Goal: Transaction & Acquisition: Purchase product/service

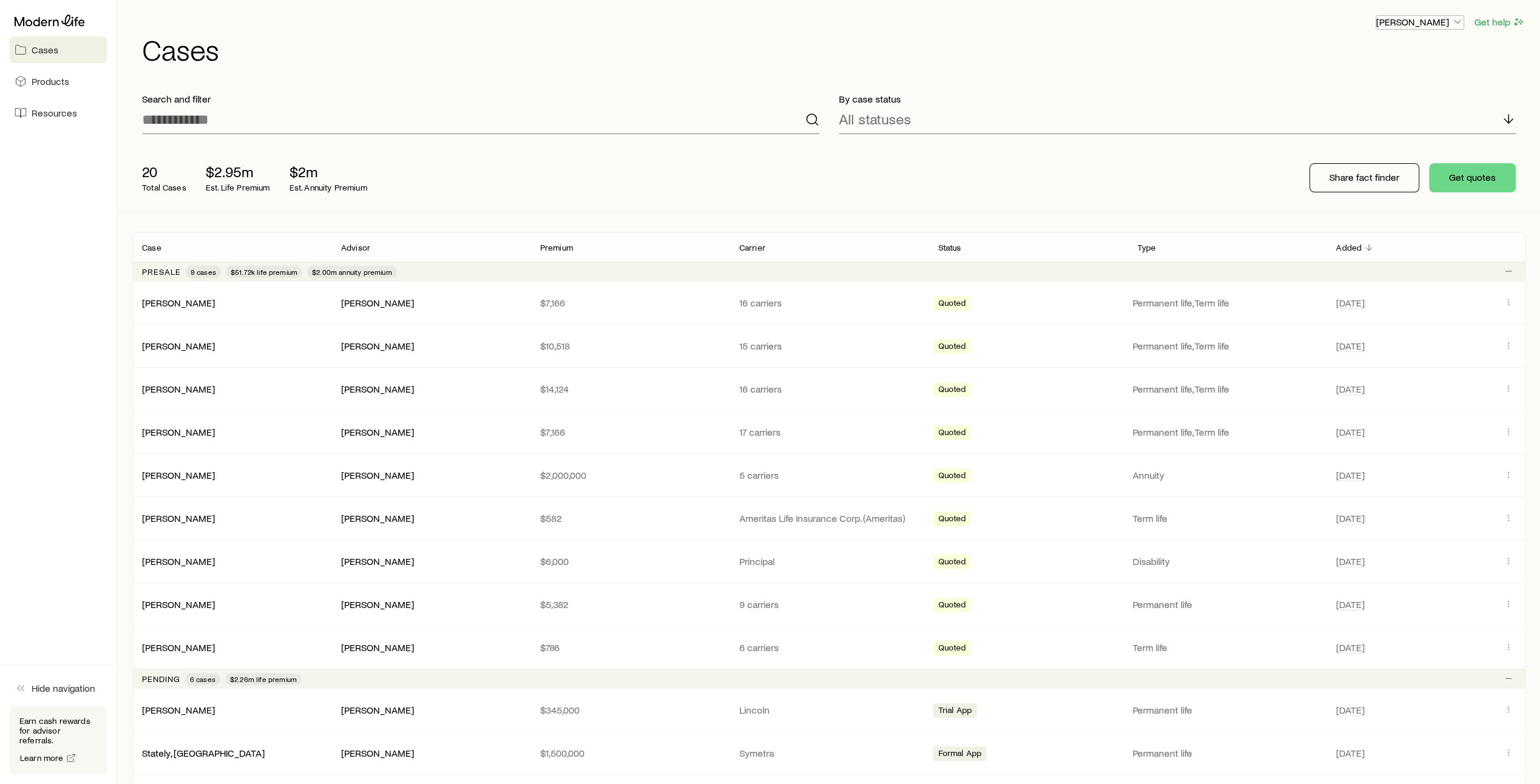
click at [1457, 21] on icon "button" at bounding box center [1457, 21] width 12 height 12
click at [1374, 125] on span "Sign out" at bounding box center [1362, 119] width 34 height 12
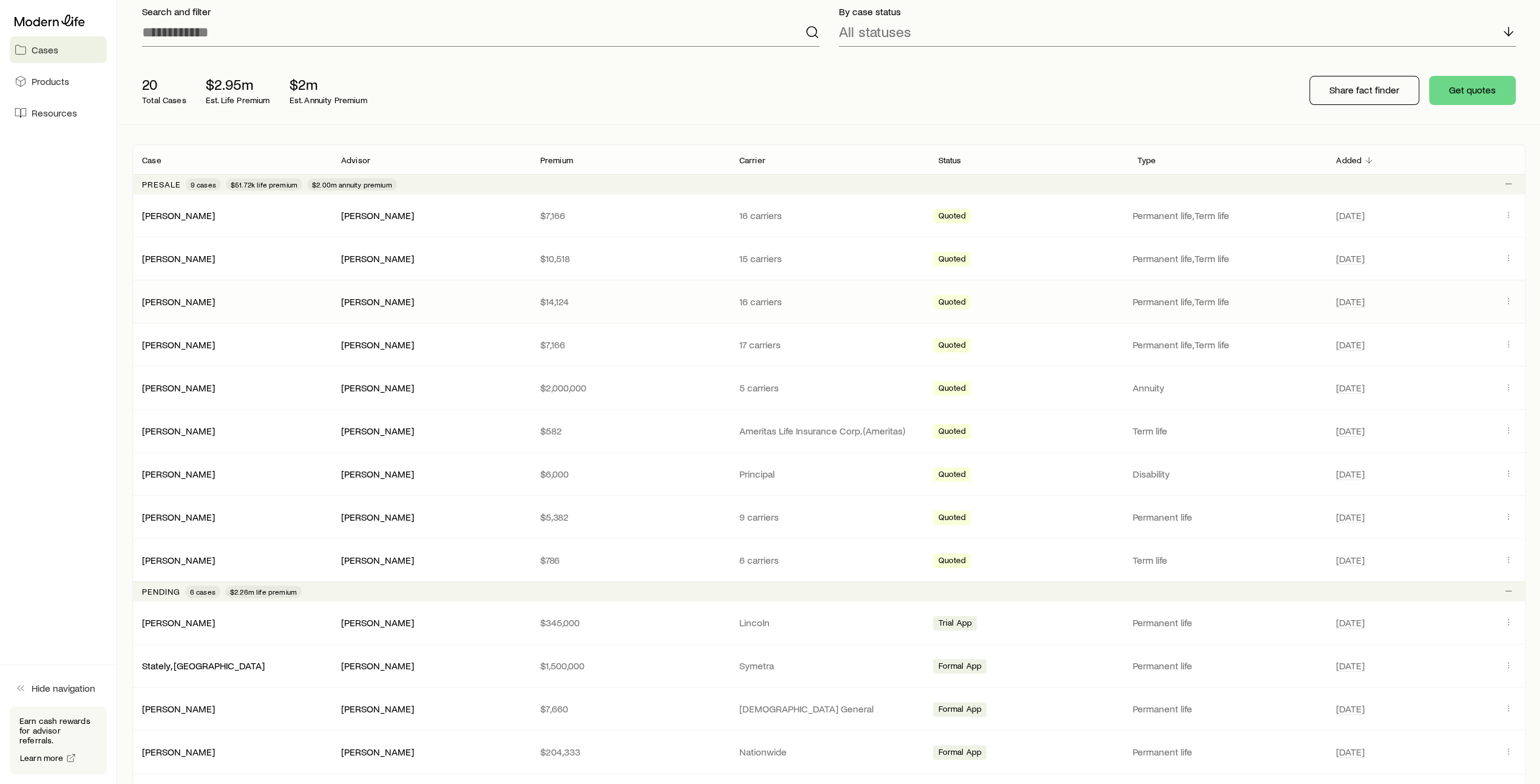
scroll to position [89, 0]
click at [47, 80] on span "Products" at bounding box center [50, 81] width 38 height 12
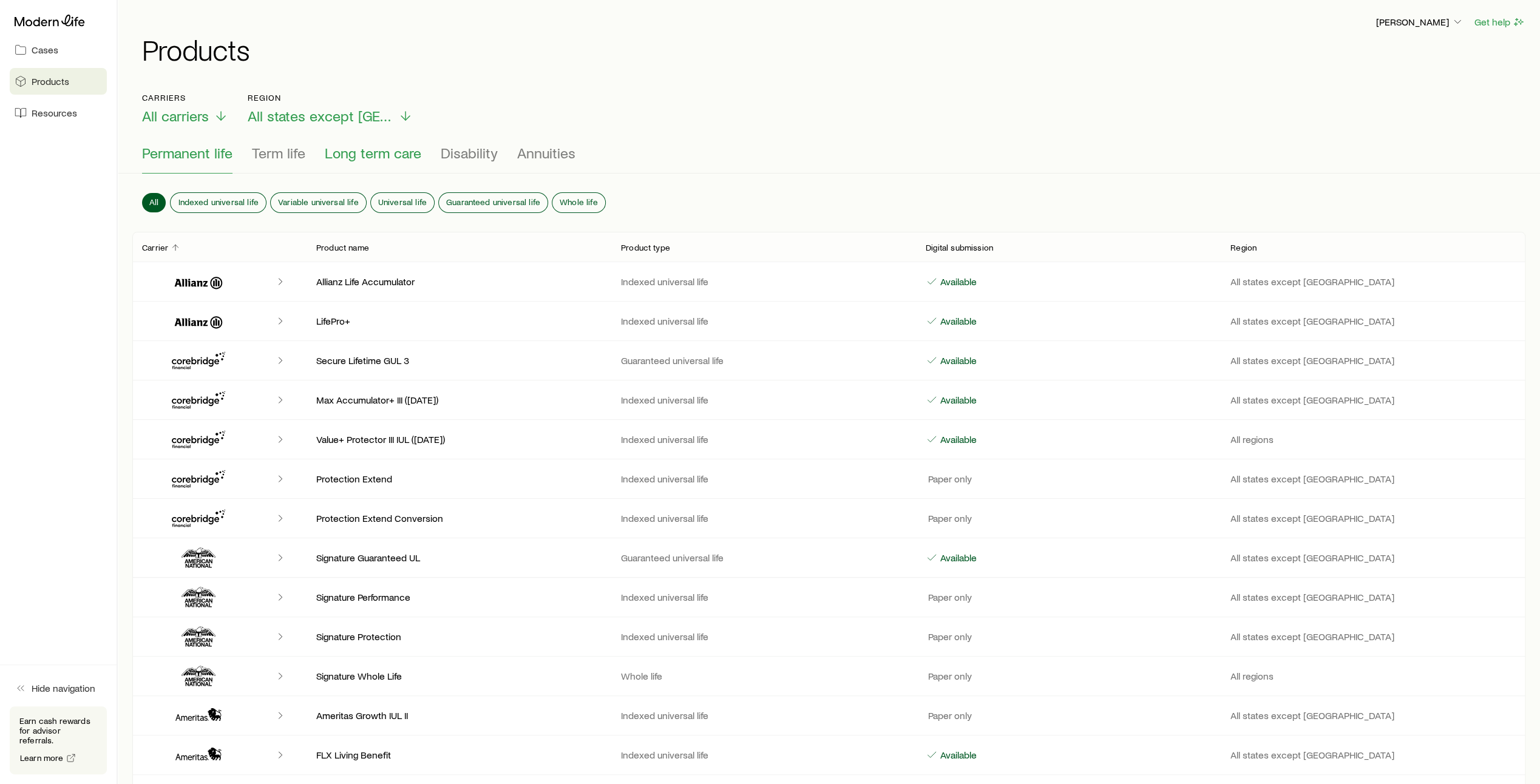
click at [372, 163] on button "Long term care" at bounding box center [372, 158] width 96 height 29
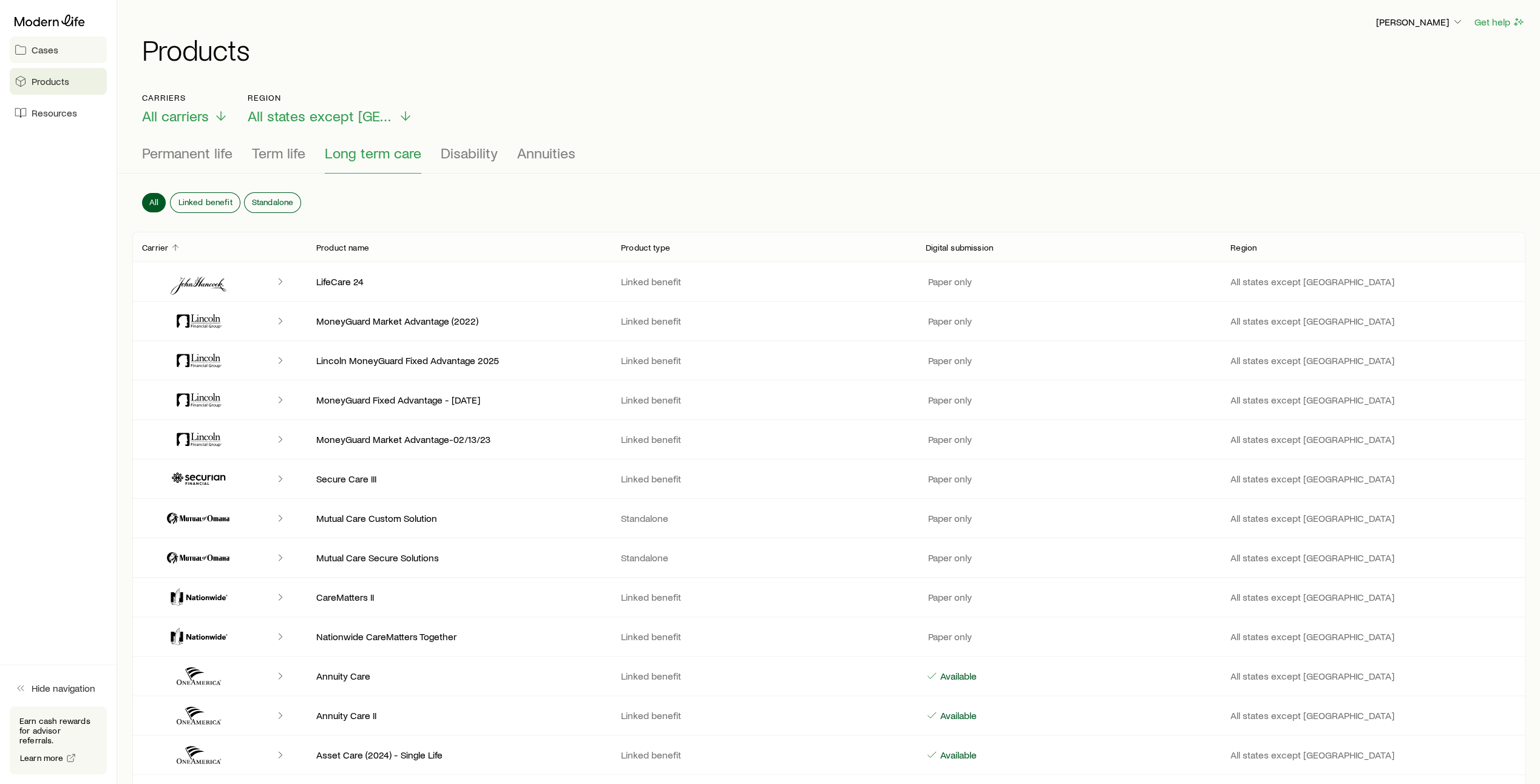
click at [46, 44] on span "Cases" at bounding box center [44, 49] width 26 height 12
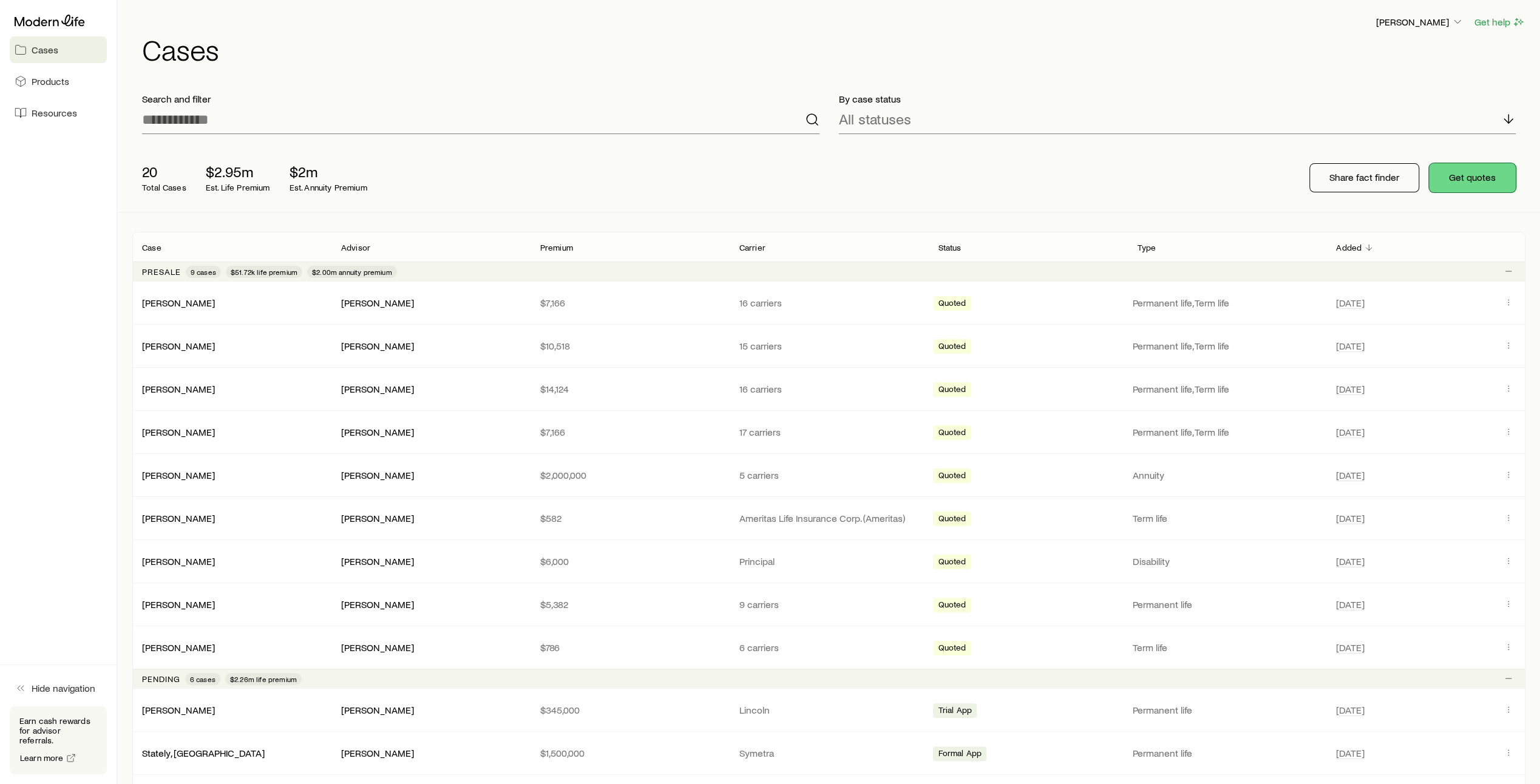
click at [1477, 179] on button "Get quotes" at bounding box center [1472, 177] width 87 height 29
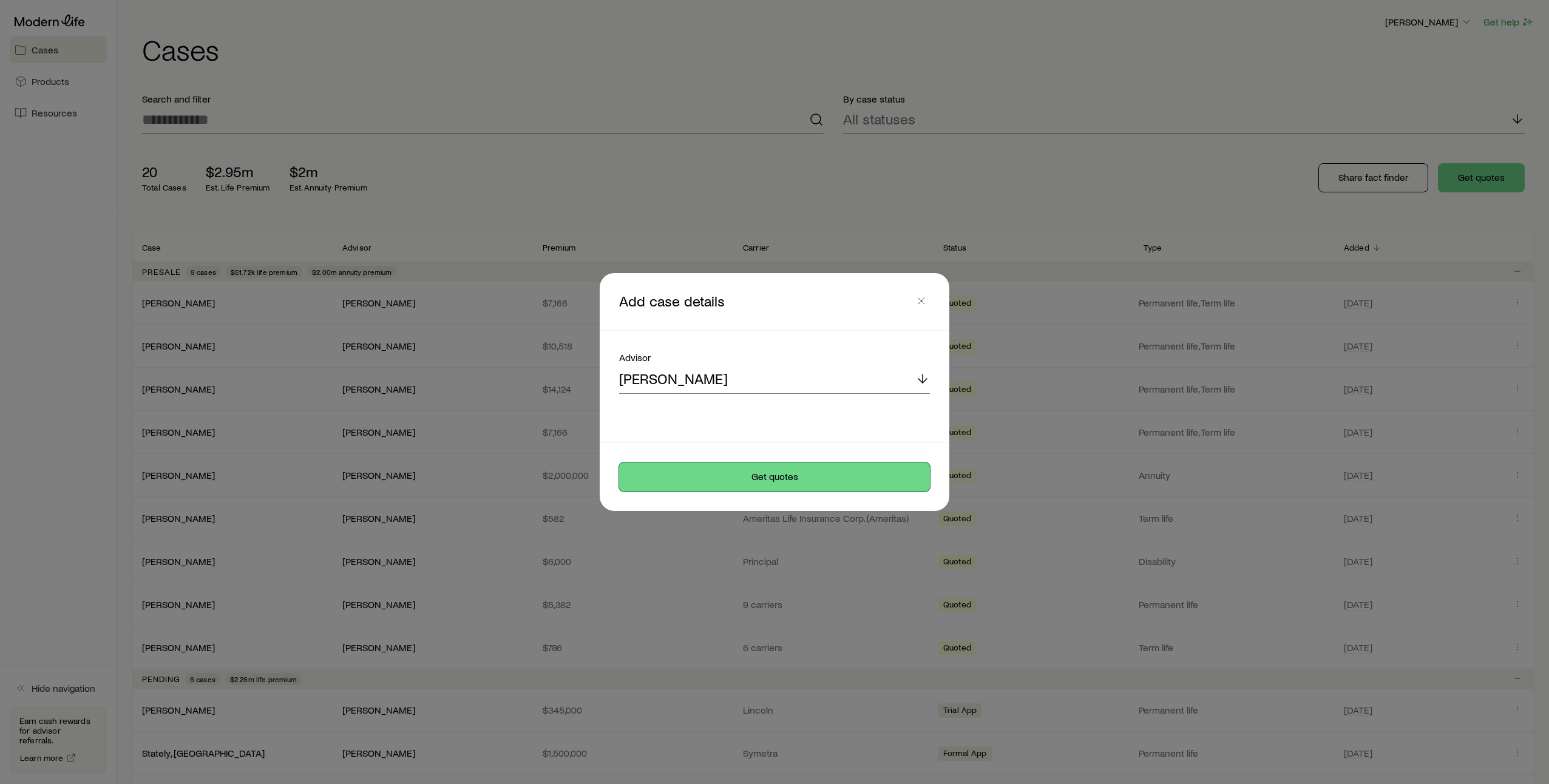
click at [764, 479] on button "Get quotes" at bounding box center [774, 476] width 311 height 29
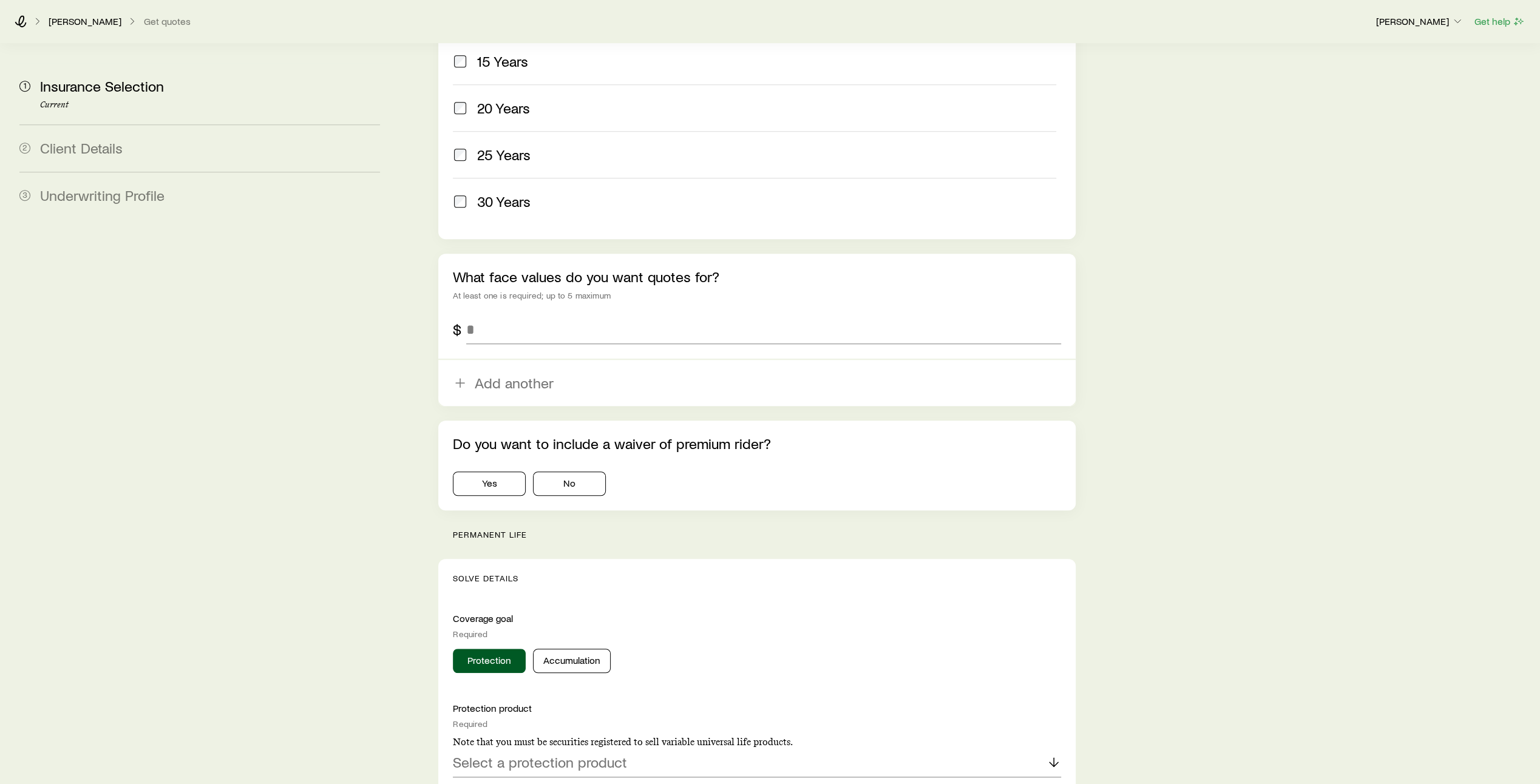
scroll to position [633, 0]
click at [485, 314] on input "tel" at bounding box center [764, 328] width 595 height 29
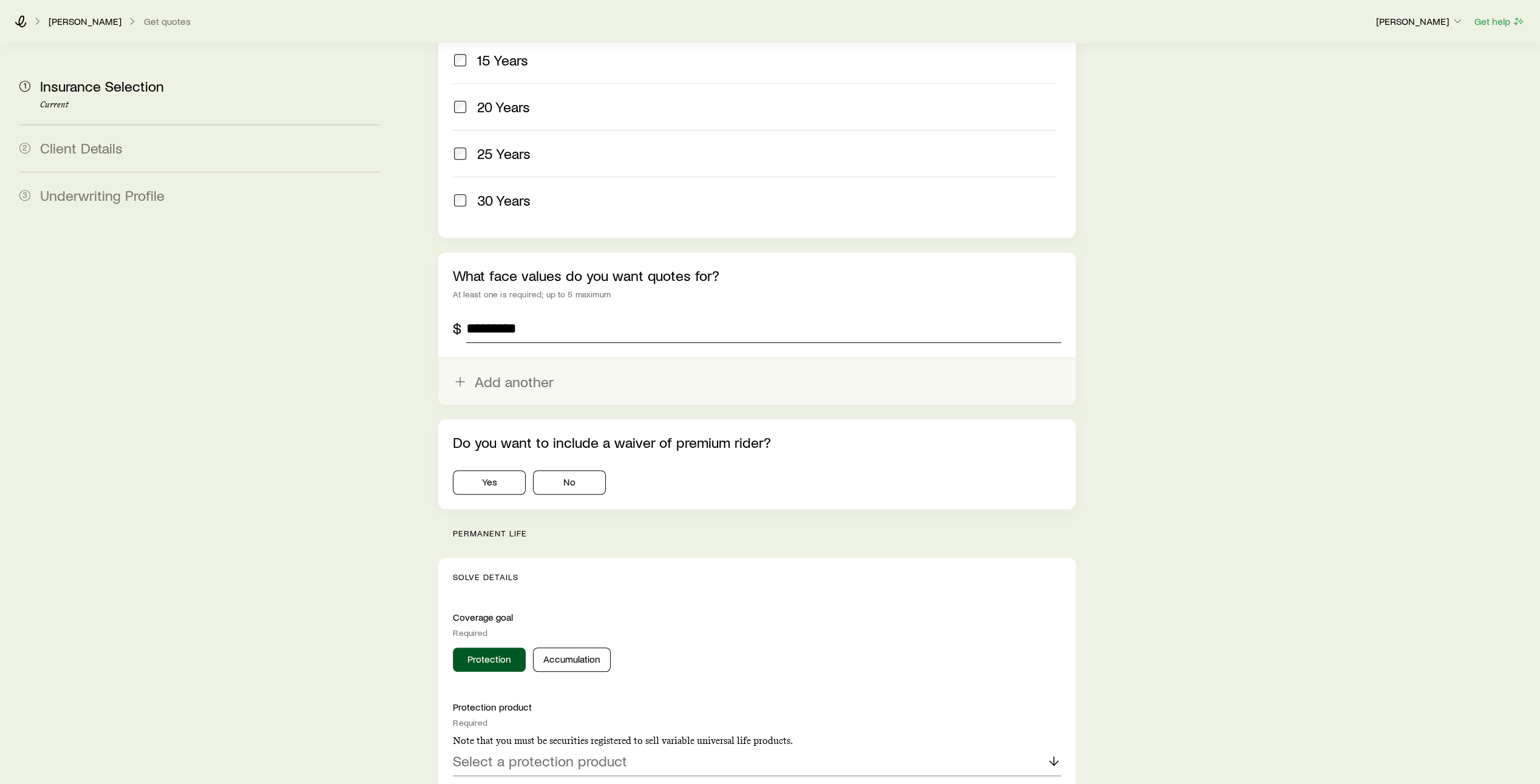
type input "*********"
click at [495, 358] on button "Add another" at bounding box center [757, 381] width 638 height 46
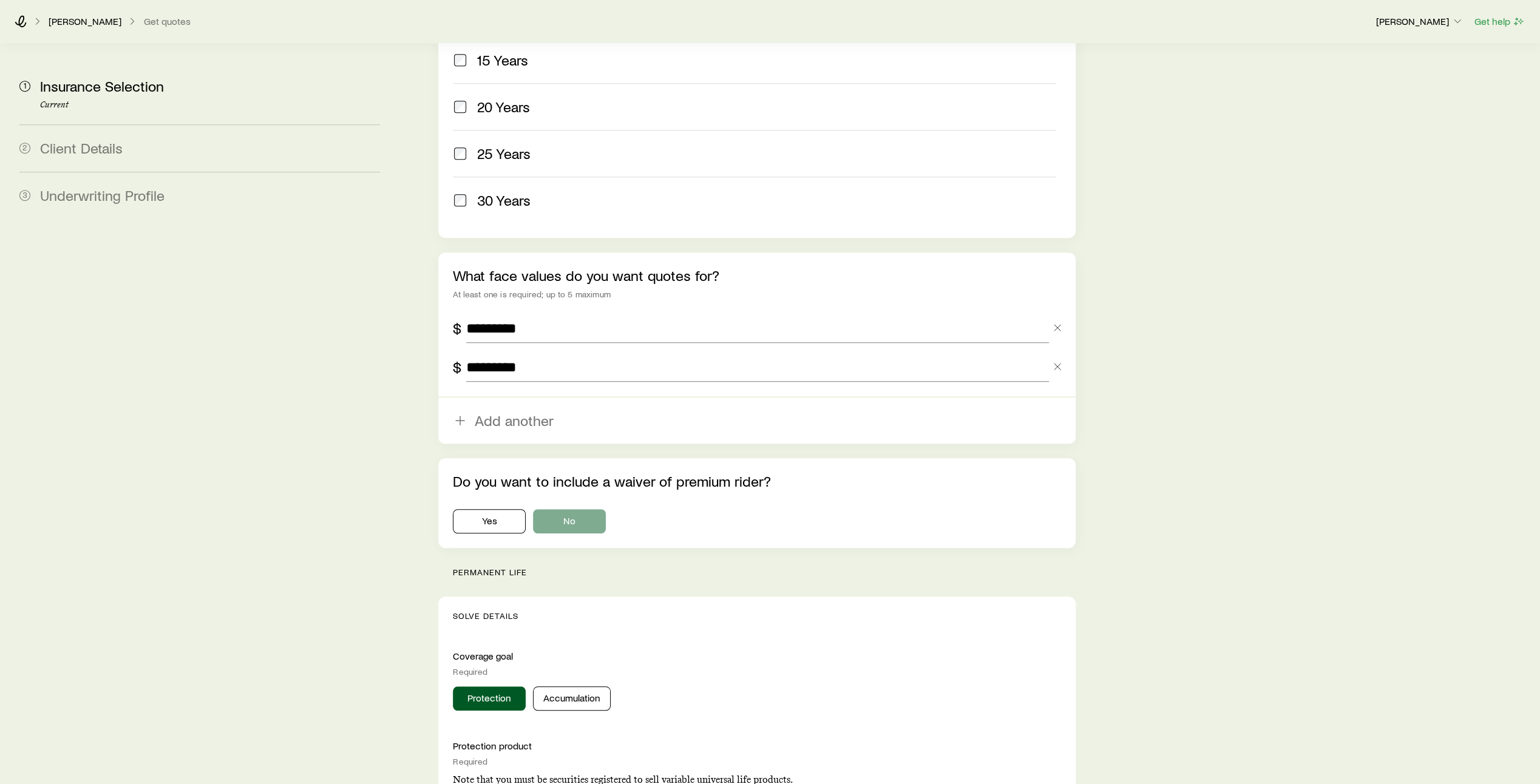
type input "*********"
click at [566, 509] on button "No" at bounding box center [569, 520] width 73 height 24
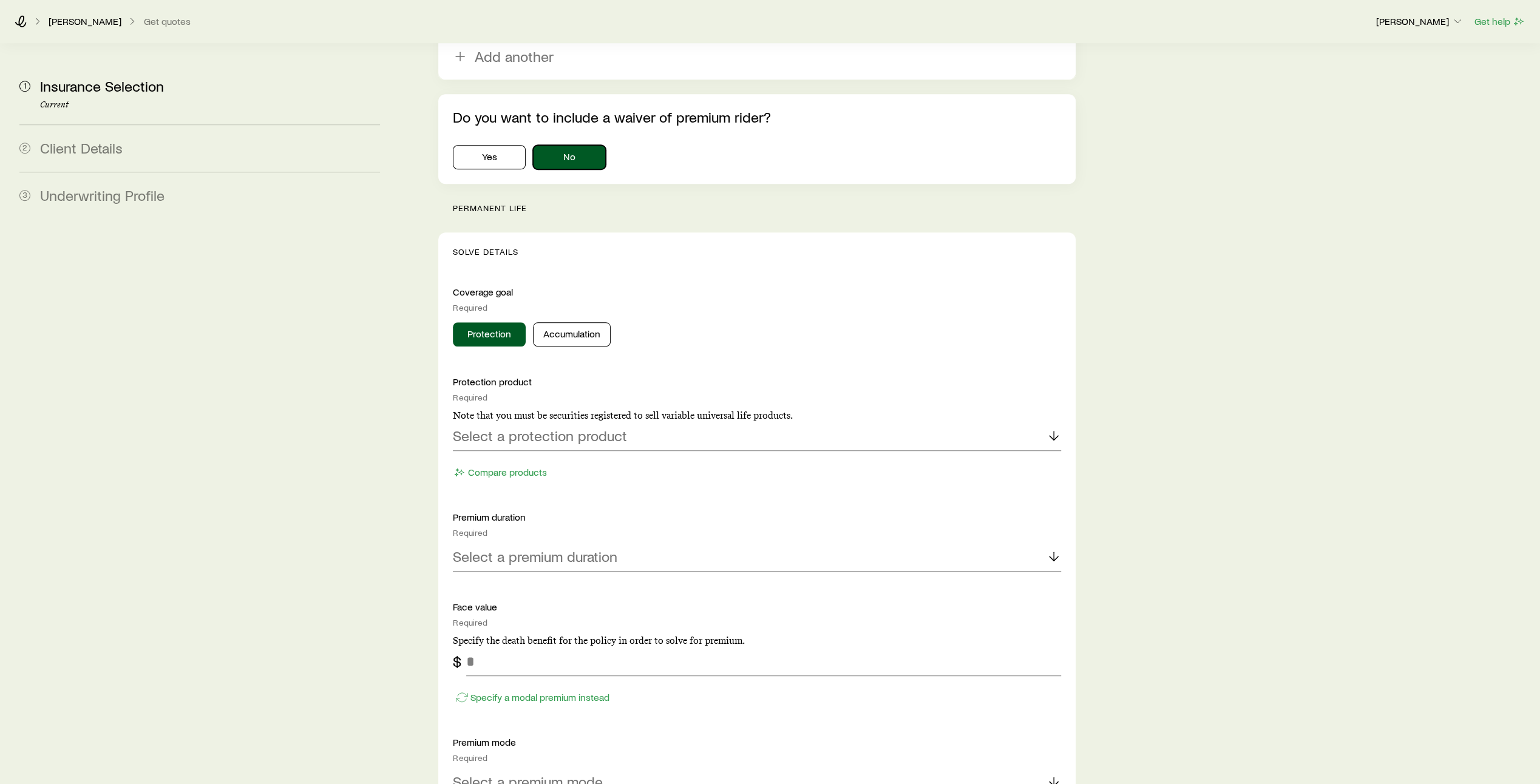
scroll to position [999, 0]
click at [1052, 427] on icon at bounding box center [1054, 435] width 15 height 15
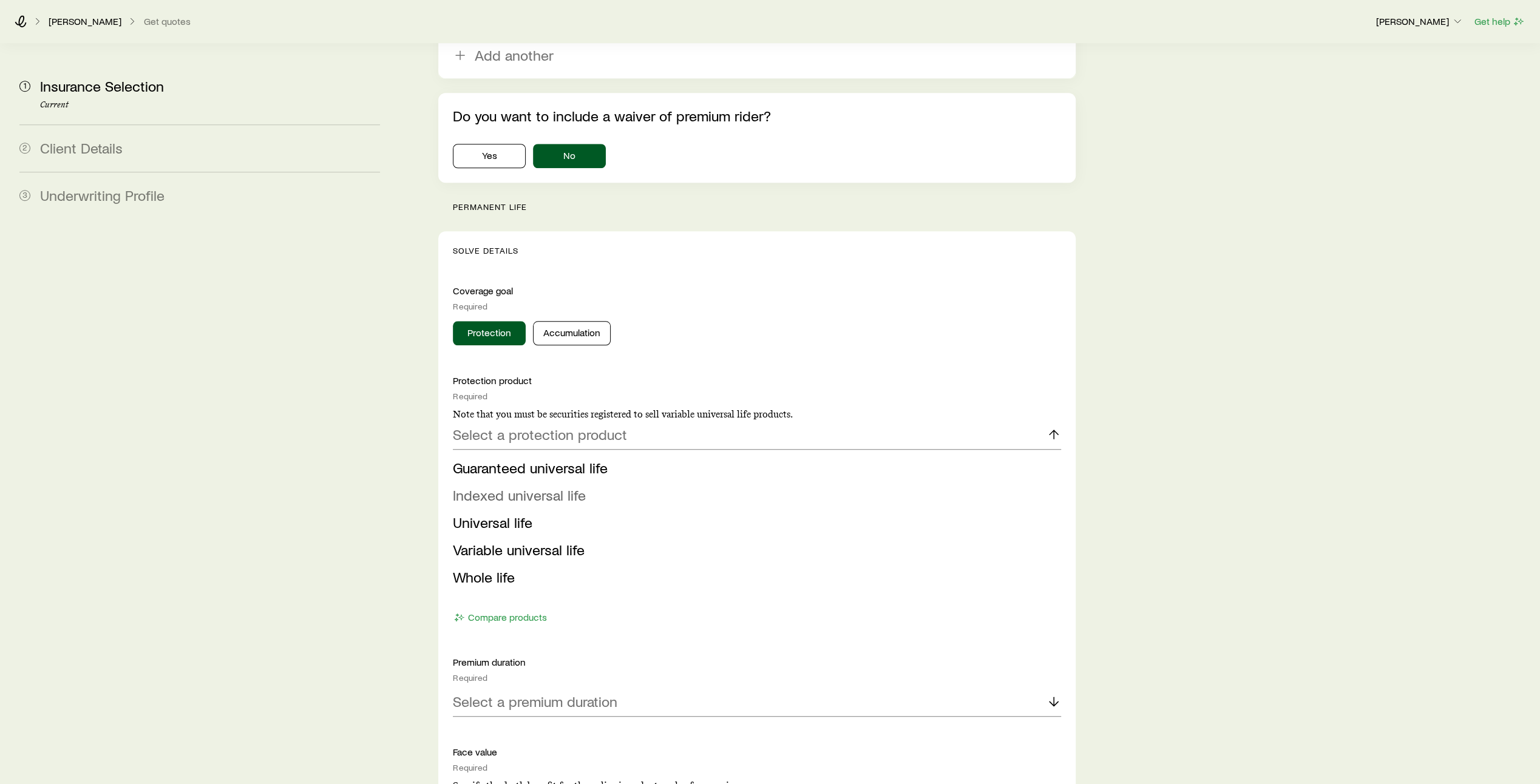
click at [924, 482] on li "Indexed universal life" at bounding box center [753, 495] width 601 height 27
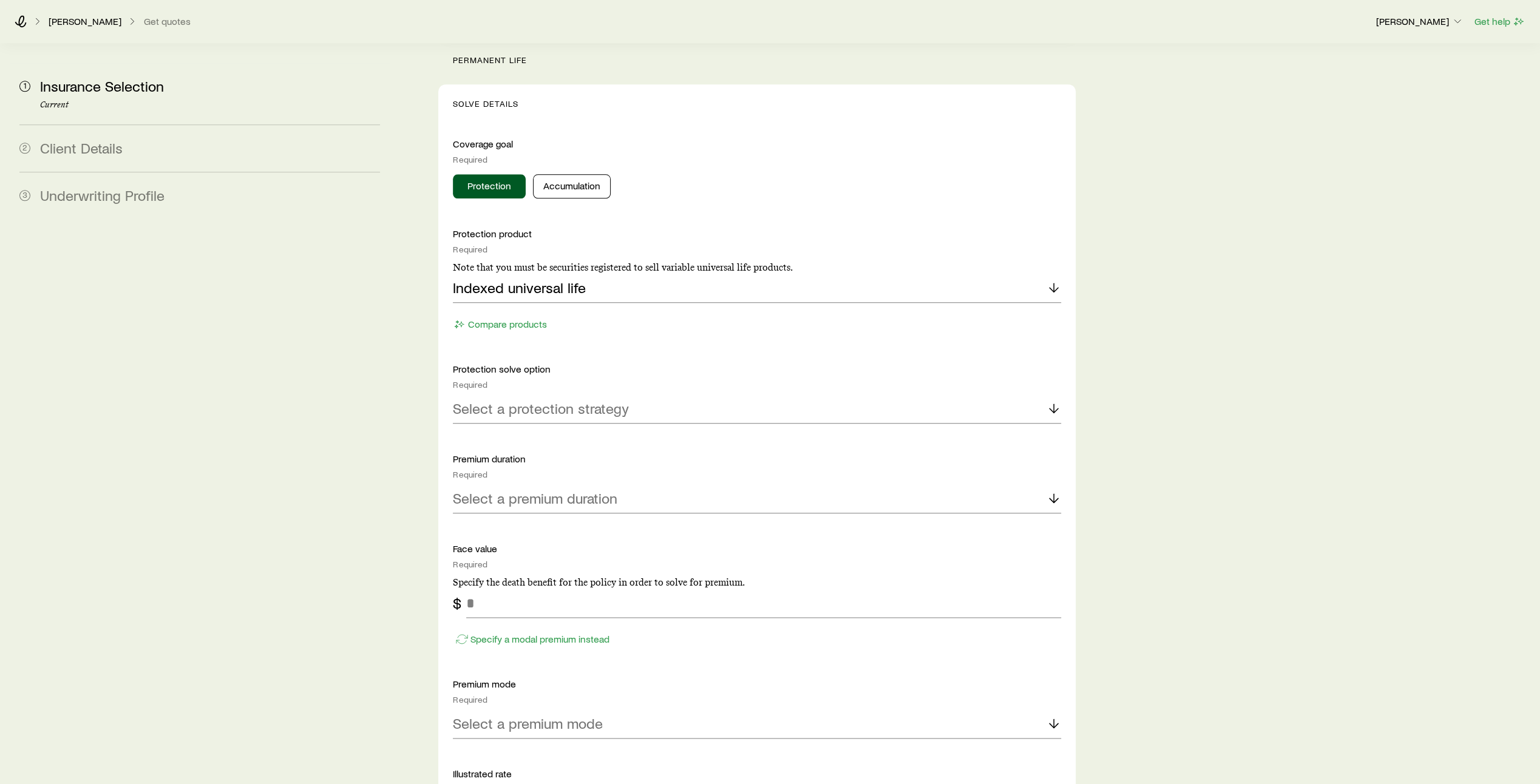
scroll to position [1149, 0]
click at [1046, 398] on icon at bounding box center [1054, 405] width 15 height 15
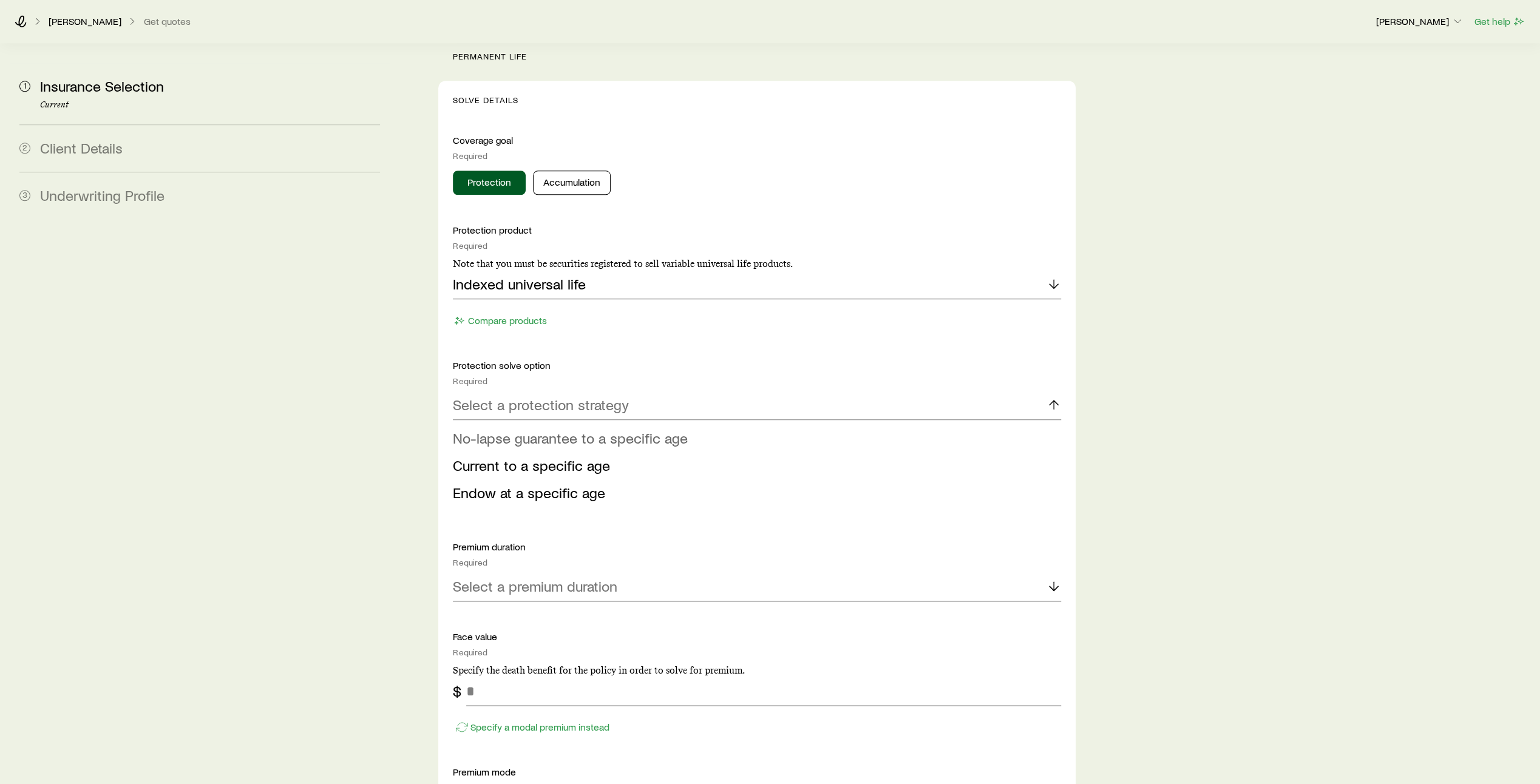
click at [960, 425] on li "No-lapse guarantee to a specific age" at bounding box center [753, 438] width 601 height 27
click at [1050, 494] on polyline at bounding box center [1054, 496] width 8 height 4
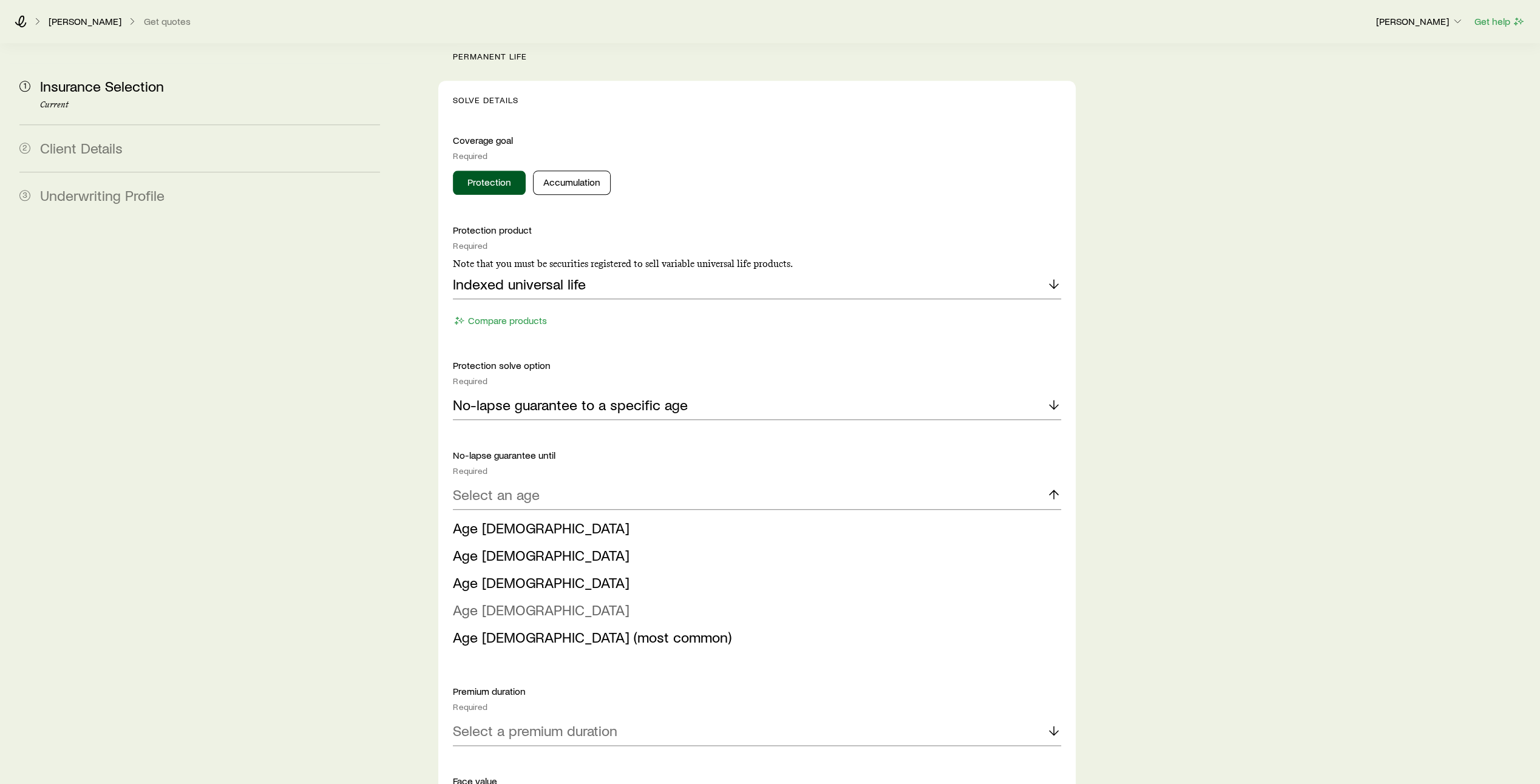
click at [910, 596] on li "Age [DEMOGRAPHIC_DATA]" at bounding box center [753, 609] width 601 height 27
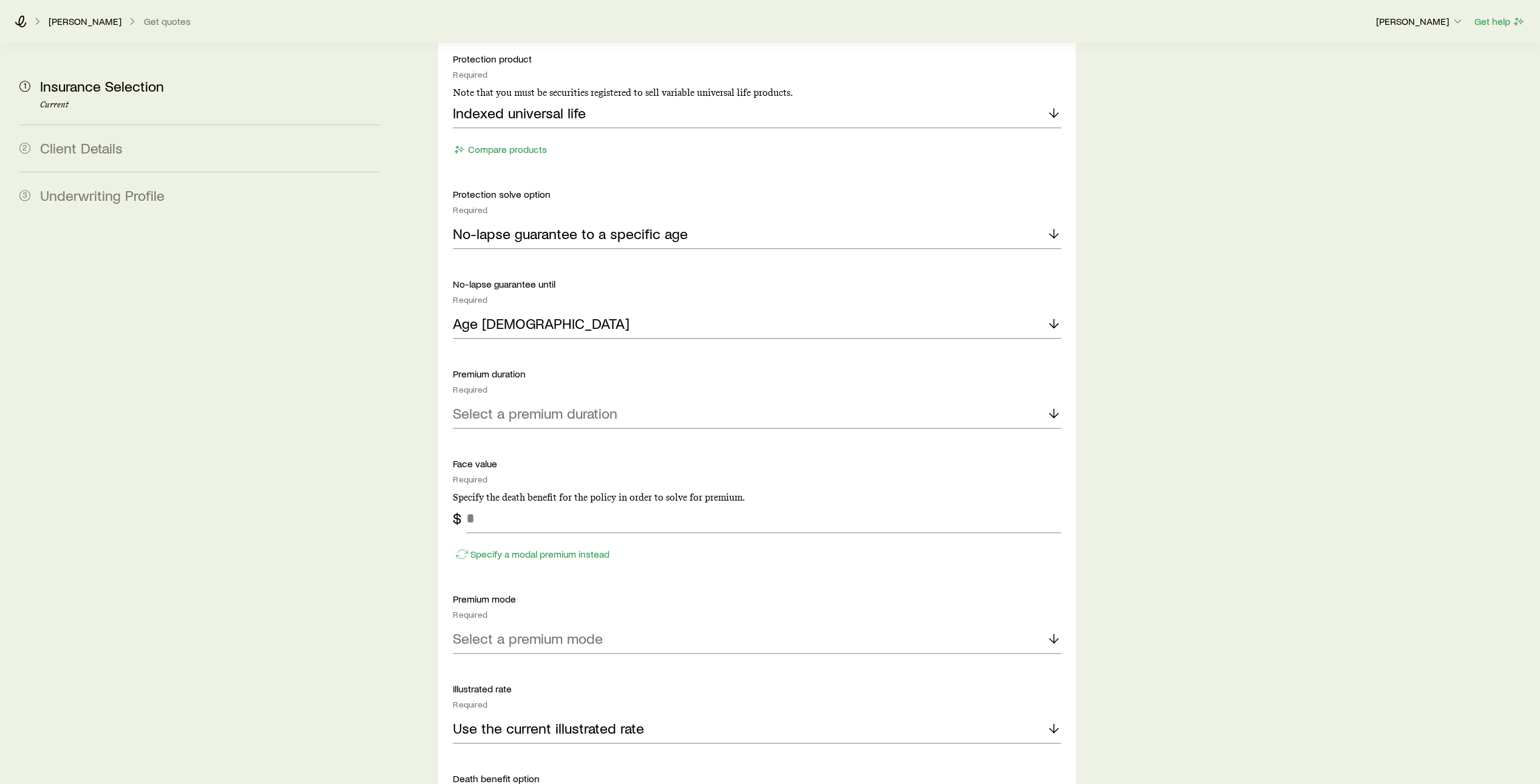
scroll to position [1325, 0]
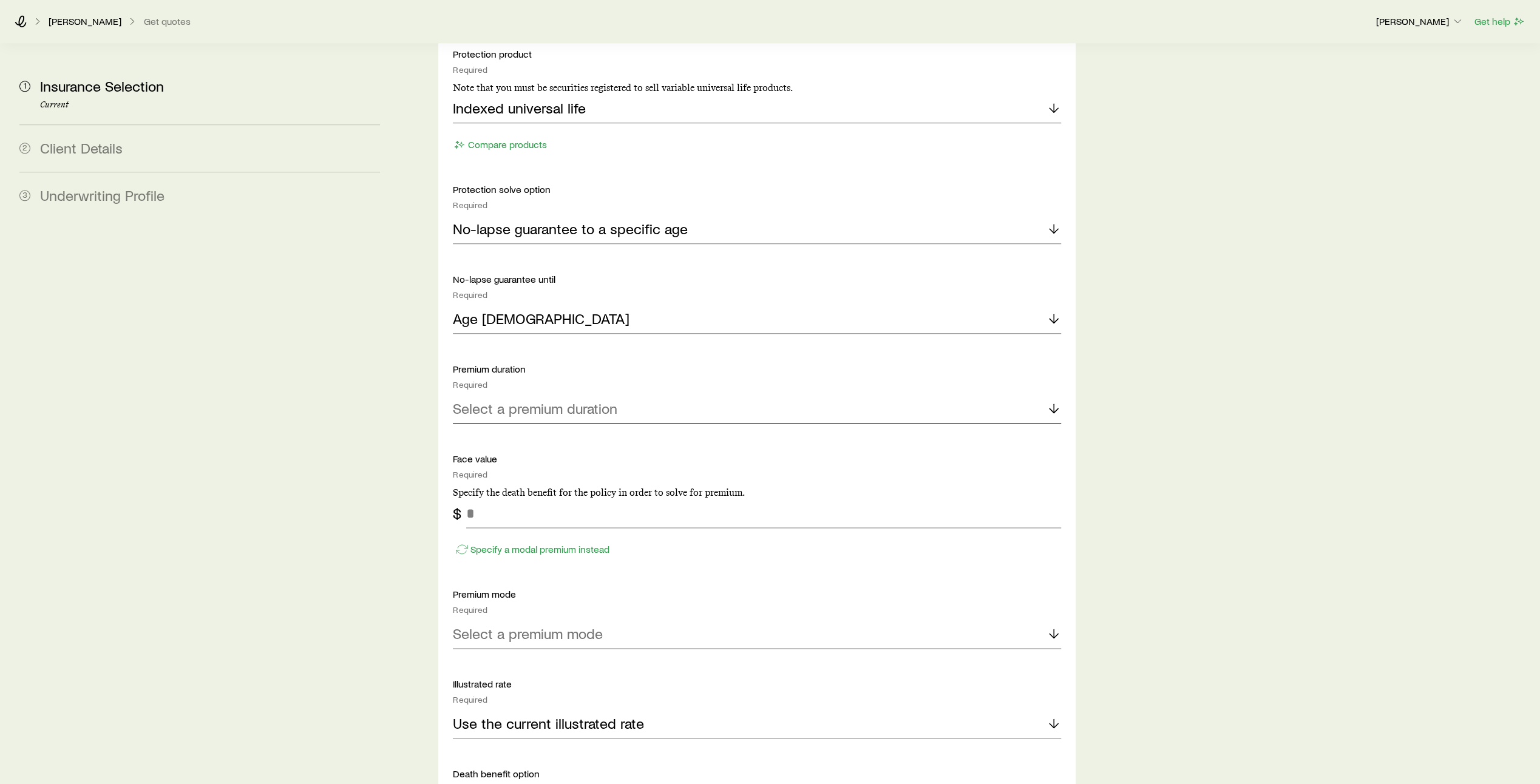
click at [1051, 401] on icon at bounding box center [1054, 408] width 15 height 15
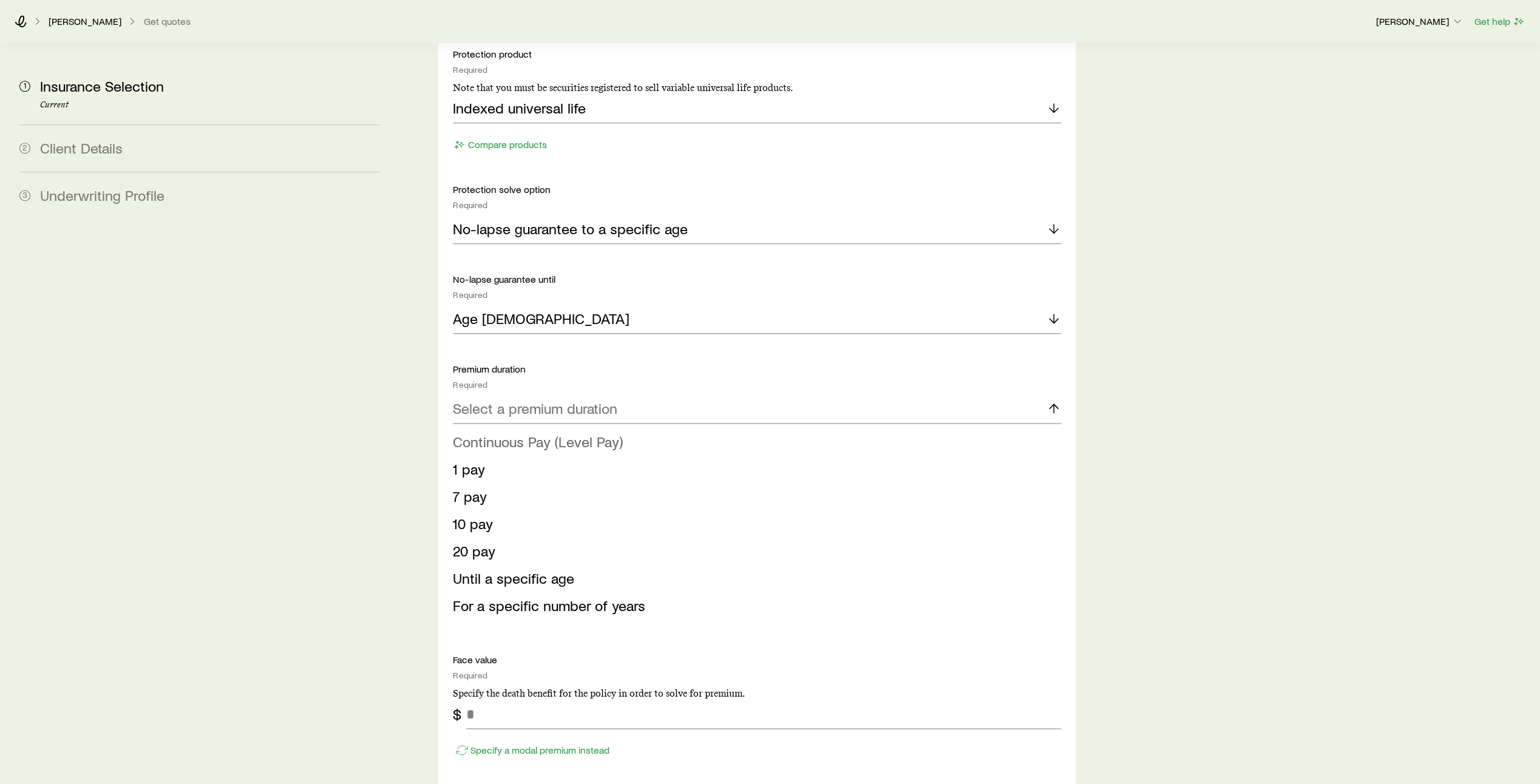
click at [962, 428] on li "Continuous Pay (Level Pay)" at bounding box center [753, 441] width 601 height 27
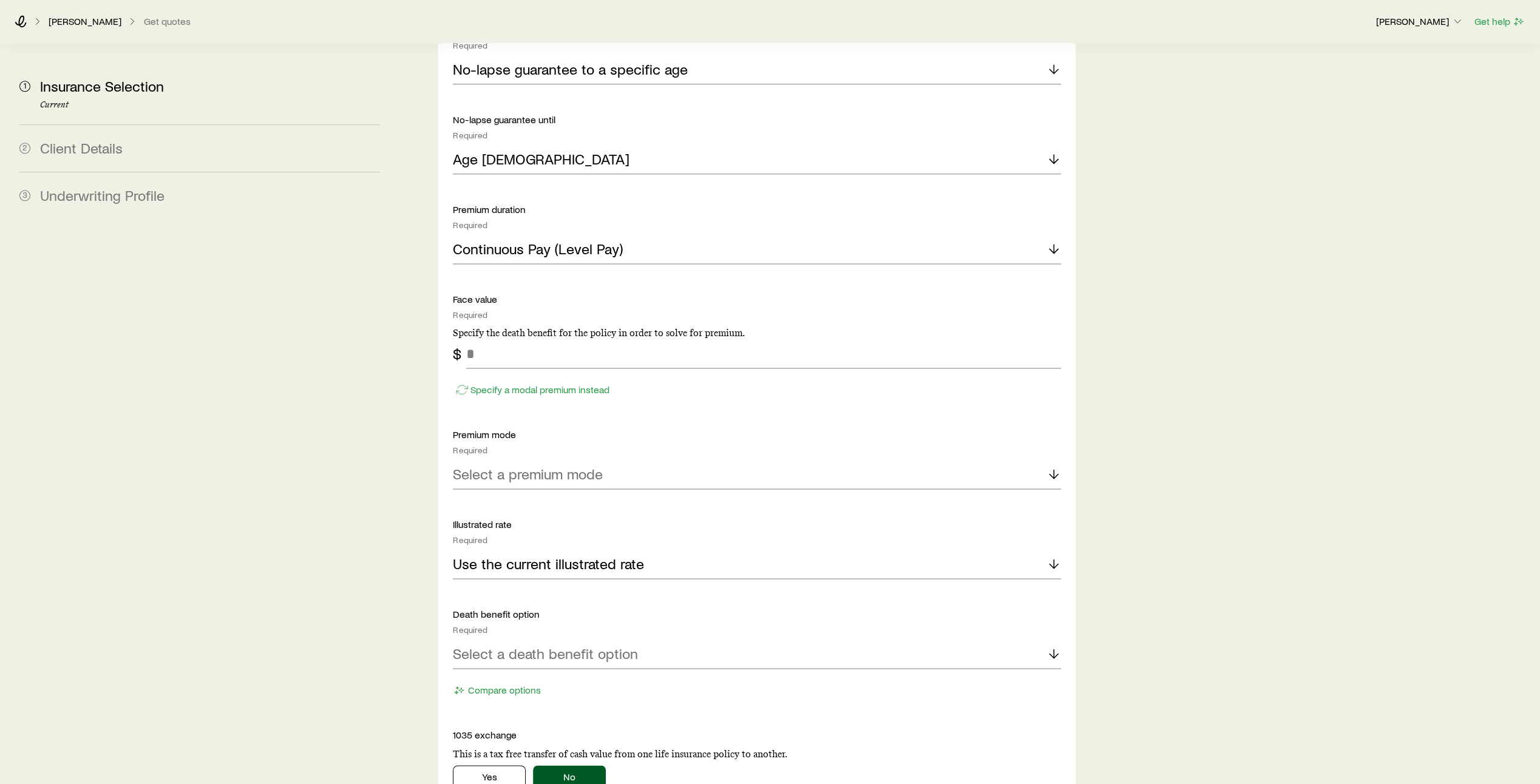
scroll to position [1512, 0]
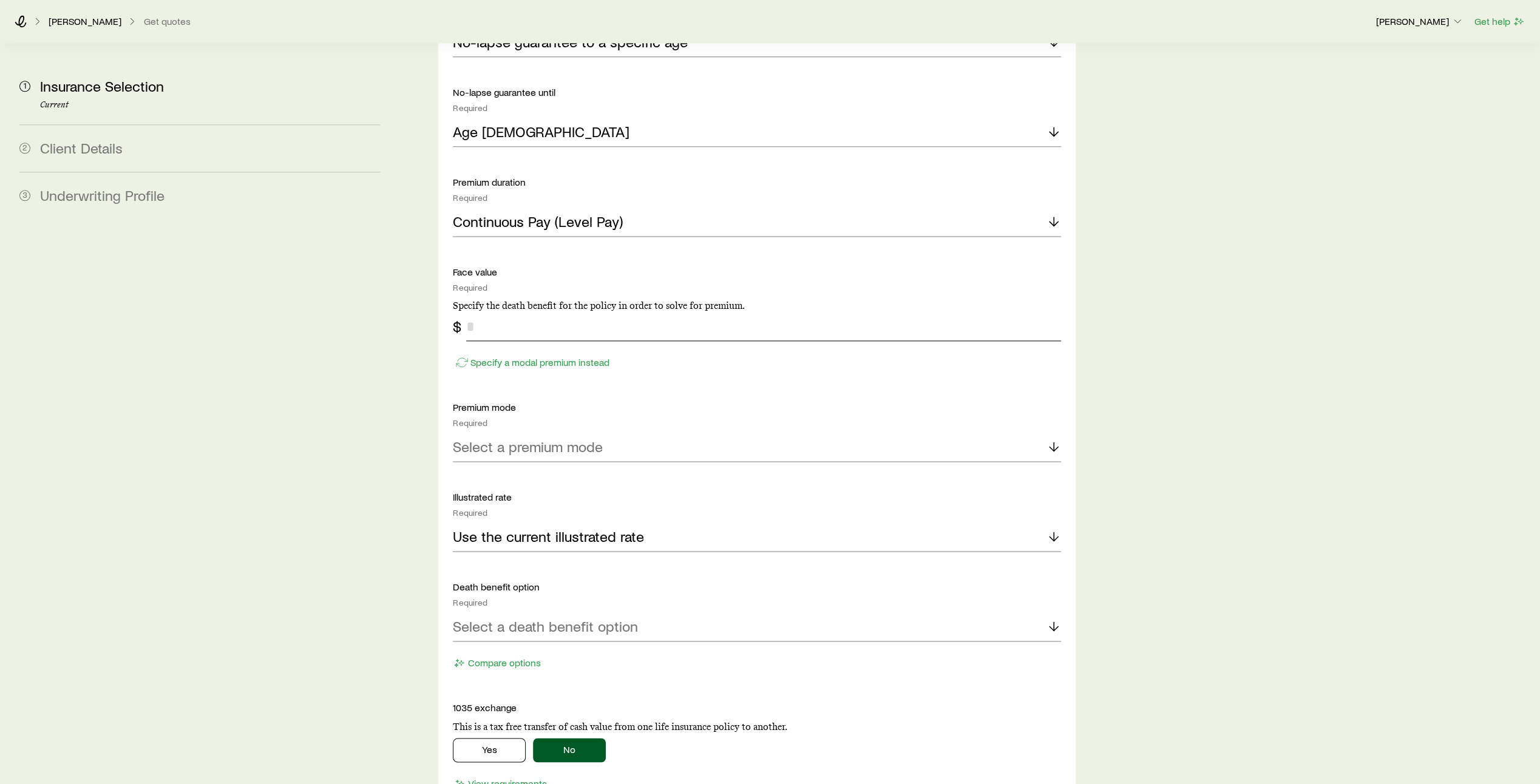
click at [508, 312] on input "tel" at bounding box center [764, 326] width 595 height 29
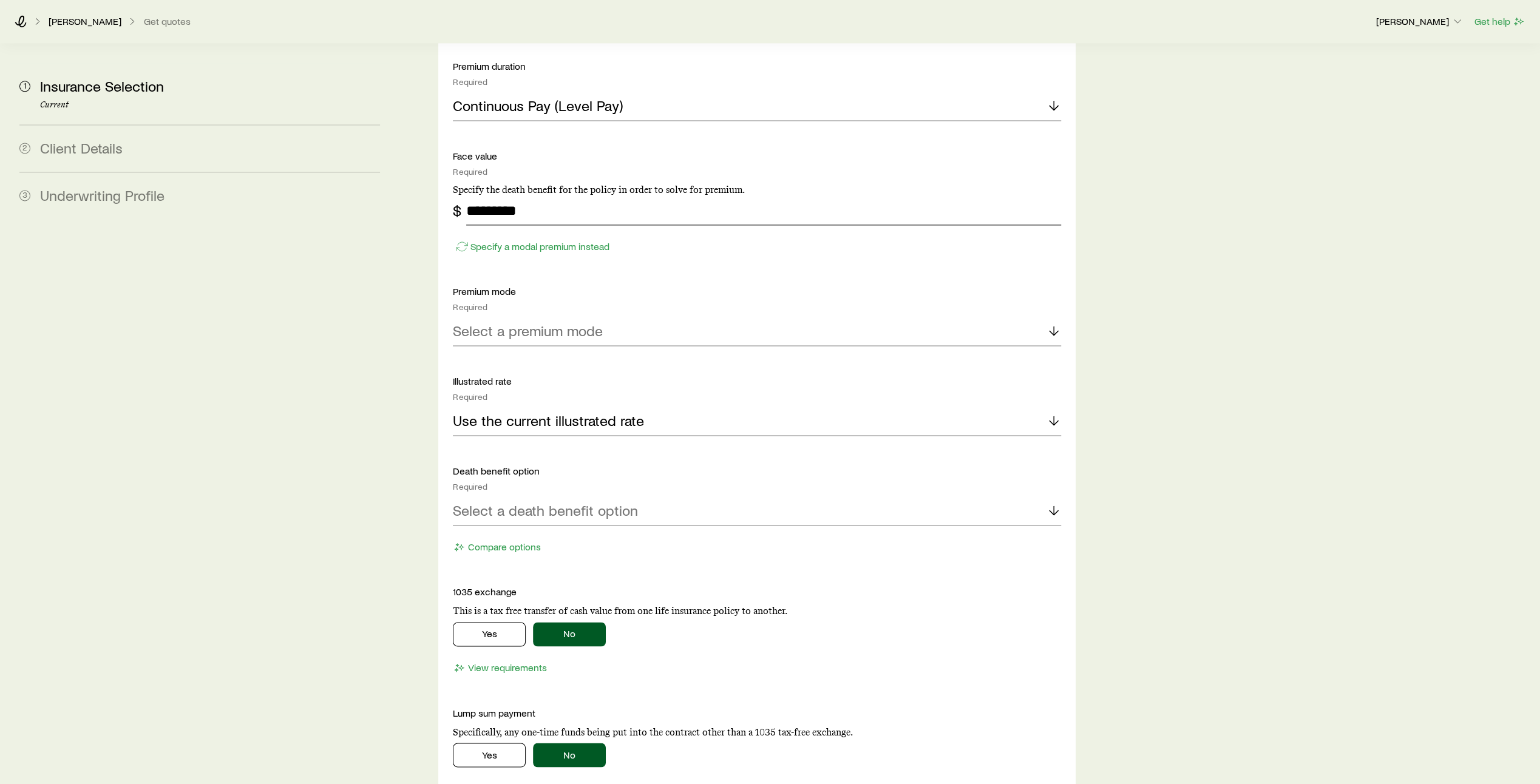
scroll to position [1632, 0]
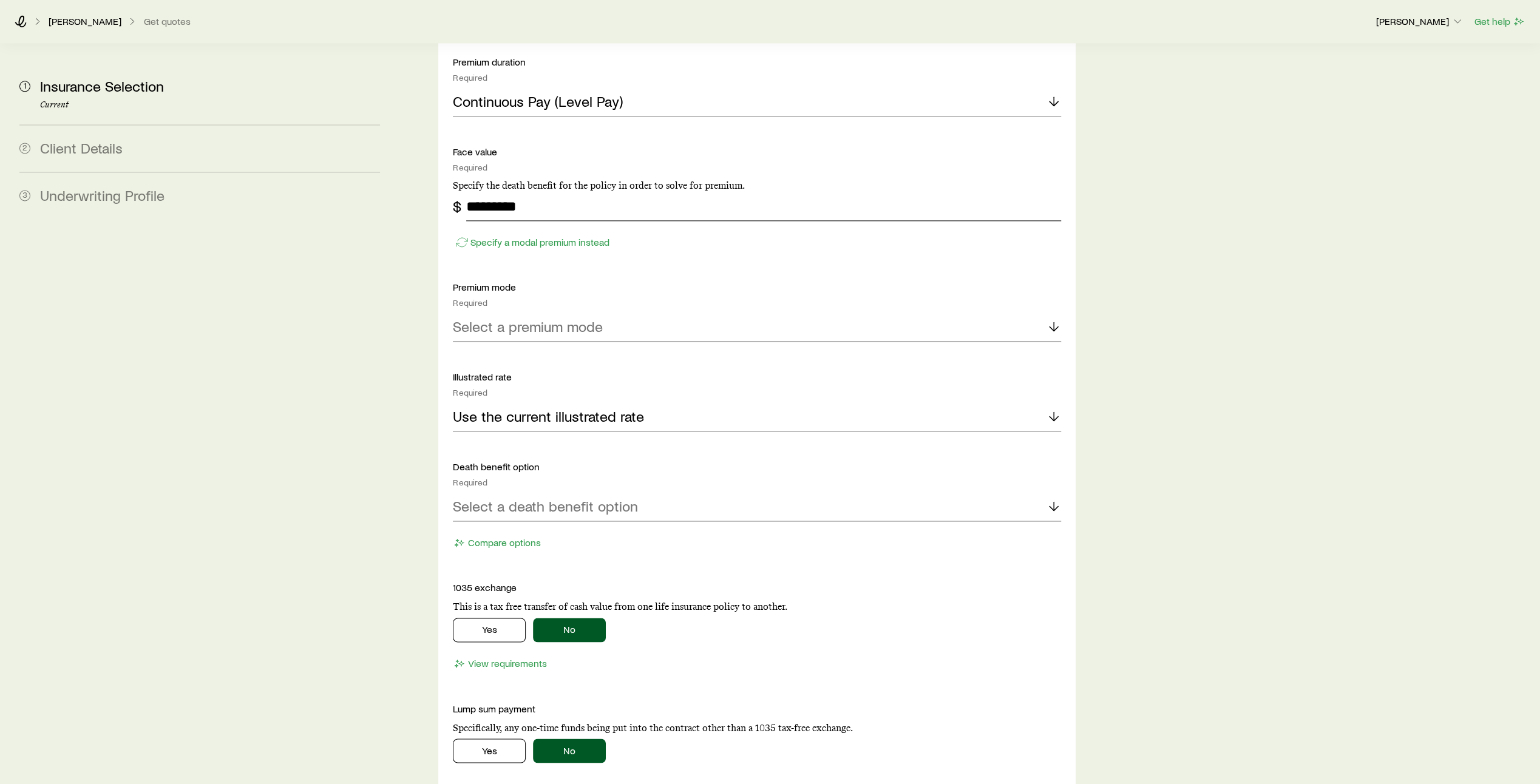
type input "*********"
click at [690, 312] on div "Select a premium mode" at bounding box center [757, 326] width 608 height 29
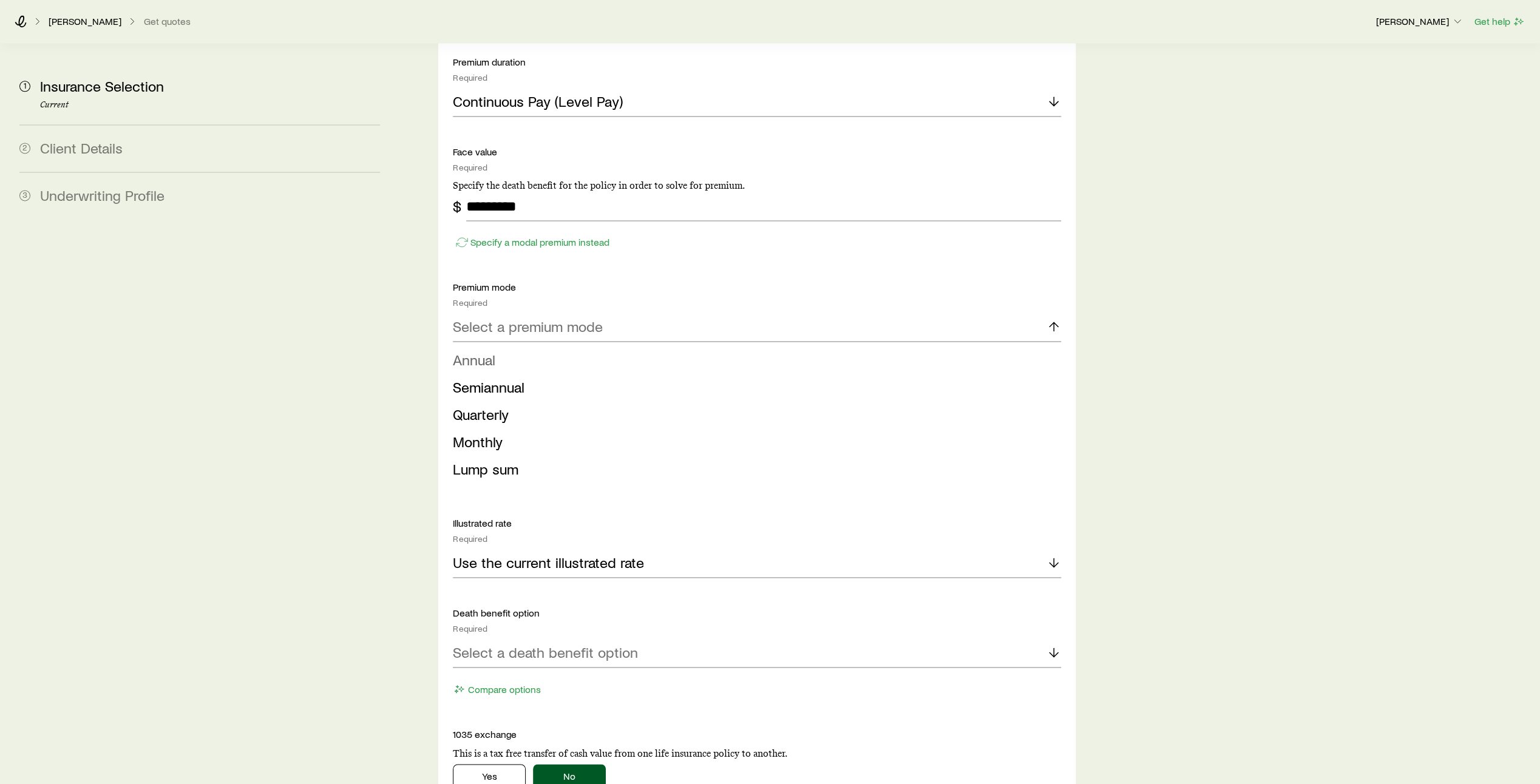
click at [653, 347] on li "Annual" at bounding box center [753, 360] width 601 height 27
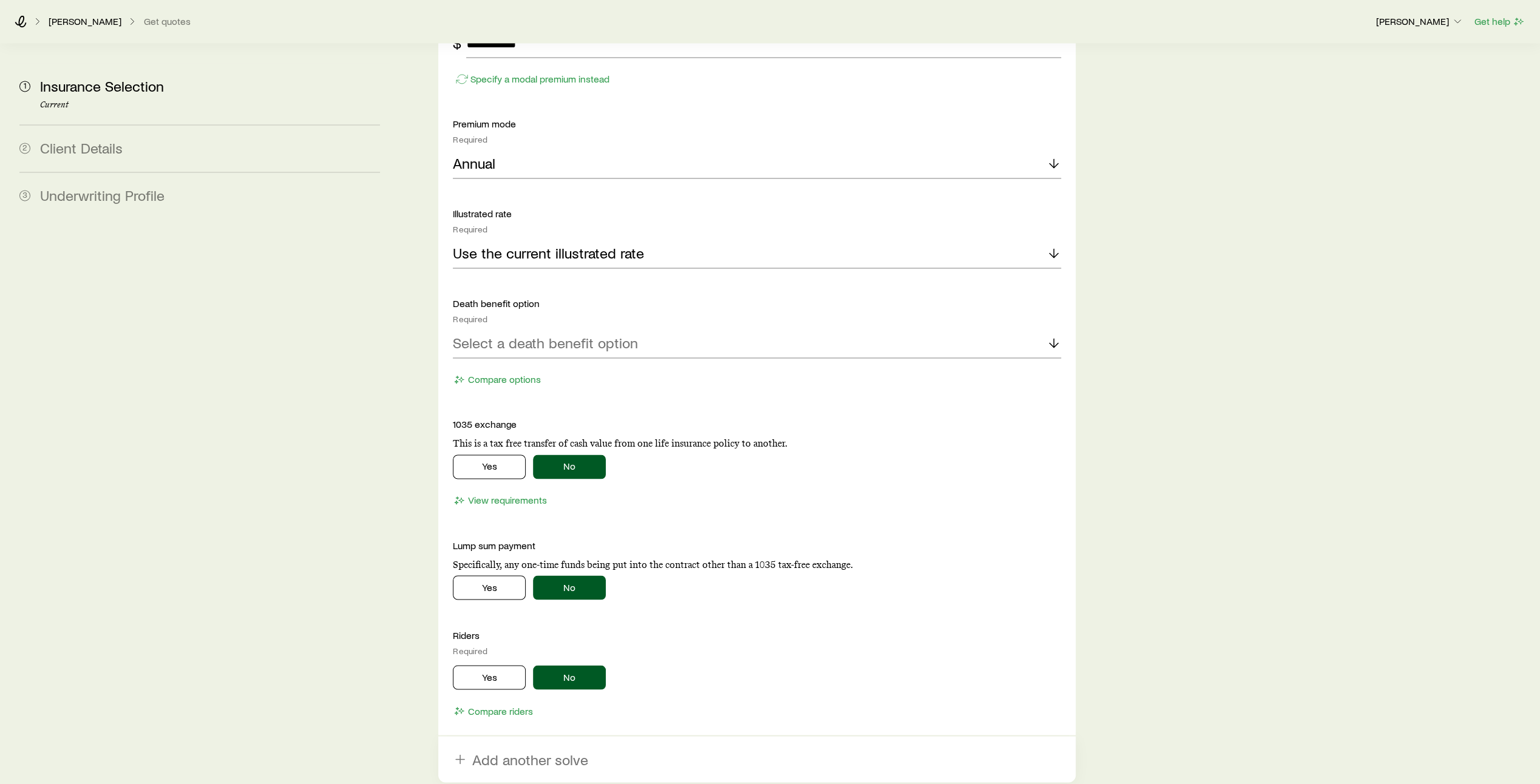
scroll to position [1796, 0]
click at [775, 329] on div "Select a death benefit option" at bounding box center [757, 343] width 608 height 29
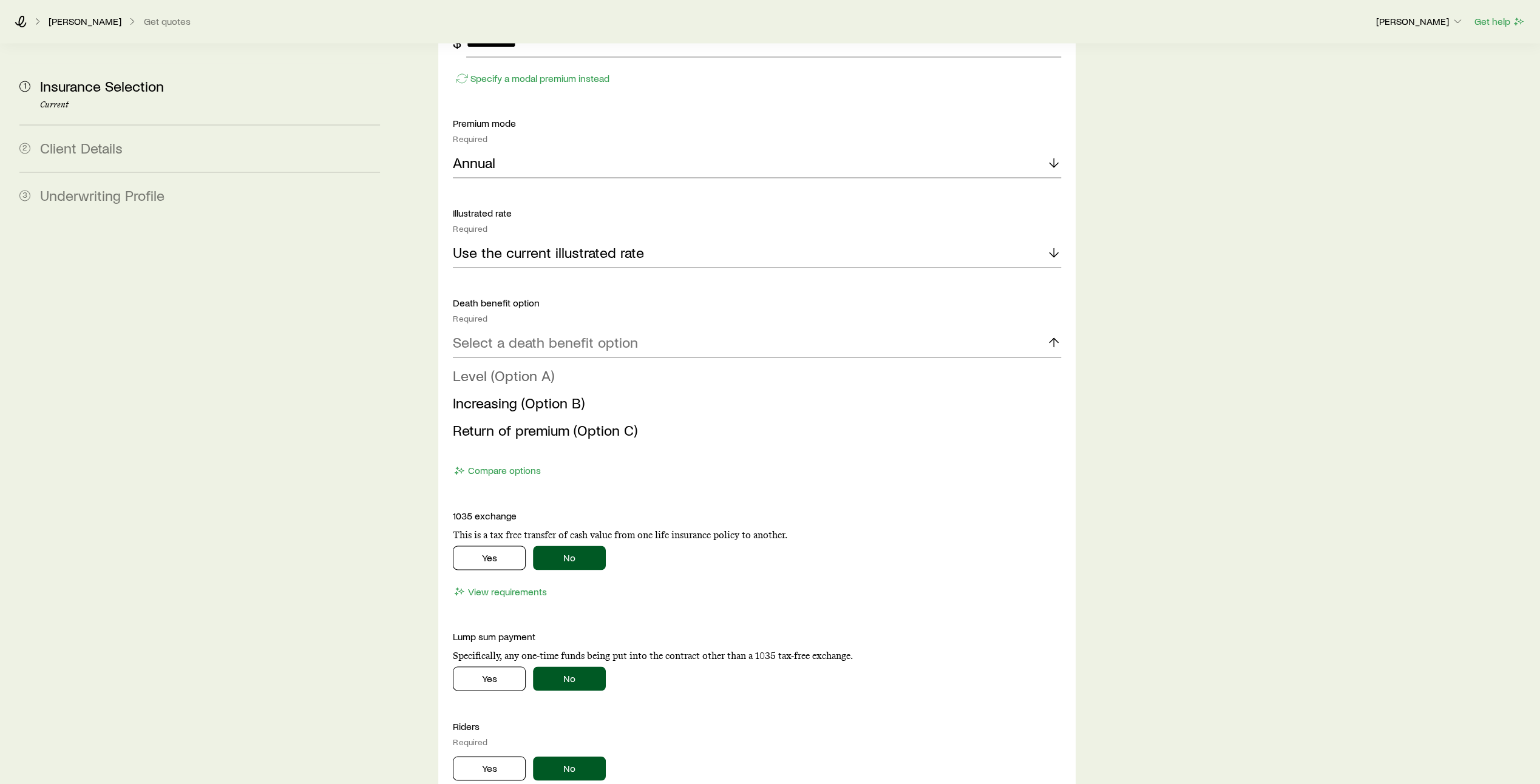
click at [715, 362] on li "Level (Option A)" at bounding box center [753, 376] width 601 height 27
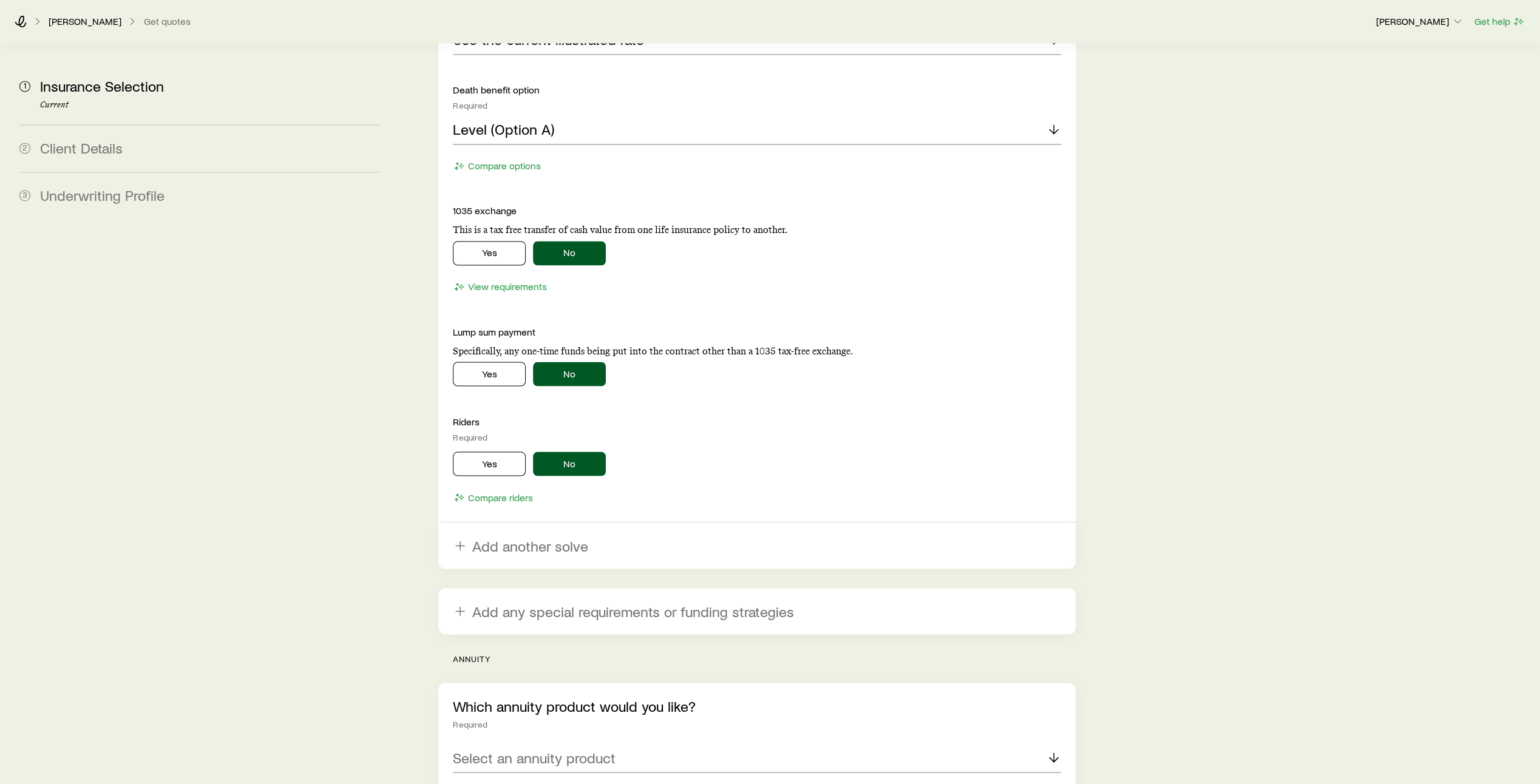
scroll to position [2132, 0]
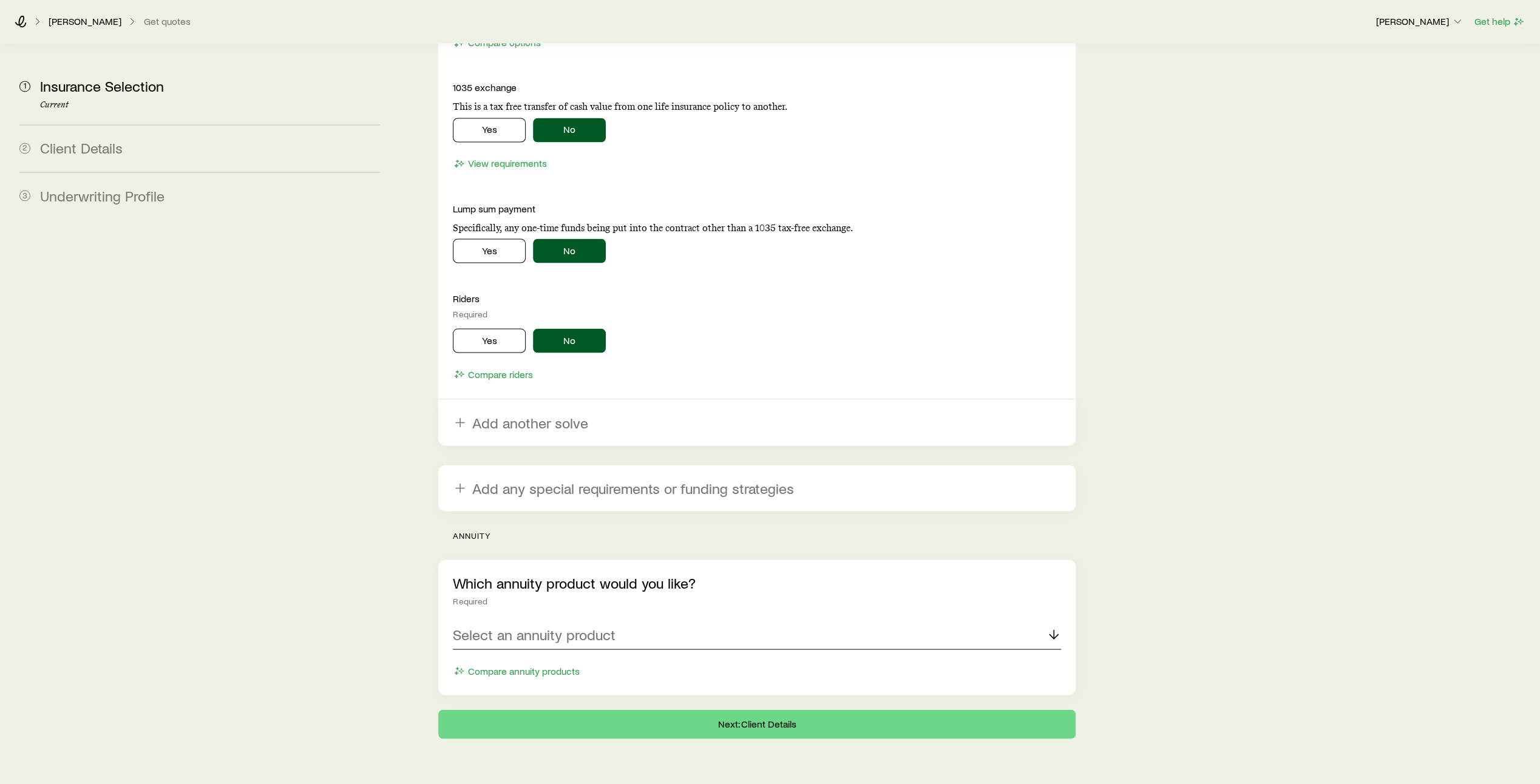
click at [619, 620] on div "Select an annuity product" at bounding box center [757, 634] width 608 height 29
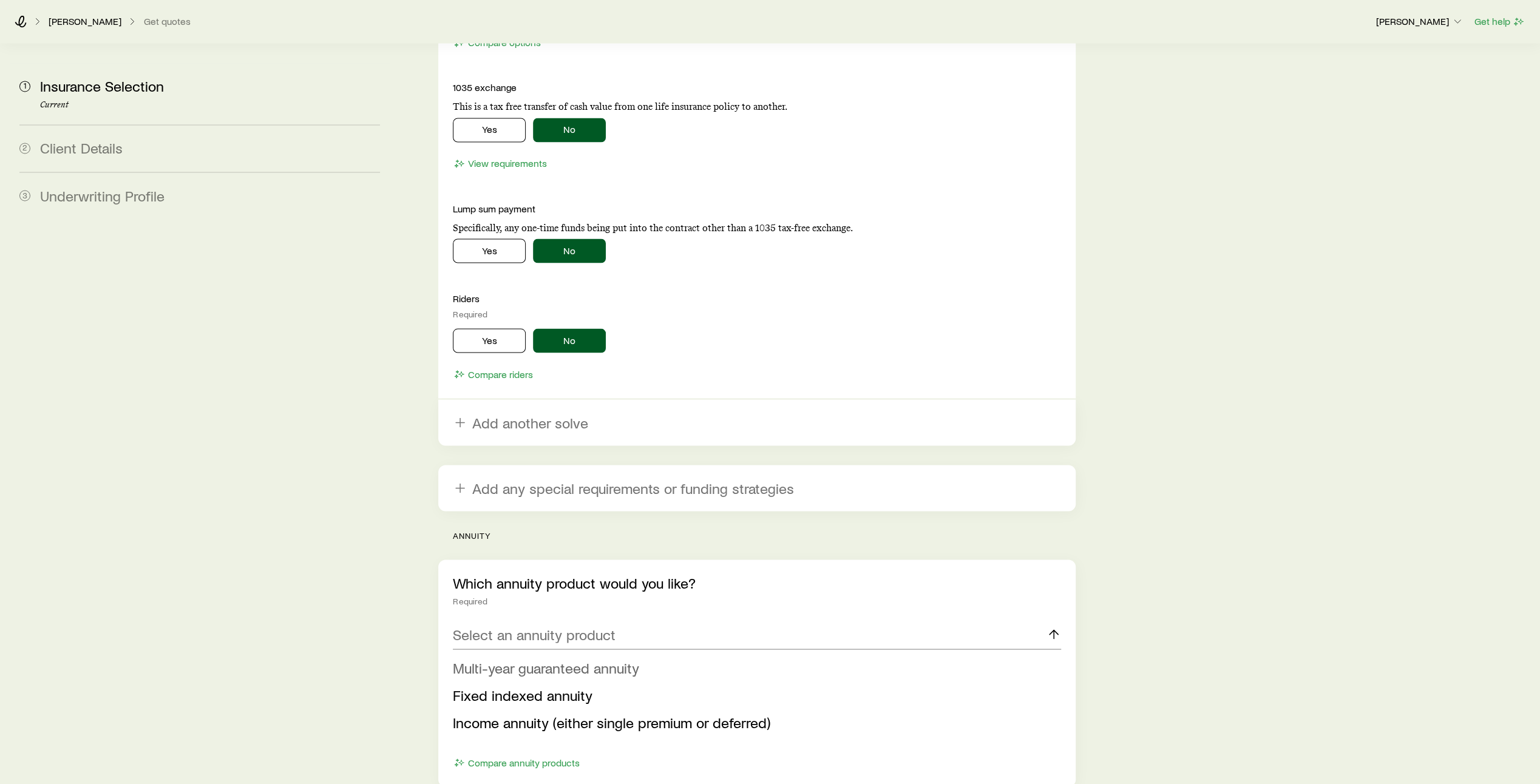
click at [598, 658] on span "Multi-year guaranteed annuity" at bounding box center [546, 666] width 186 height 17
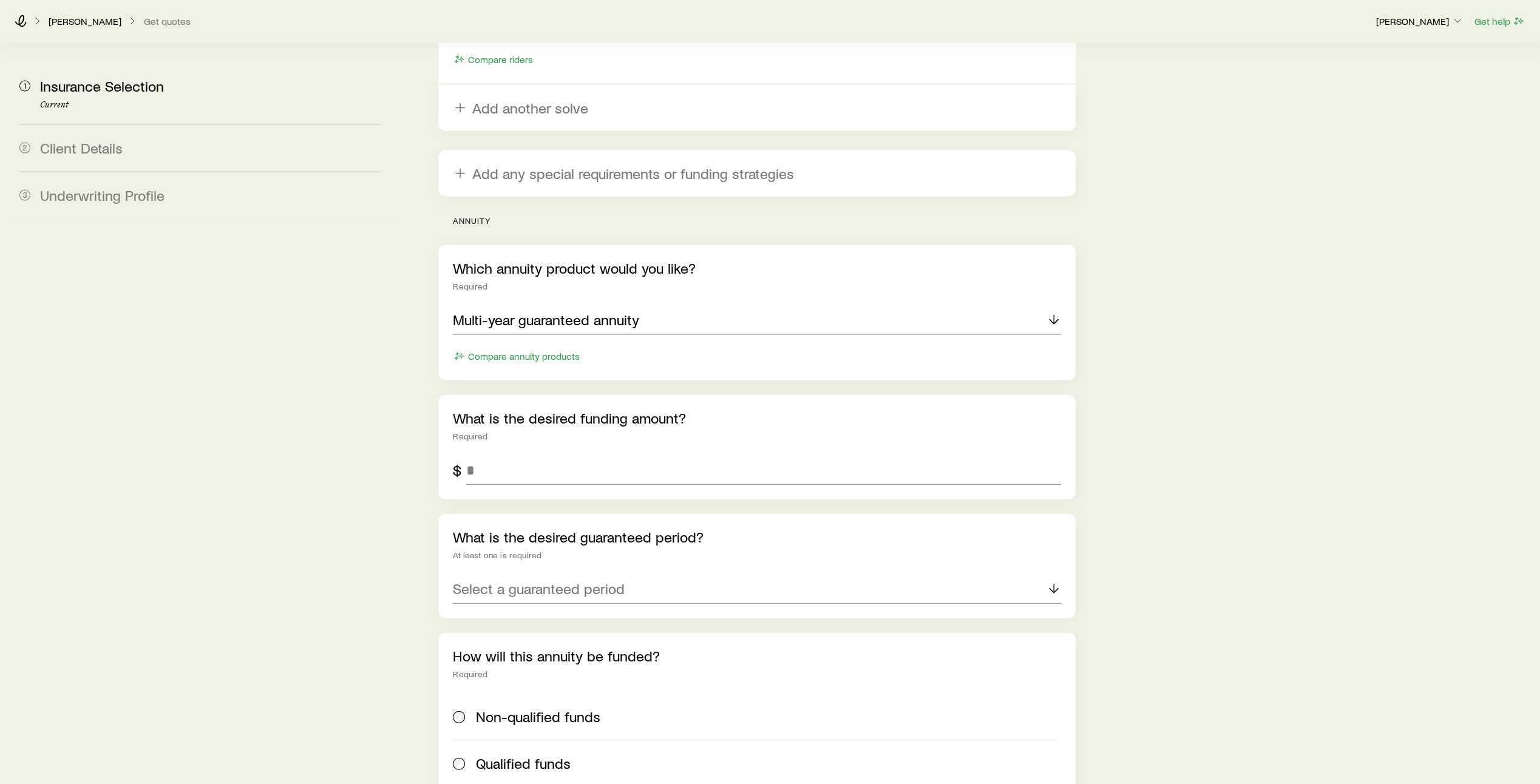
scroll to position [2448, 0]
click at [533, 455] on input "tel" at bounding box center [764, 469] width 595 height 29
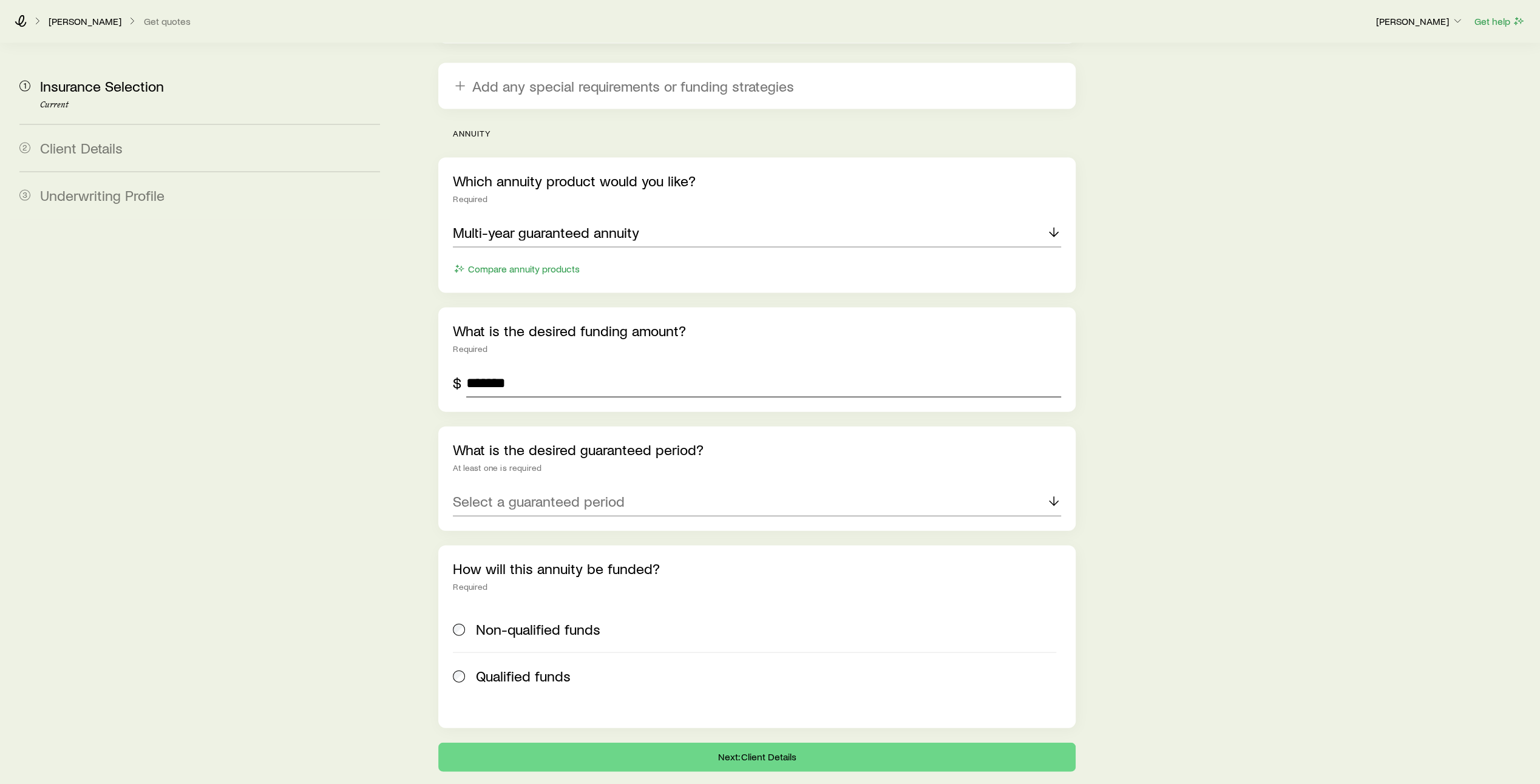
scroll to position [2536, 0]
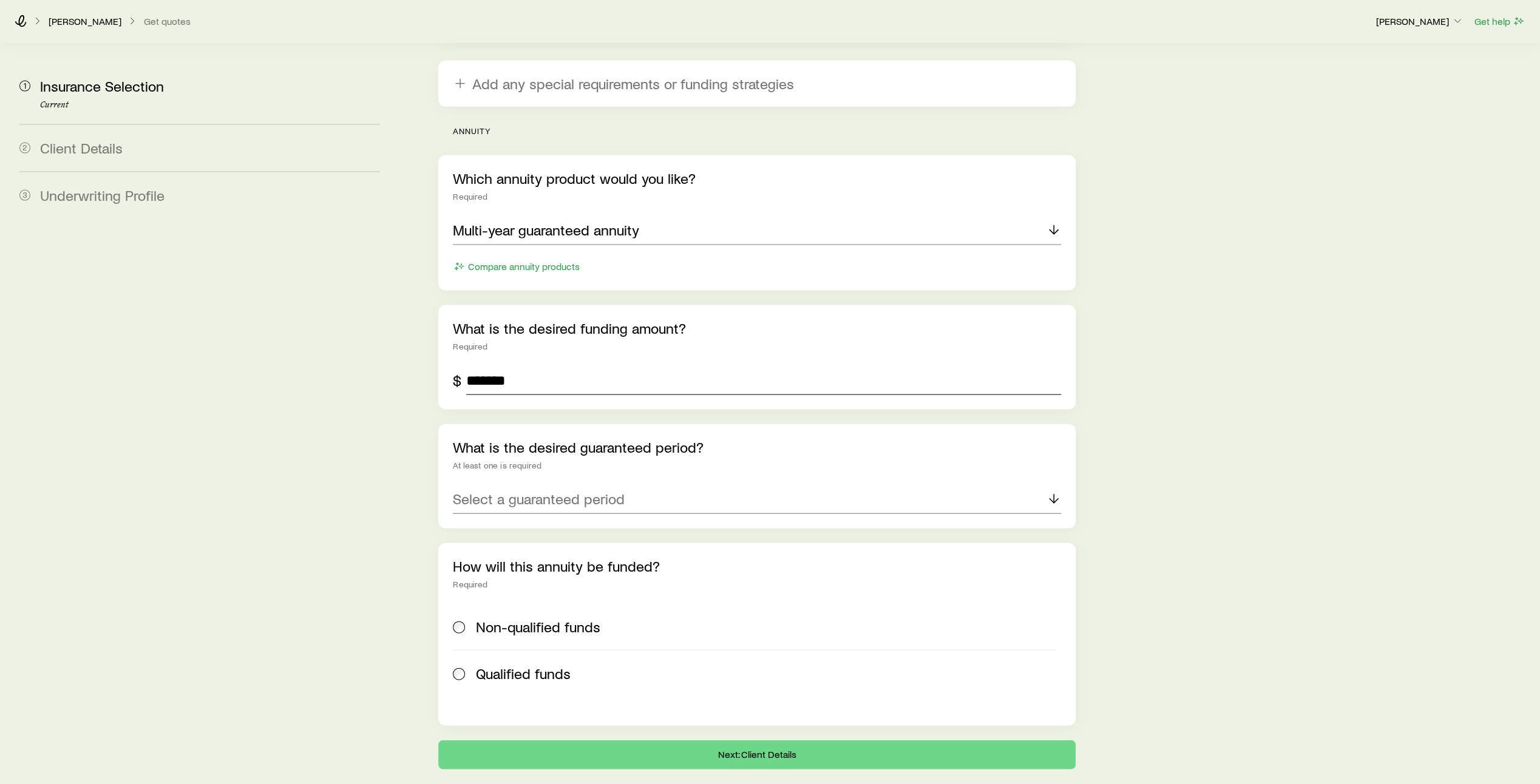
type input "*******"
click at [720, 485] on div "Select a guaranteed period" at bounding box center [757, 499] width 608 height 29
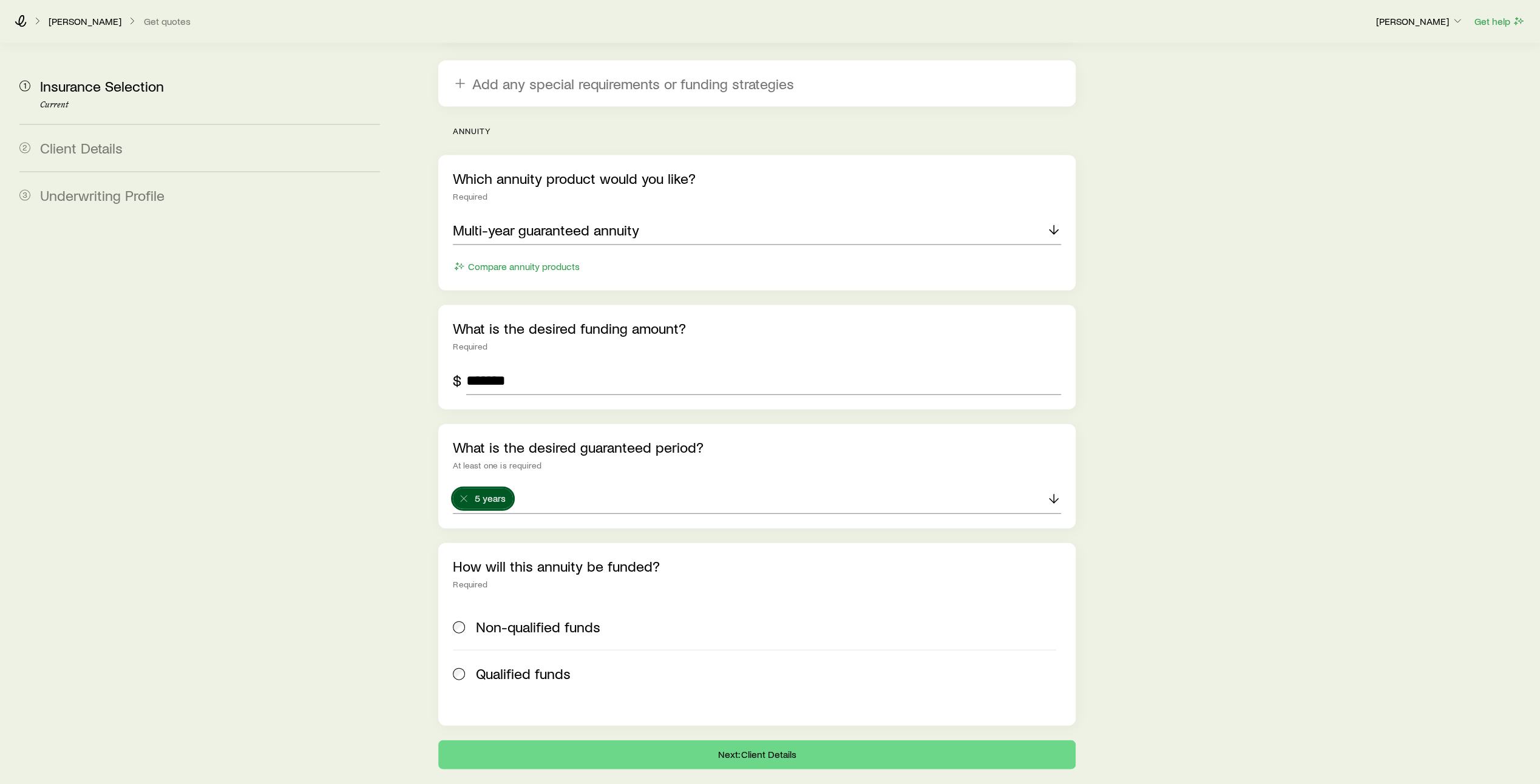
scroll to position [2567, 0]
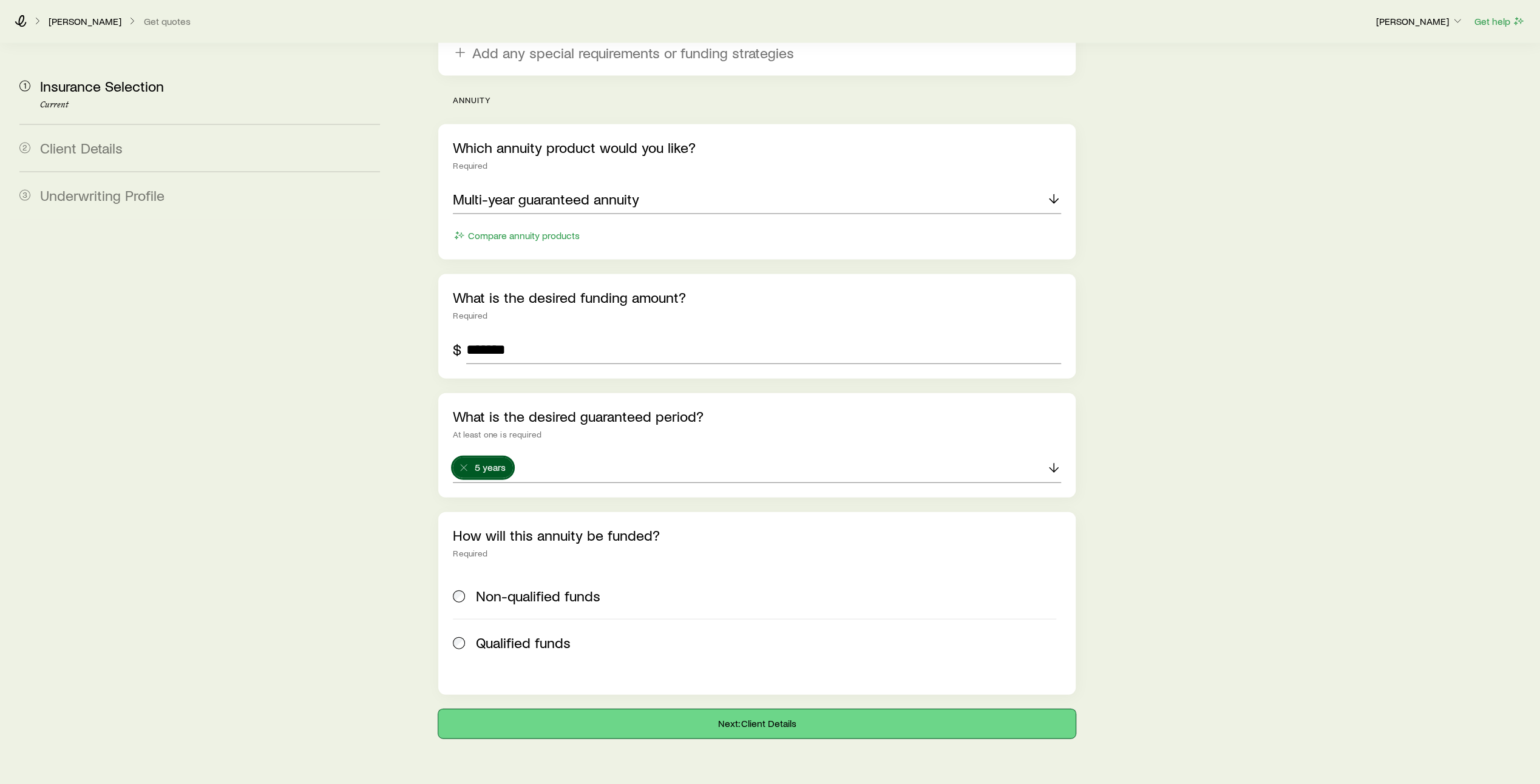
click at [754, 709] on button "Next: Client Details" at bounding box center [757, 723] width 638 height 29
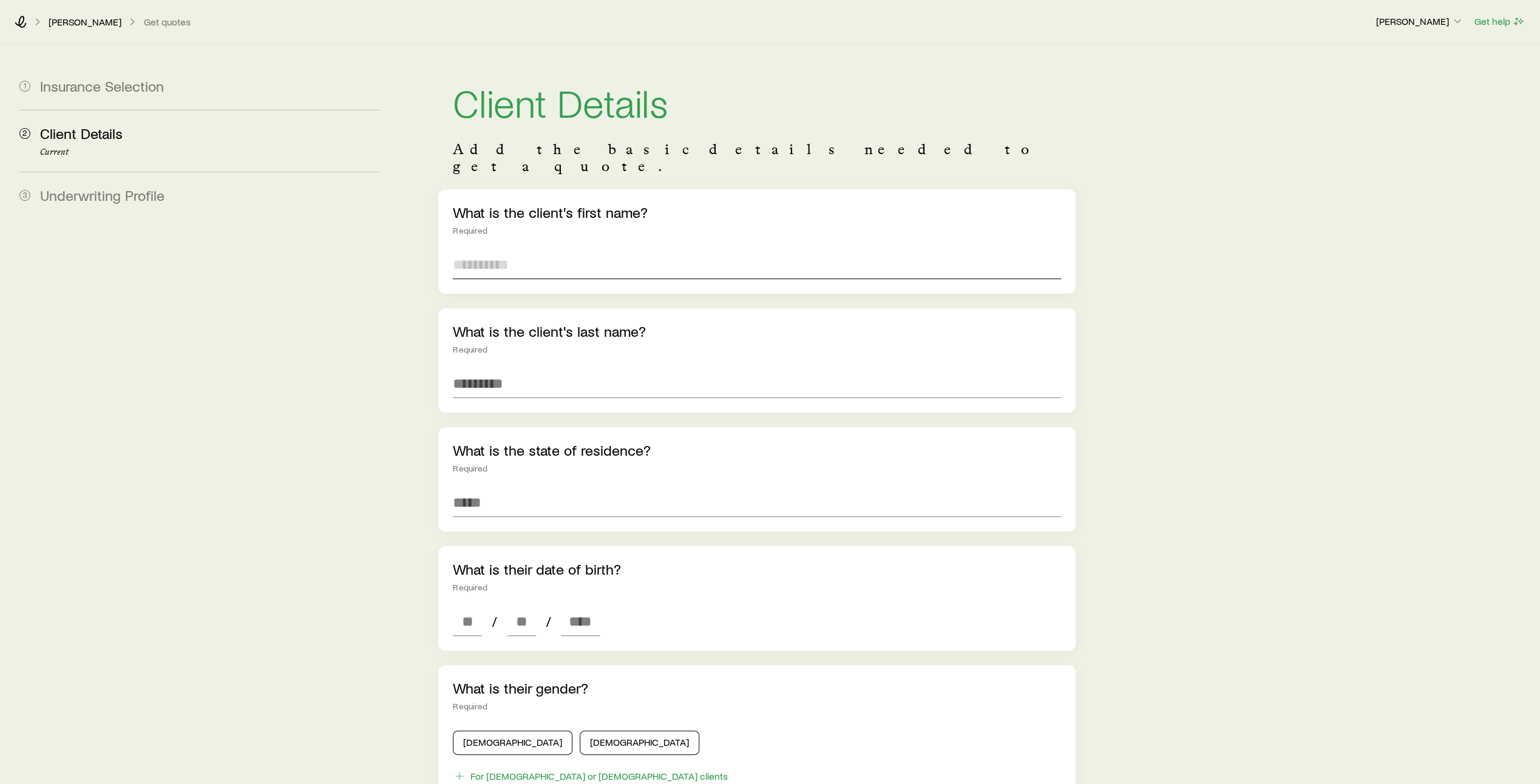
click at [574, 250] on input "text" at bounding box center [757, 264] width 608 height 29
type input "****"
type input "*******"
type input "**********"
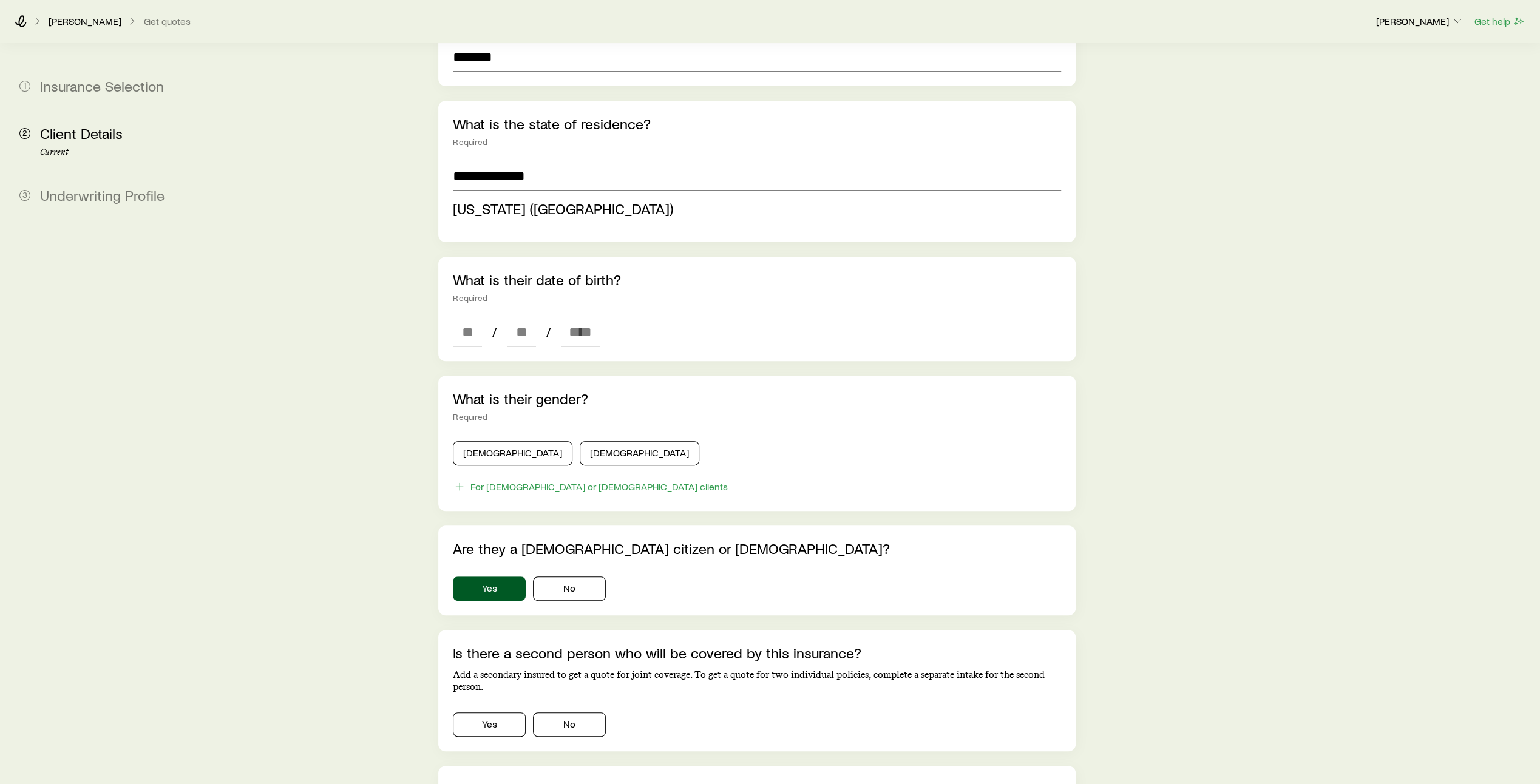
scroll to position [328, 0]
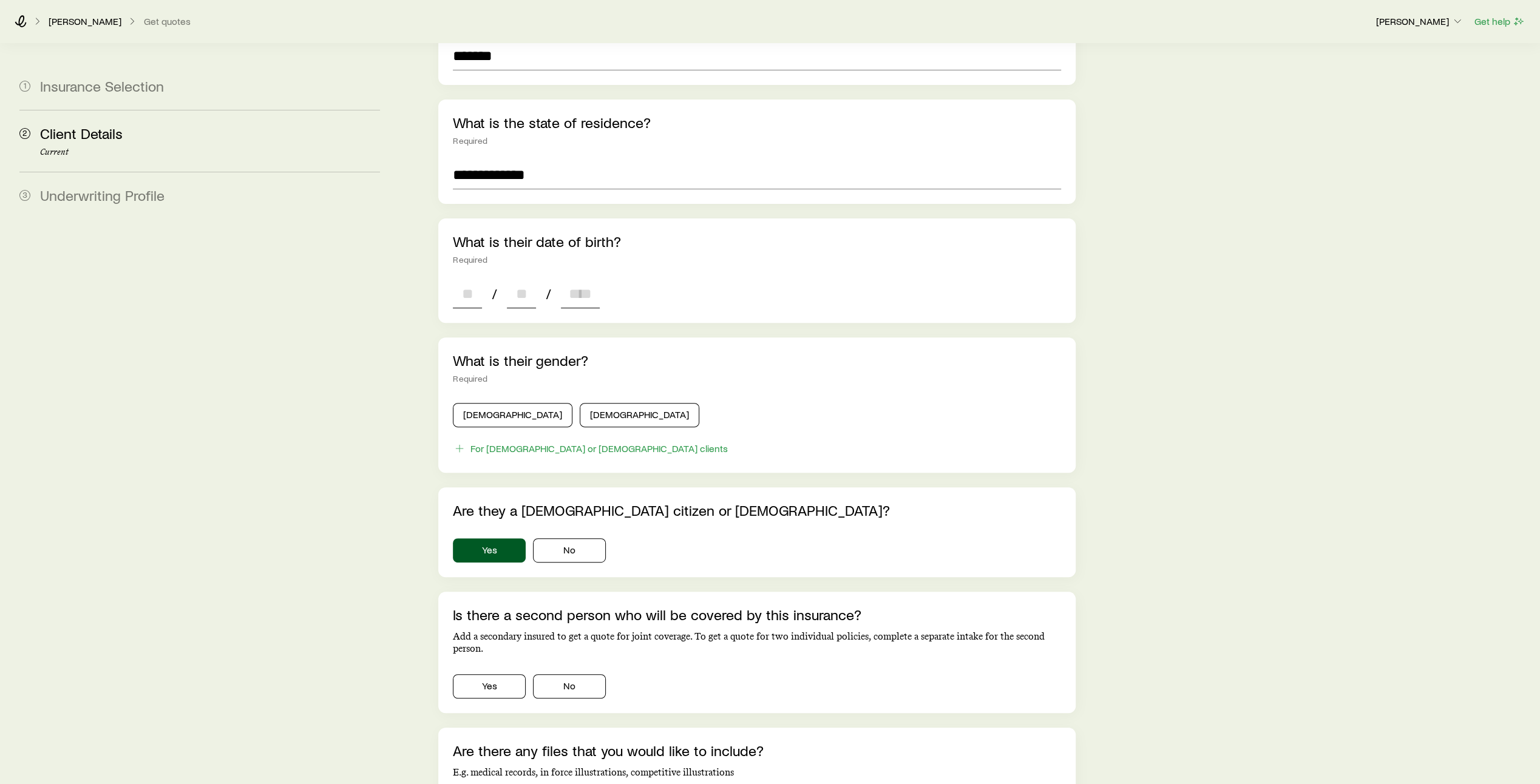
click at [470, 315] on div "**********" at bounding box center [757, 349] width 638 height 975
type input "**"
type input "****"
type input "*"
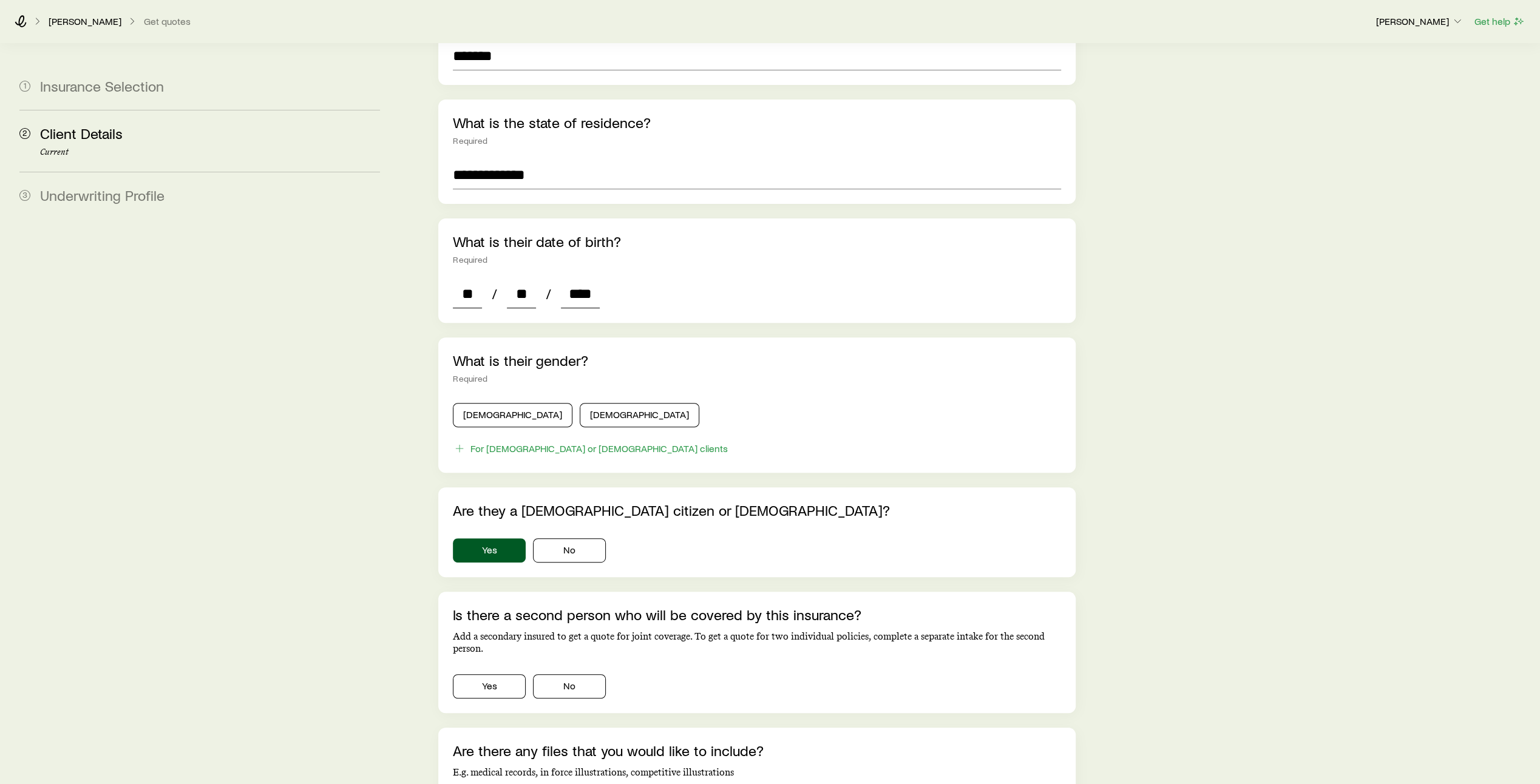
type input "*"
type input "****"
click at [489, 403] on button "[DEMOGRAPHIC_DATA]" at bounding box center [513, 414] width 119 height 24
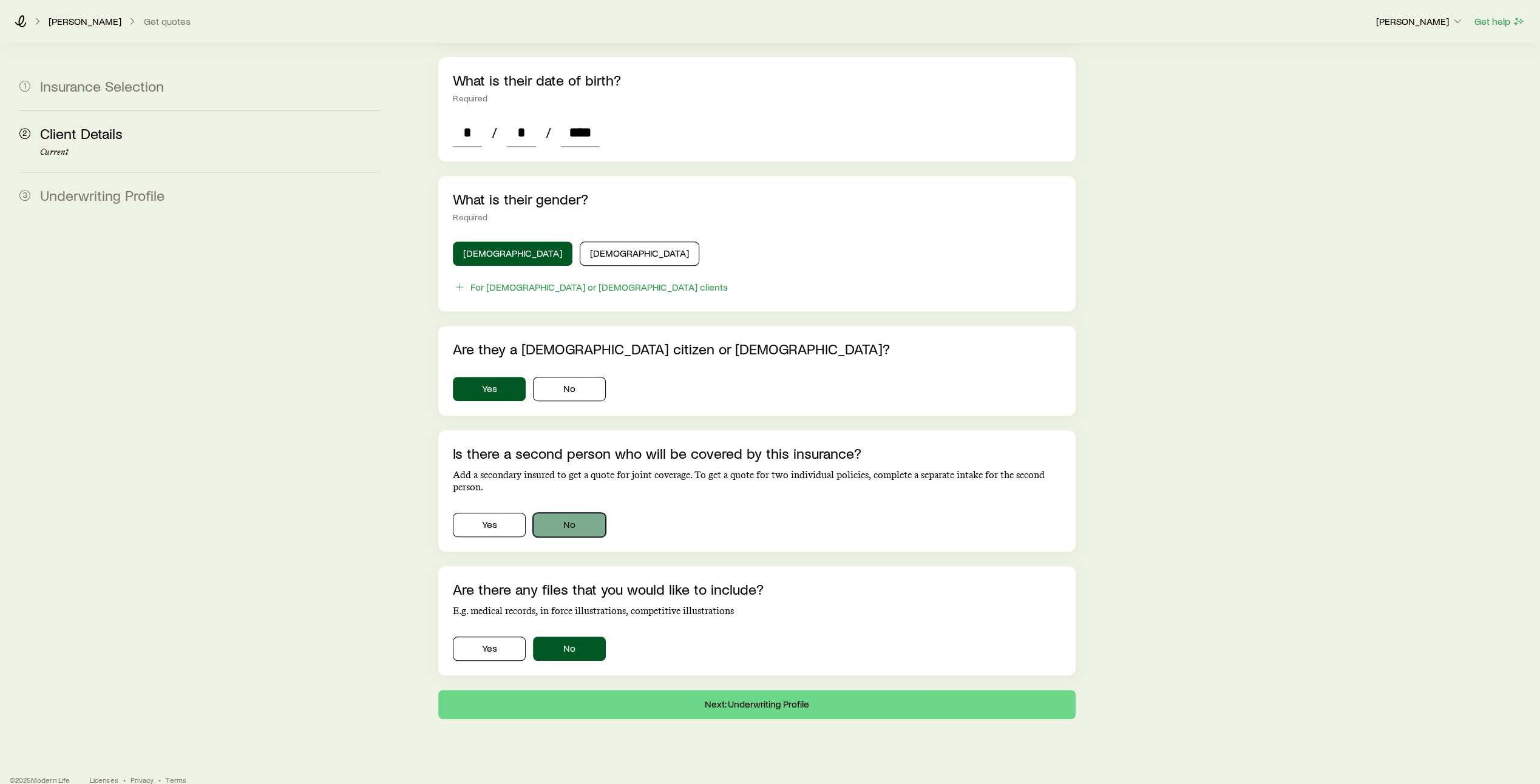
click at [579, 512] on button "No" at bounding box center [569, 524] width 73 height 24
click at [762, 690] on button "Next: Underwriting Profile" at bounding box center [757, 704] width 638 height 29
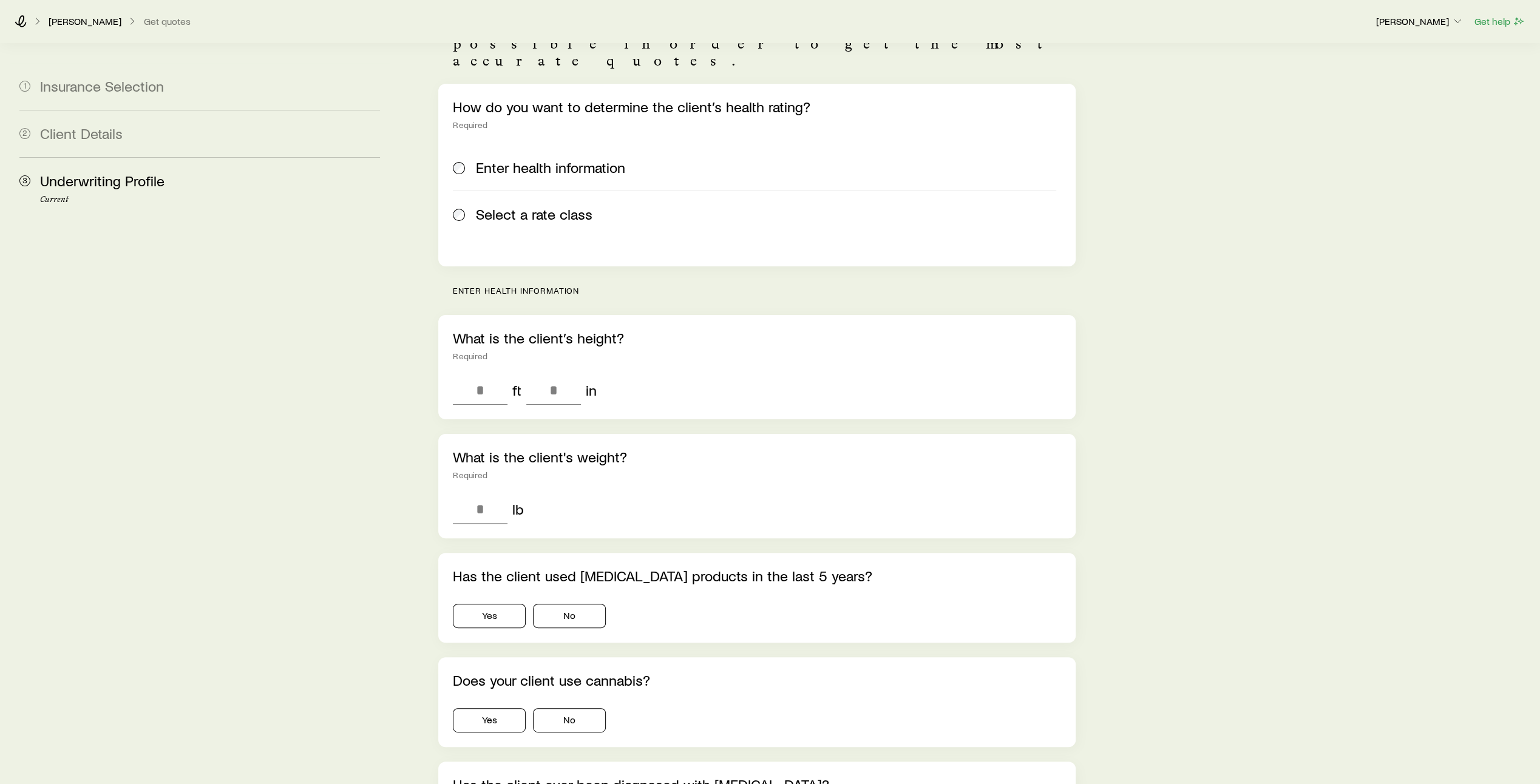
scroll to position [124, 0]
click at [492, 375] on input "tel" at bounding box center [480, 389] width 54 height 29
type input "*"
click at [556, 375] on input "tel" at bounding box center [554, 389] width 54 height 29
type input "**"
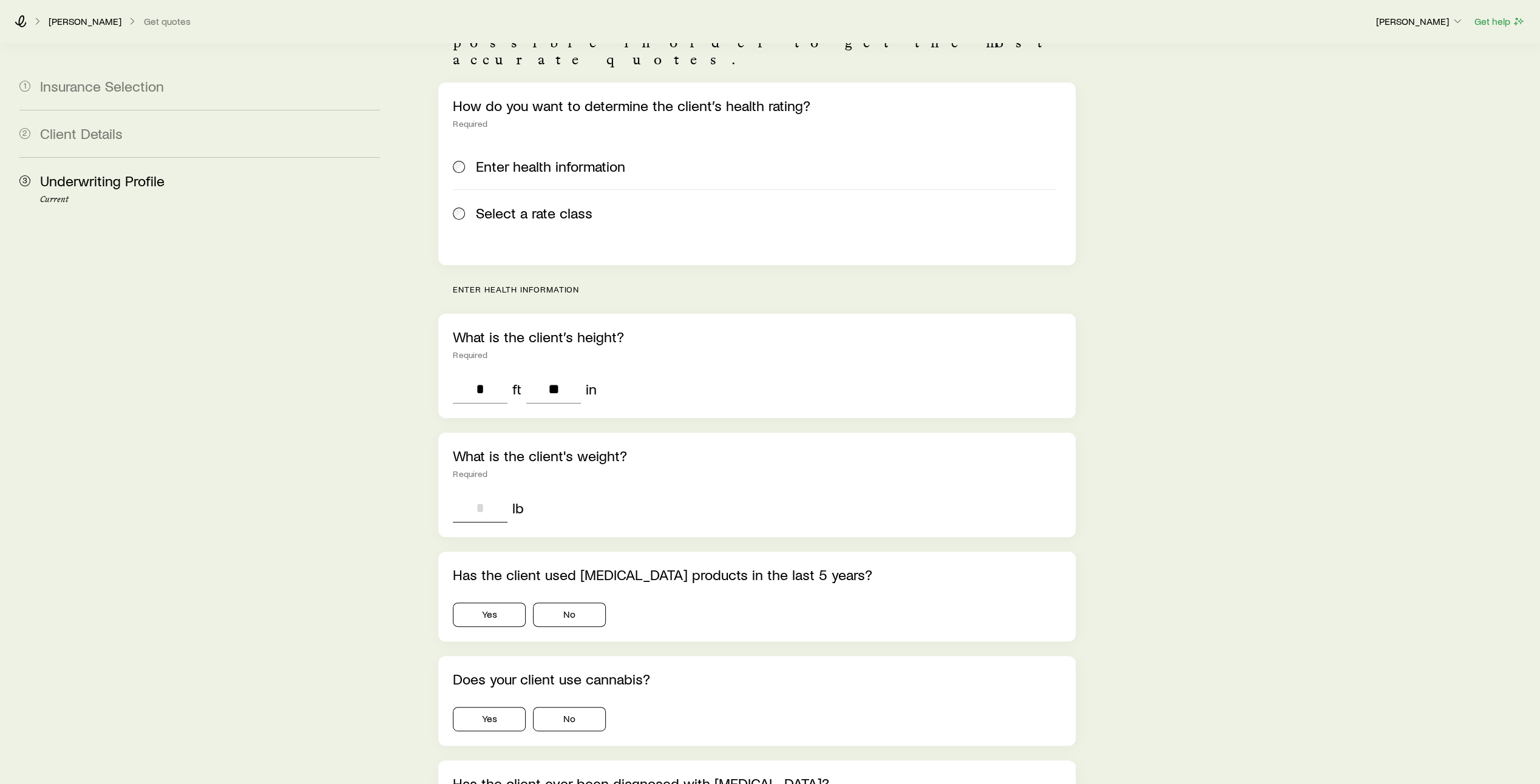
click at [488, 493] on input "tel" at bounding box center [480, 507] width 54 height 29
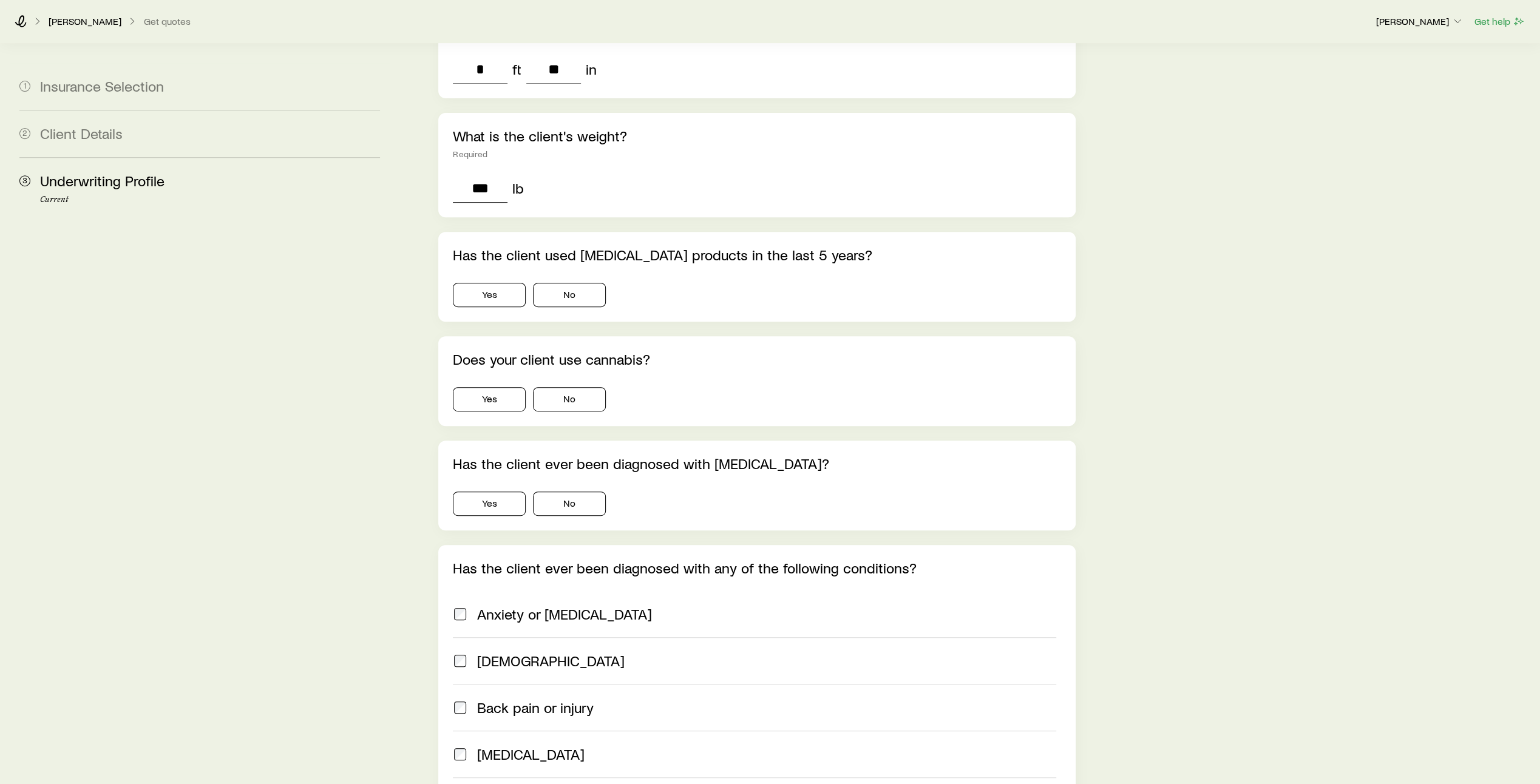
scroll to position [447, 0]
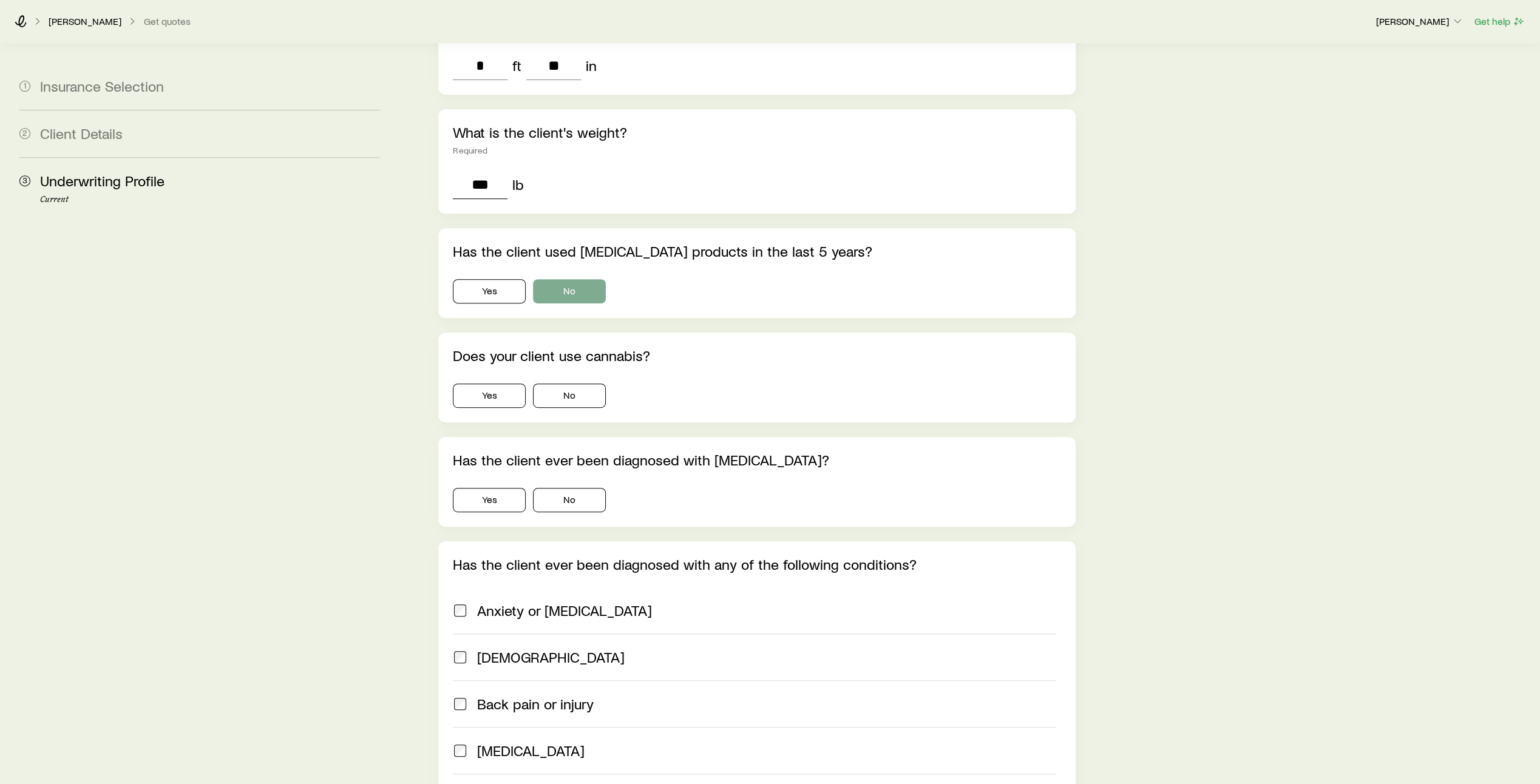
type input "***"
click at [585, 279] on button "No" at bounding box center [569, 291] width 73 height 24
click at [578, 384] on button "No" at bounding box center [569, 395] width 73 height 24
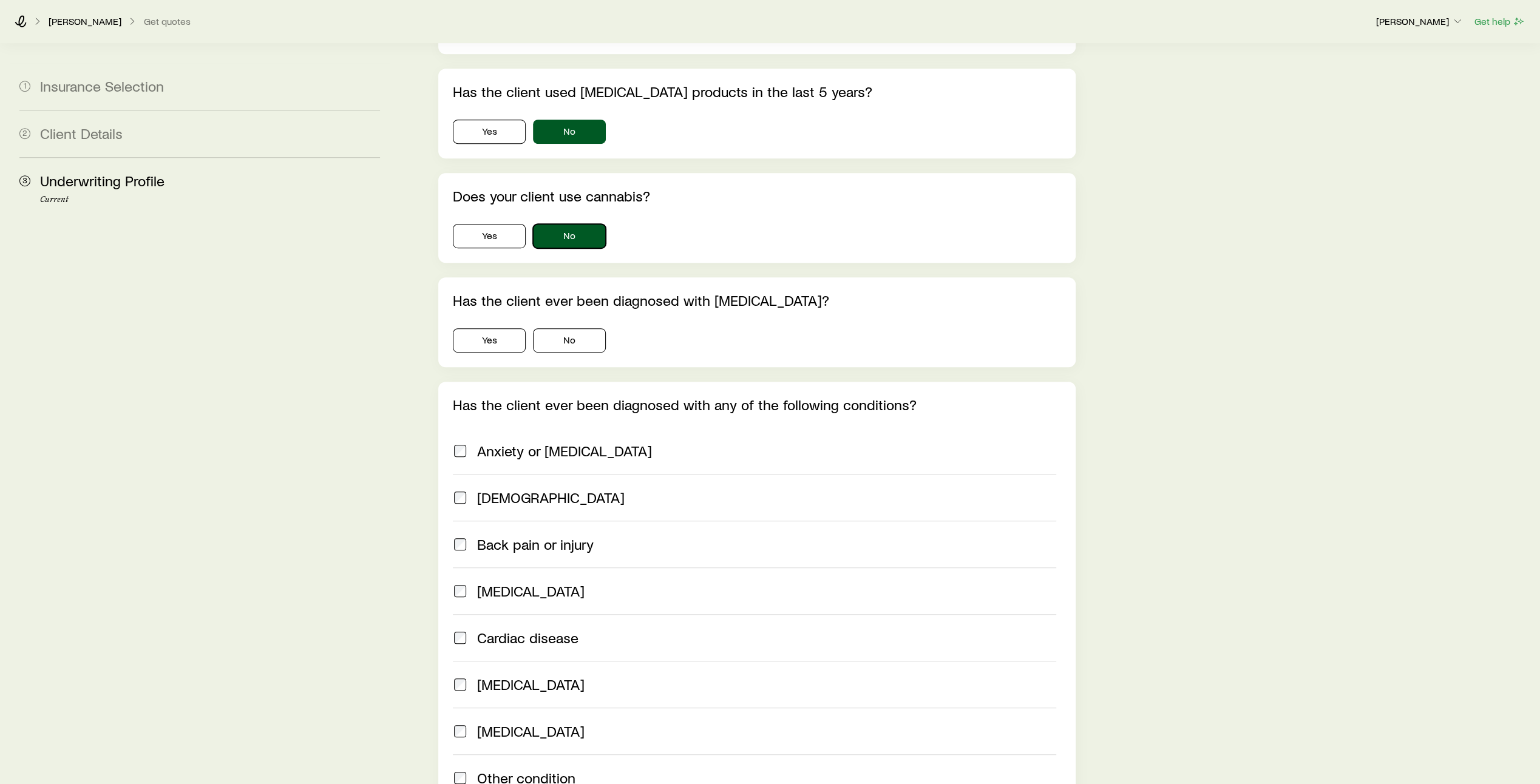
scroll to position [607, 0]
click at [497, 328] on button "Yes" at bounding box center [489, 339] width 73 height 24
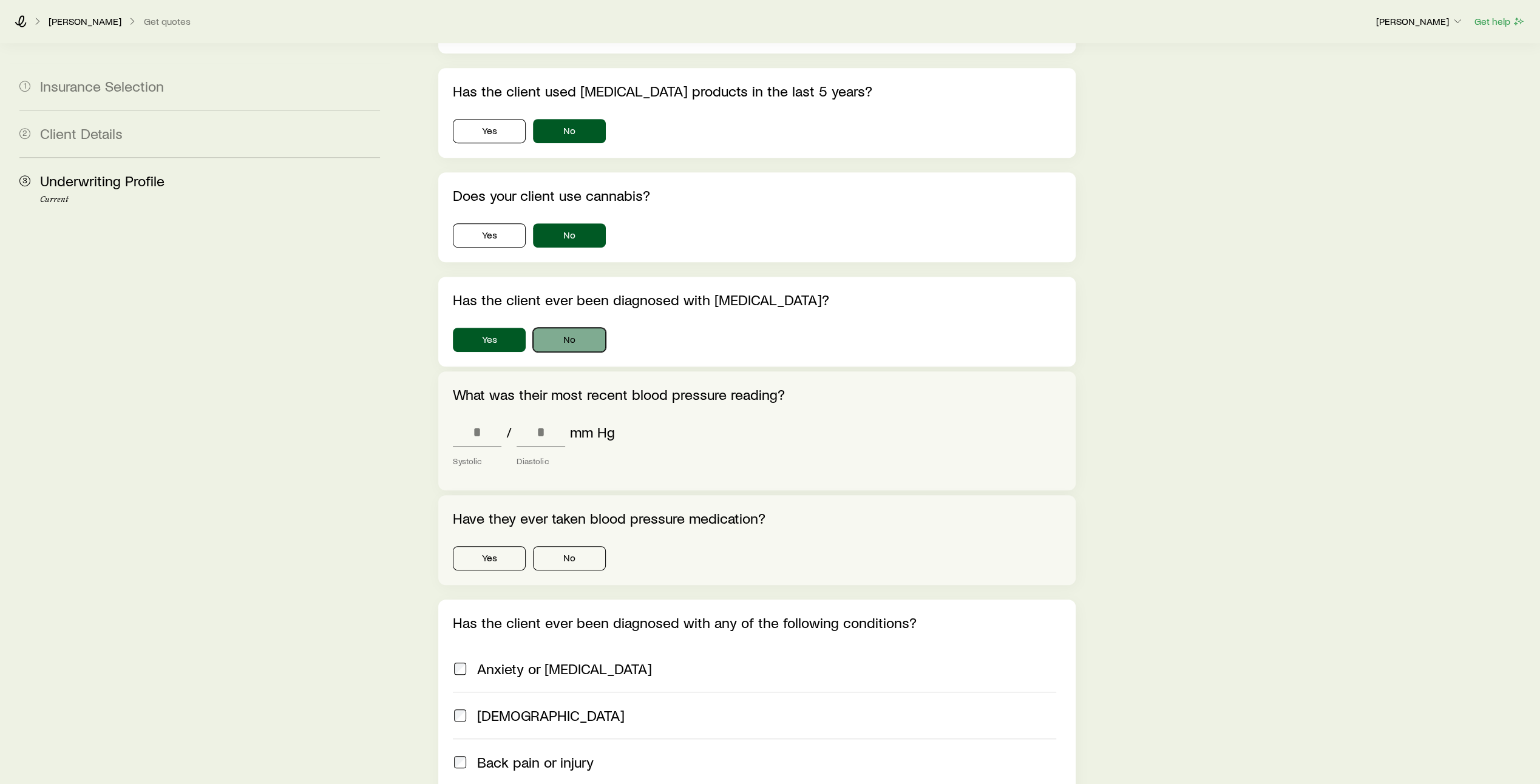
click at [574, 328] on button "No" at bounding box center [569, 339] width 73 height 24
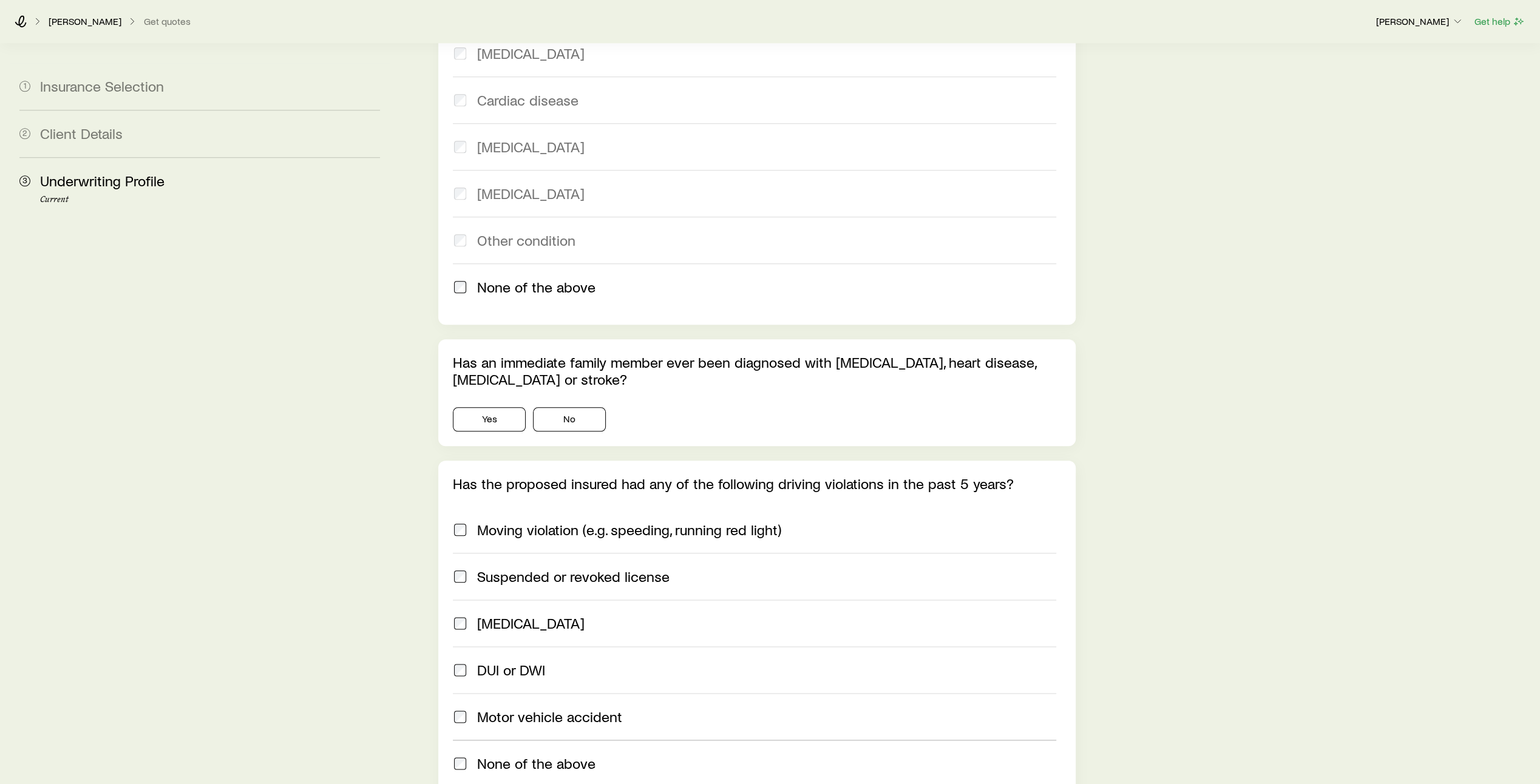
scroll to position [1146, 0]
click at [495, 405] on button "Yes" at bounding box center [489, 417] width 73 height 24
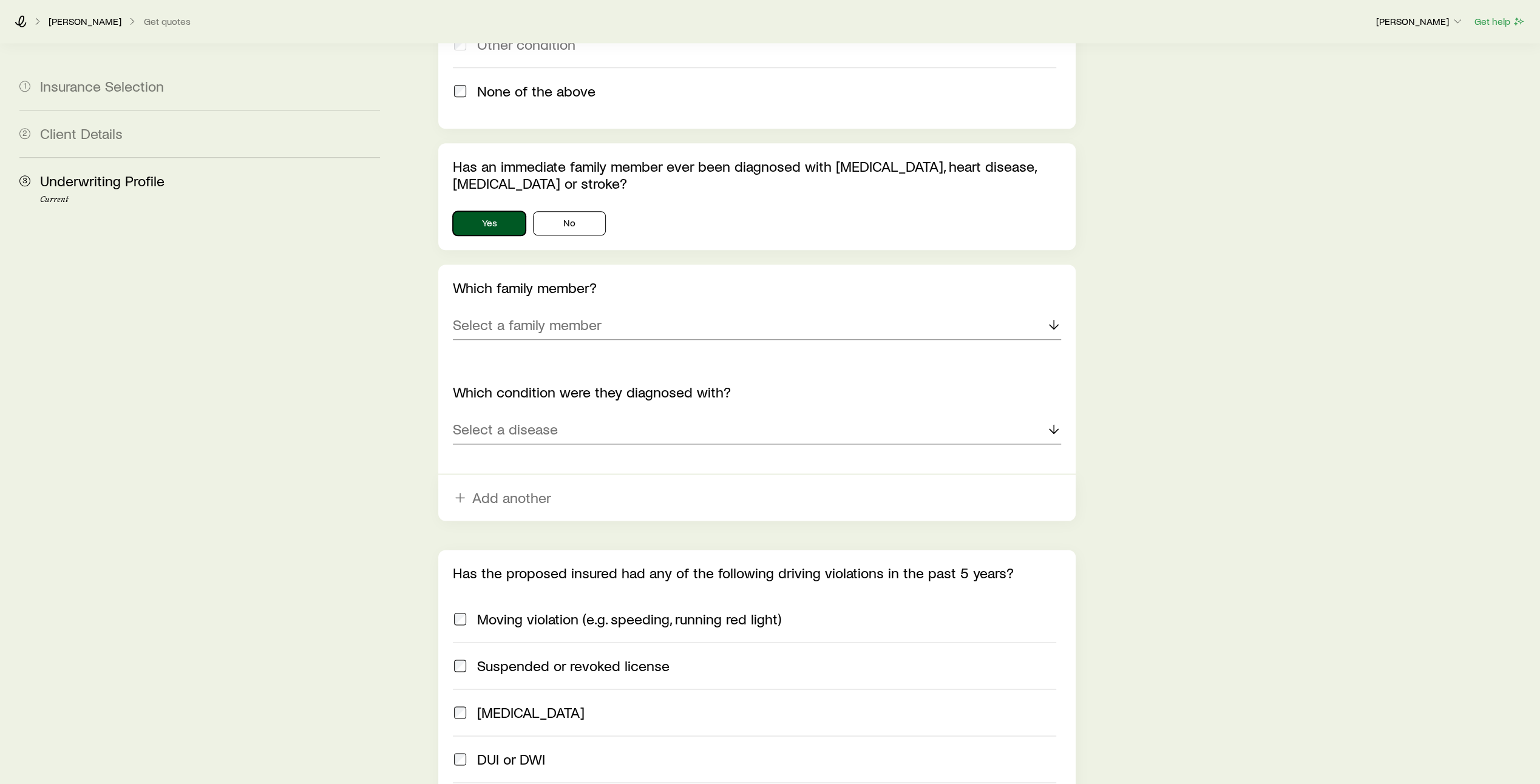
scroll to position [1341, 0]
click at [647, 310] on div "Select a family member" at bounding box center [757, 324] width 608 height 29
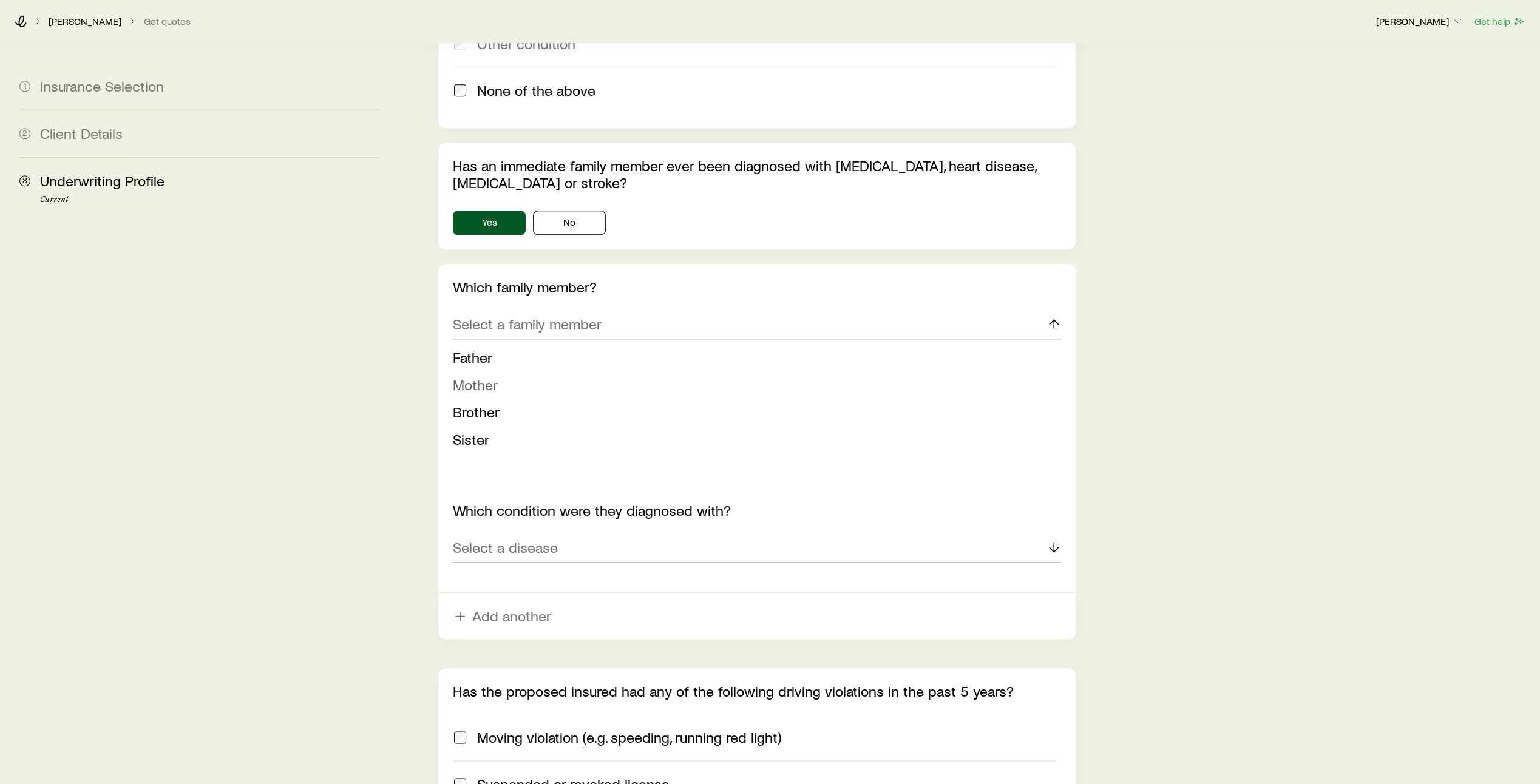
click at [575, 371] on li "Mother" at bounding box center [753, 385] width 601 height 27
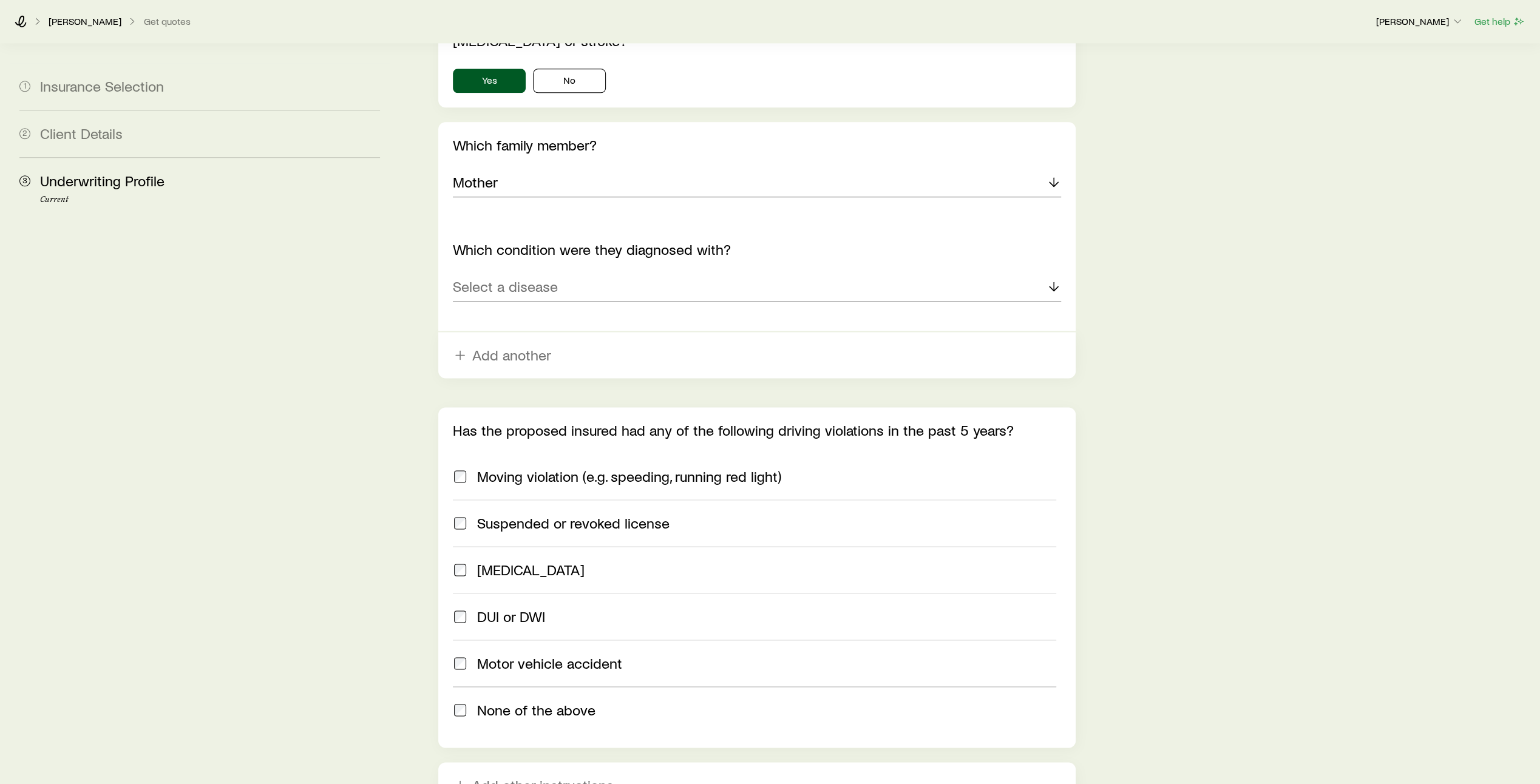
scroll to position [1484, 0]
click at [704, 271] on div "Select a disease" at bounding box center [757, 285] width 608 height 29
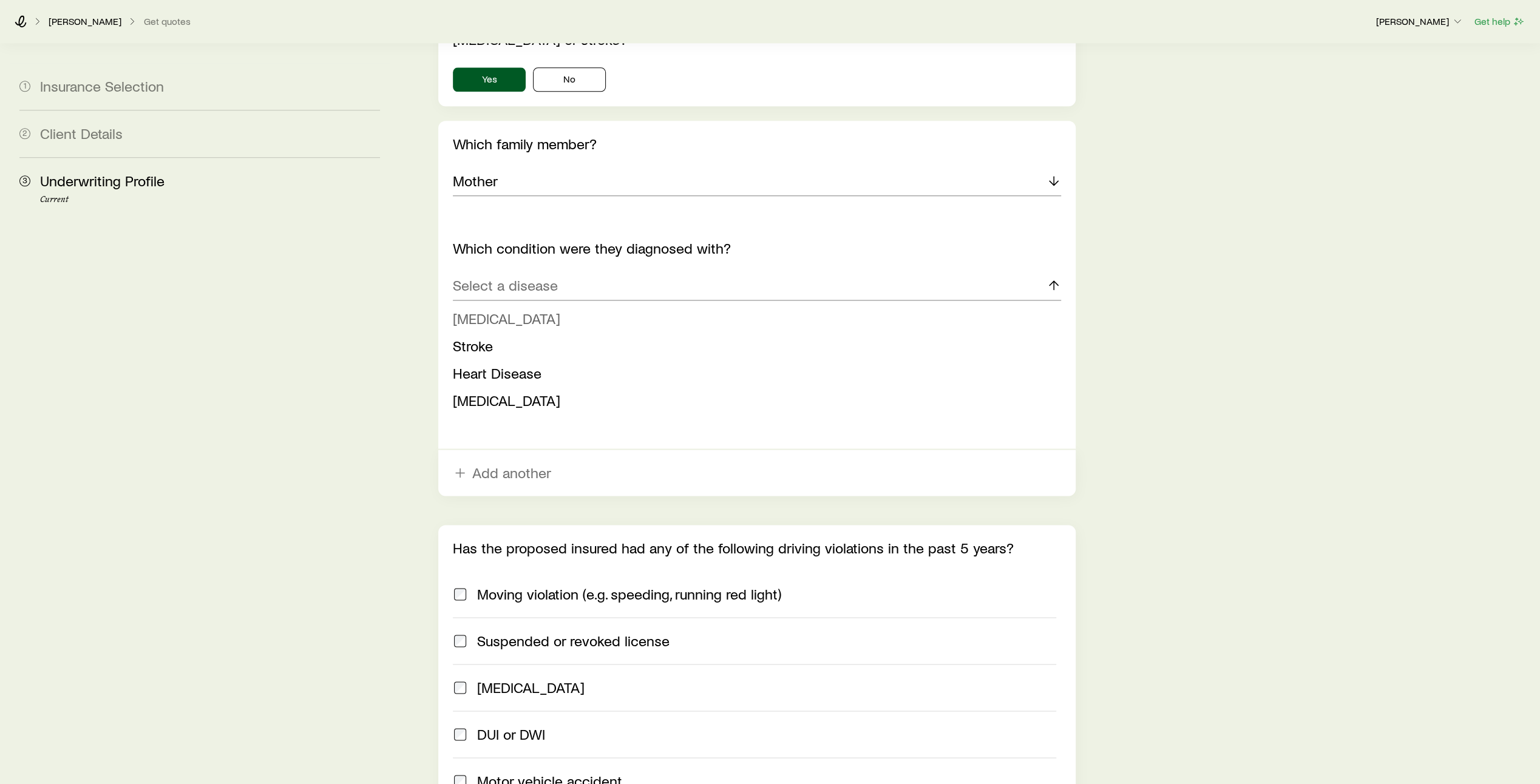
click at [665, 306] on li "[MEDICAL_DATA]" at bounding box center [753, 319] width 601 height 27
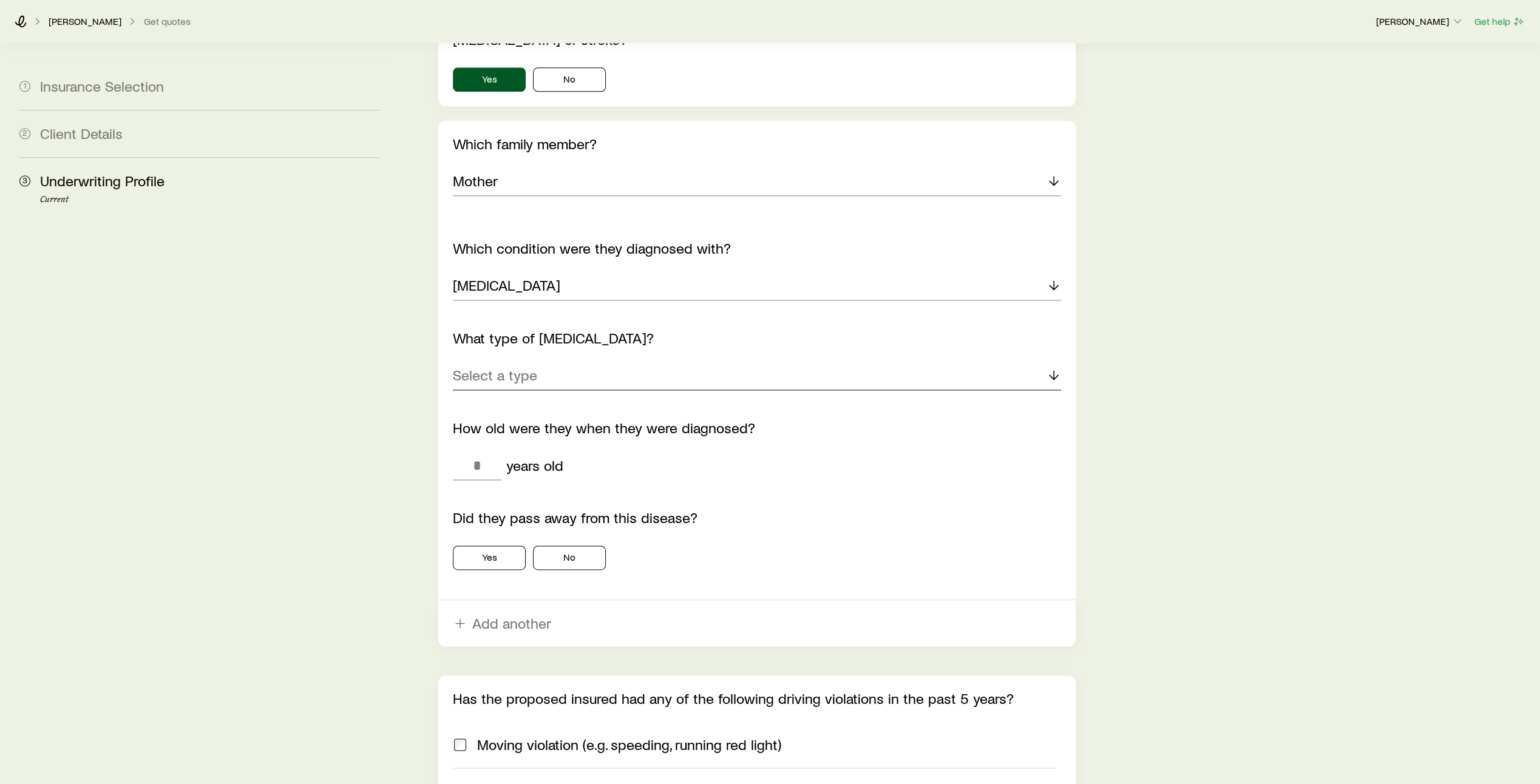
click at [616, 361] on div "Select a type" at bounding box center [757, 375] width 608 height 29
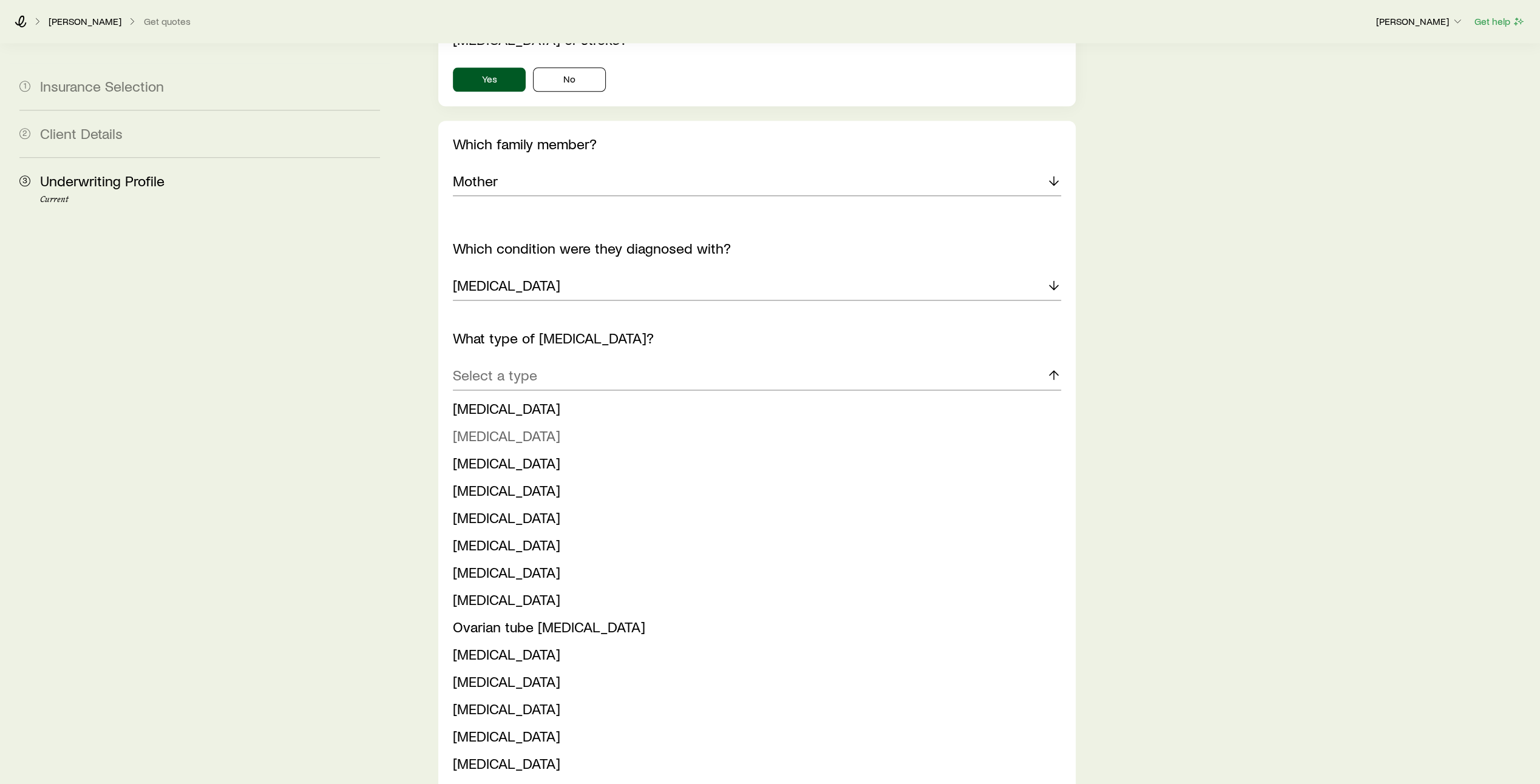
click at [571, 422] on li "[MEDICAL_DATA]" at bounding box center [753, 436] width 601 height 27
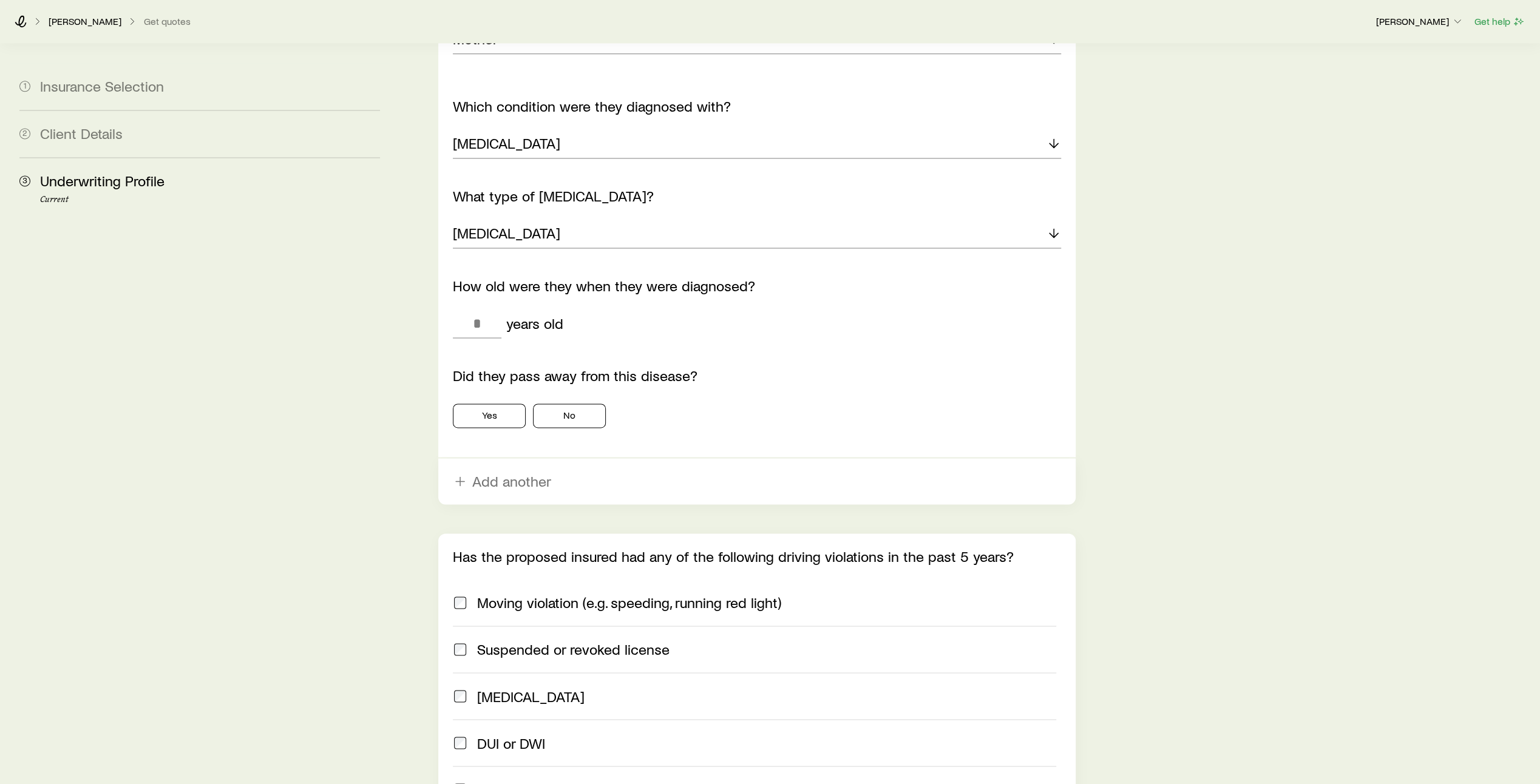
scroll to position [1628, 0]
click at [480, 307] on input "tel" at bounding box center [477, 321] width 49 height 29
type input "**"
click at [564, 402] on button "No" at bounding box center [569, 413] width 73 height 24
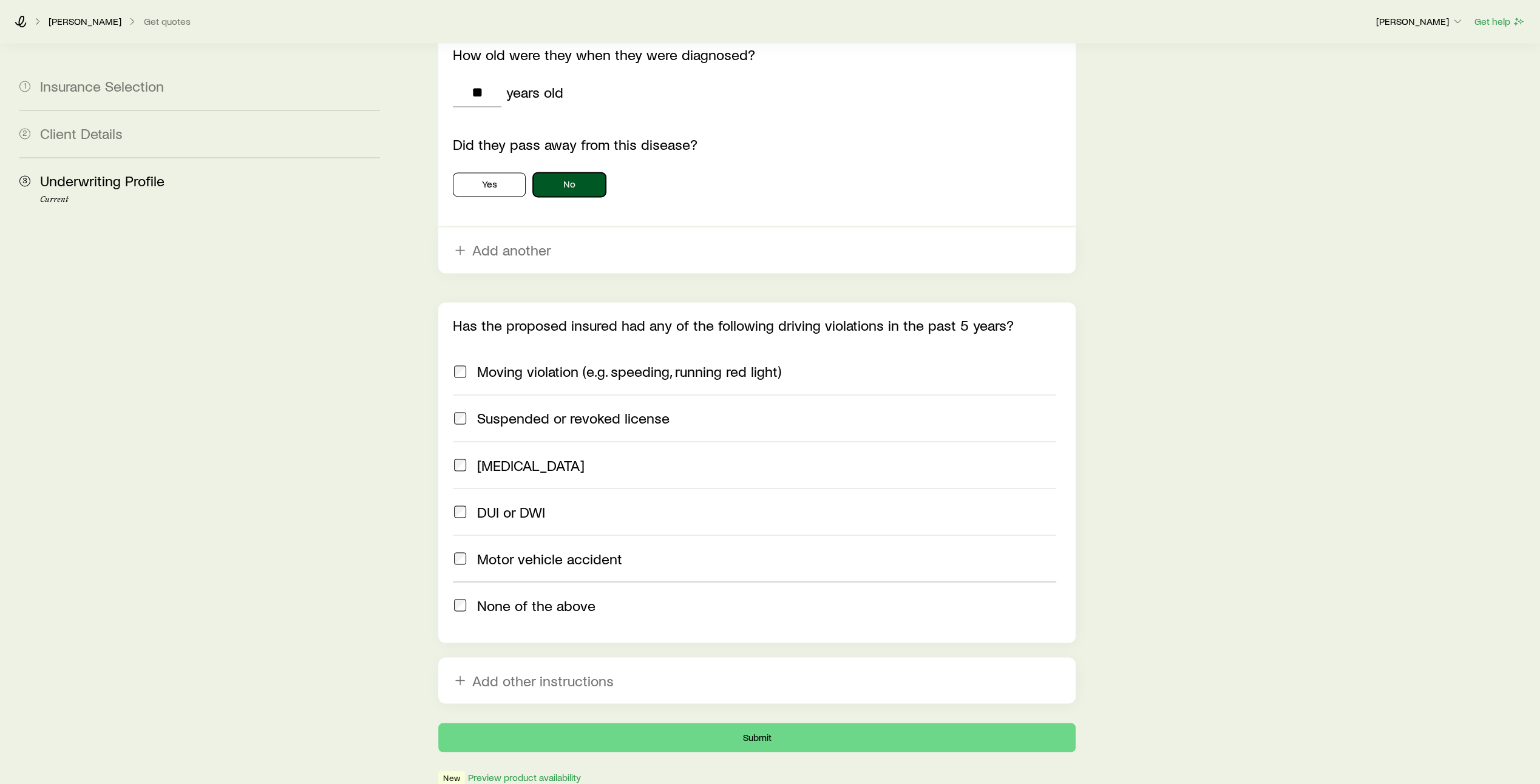
scroll to position [1858, 0]
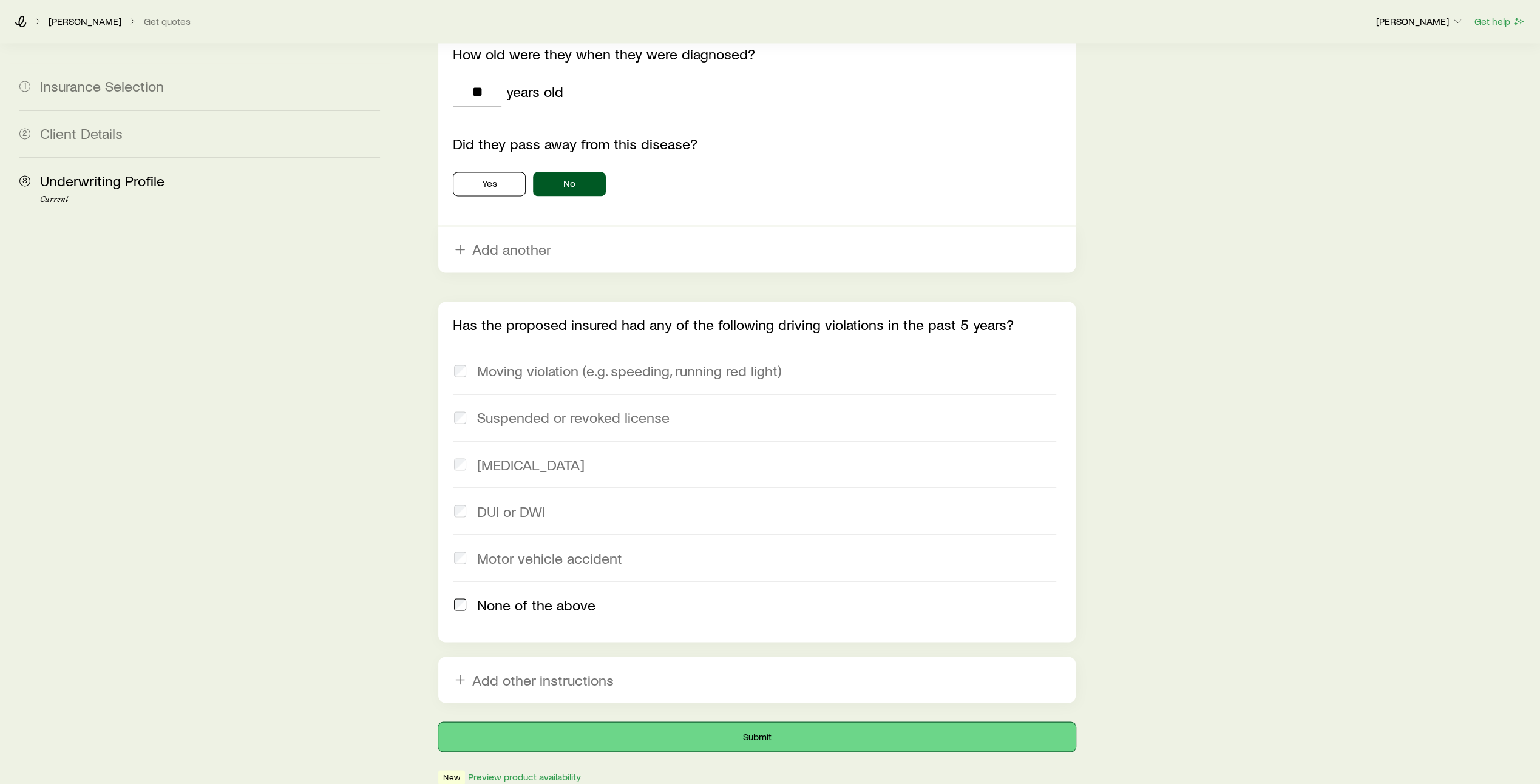
click at [764, 722] on button "Submit" at bounding box center [757, 736] width 638 height 29
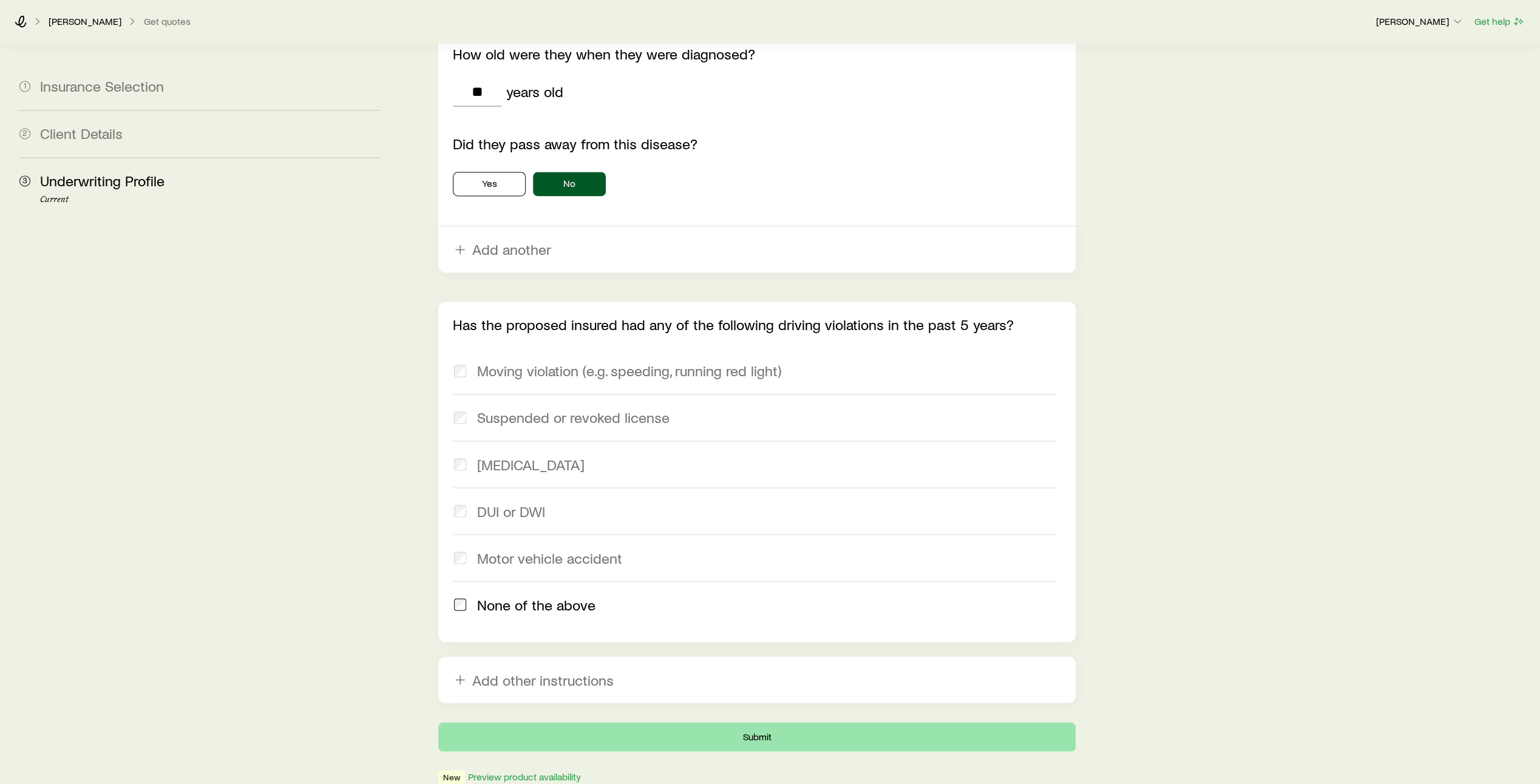
scroll to position [0, 0]
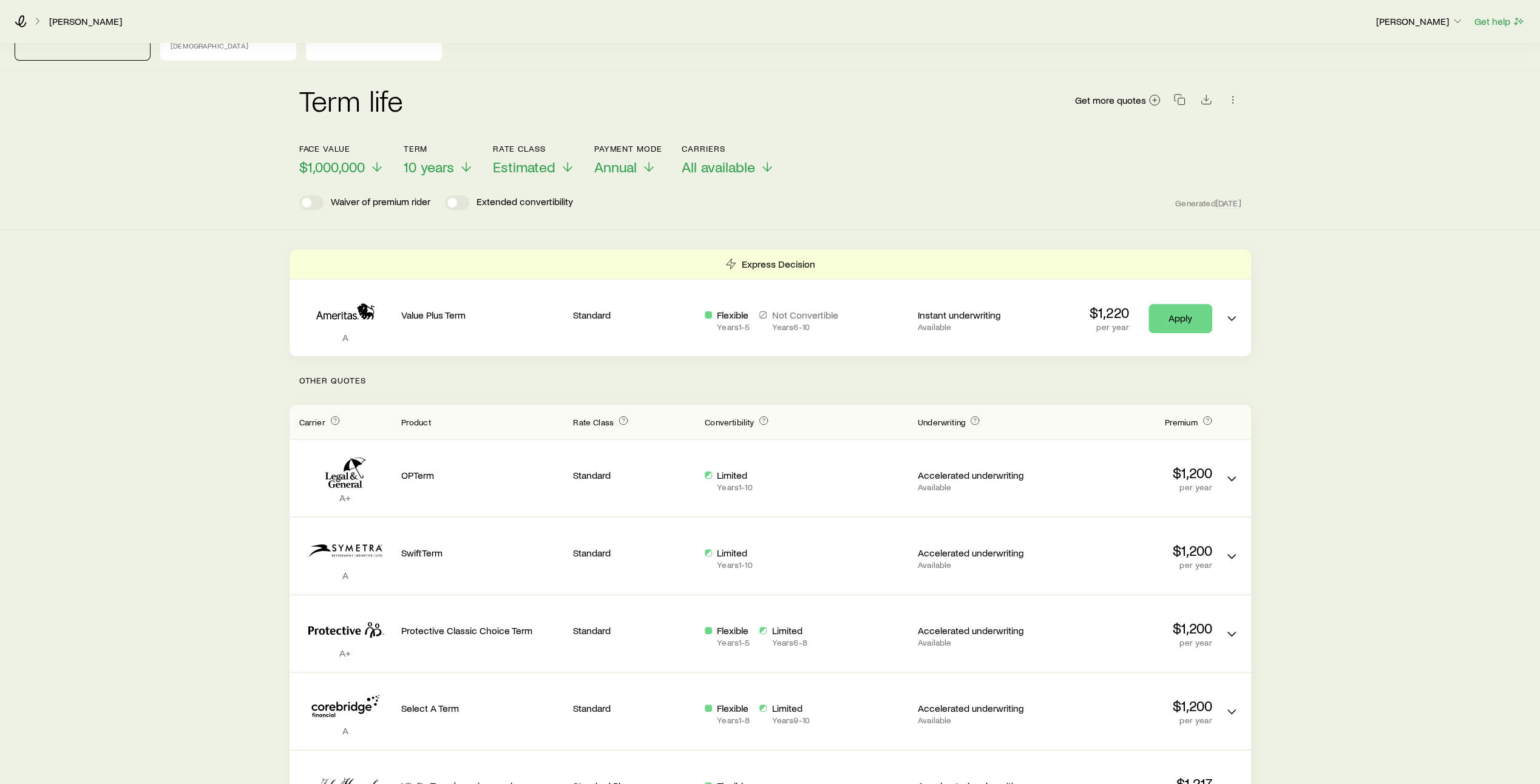
scroll to position [54, 0]
click at [372, 162] on icon at bounding box center [377, 170] width 15 height 15
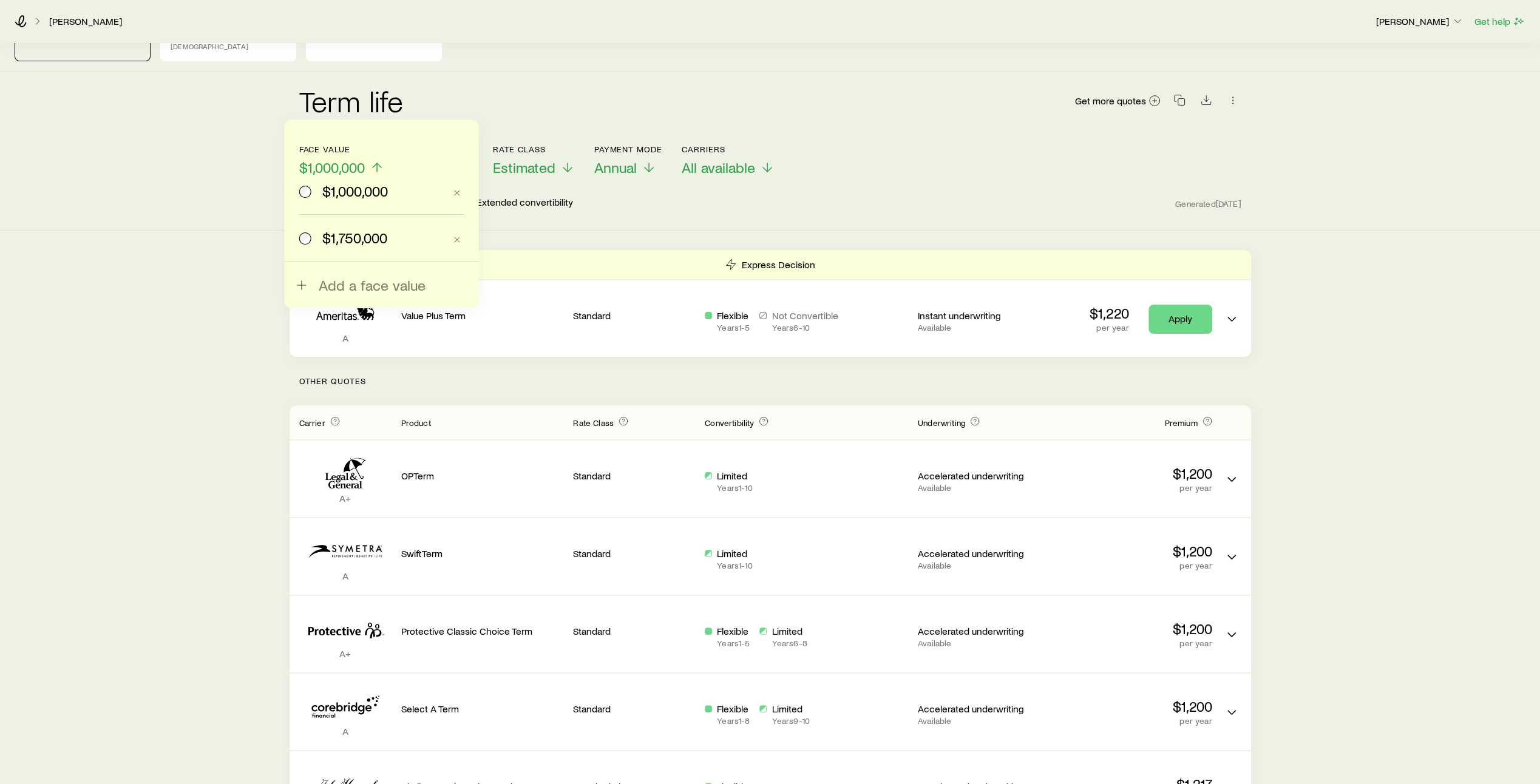
click at [349, 234] on span "$1,750,000" at bounding box center [354, 237] width 65 height 17
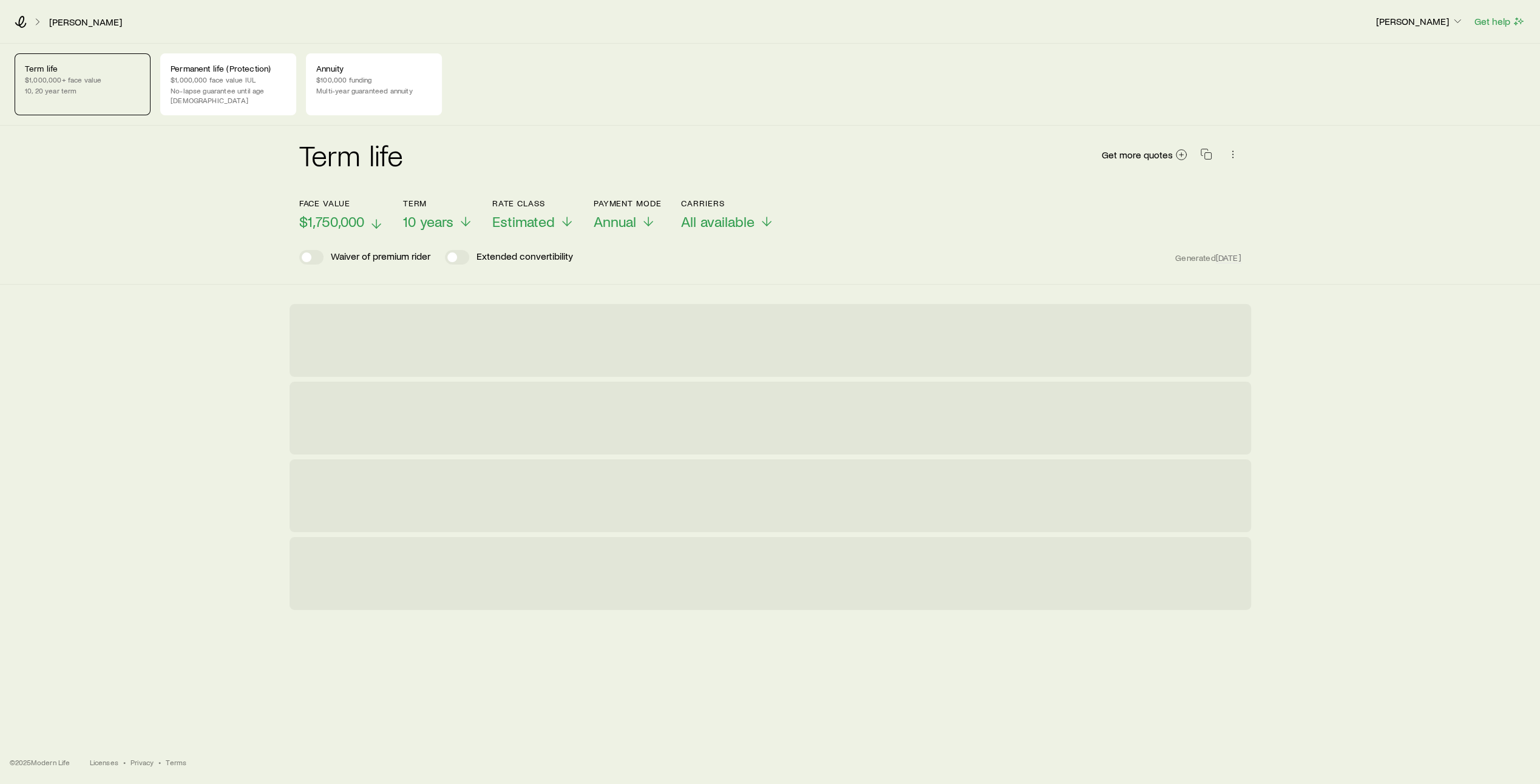
scroll to position [0, 0]
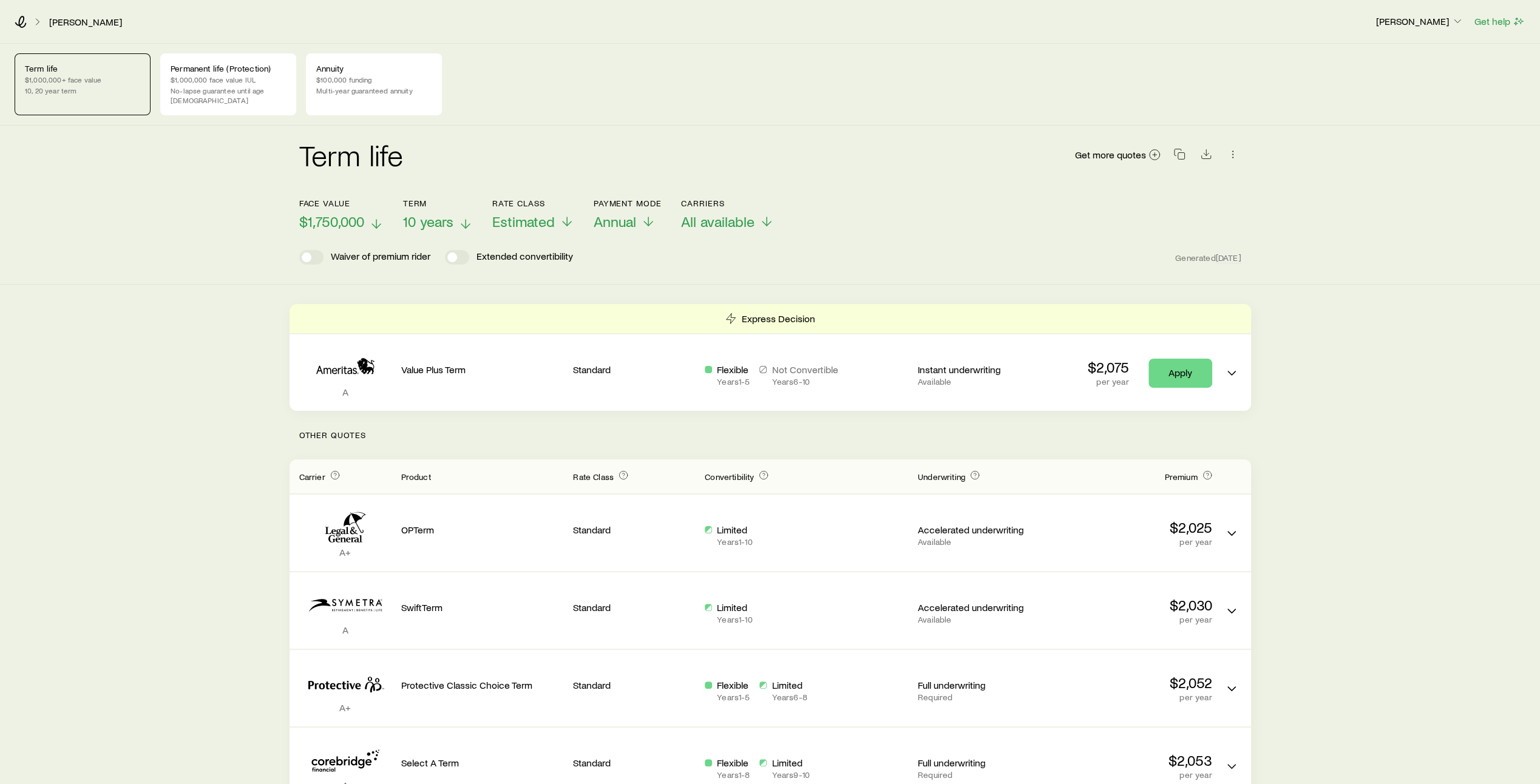
click at [462, 217] on icon at bounding box center [466, 224] width 15 height 15
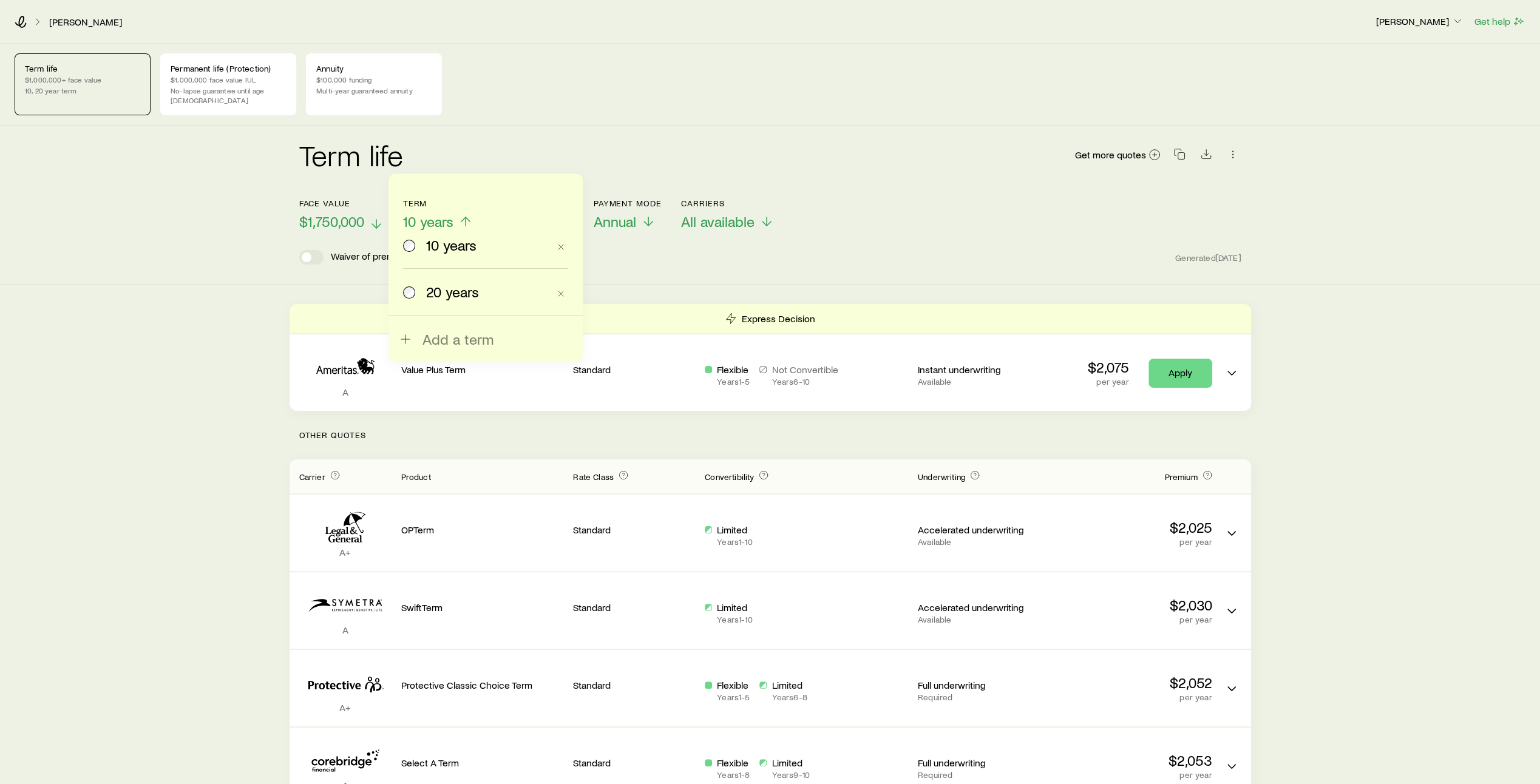
click at [443, 296] on span "20 years" at bounding box center [452, 292] width 53 height 17
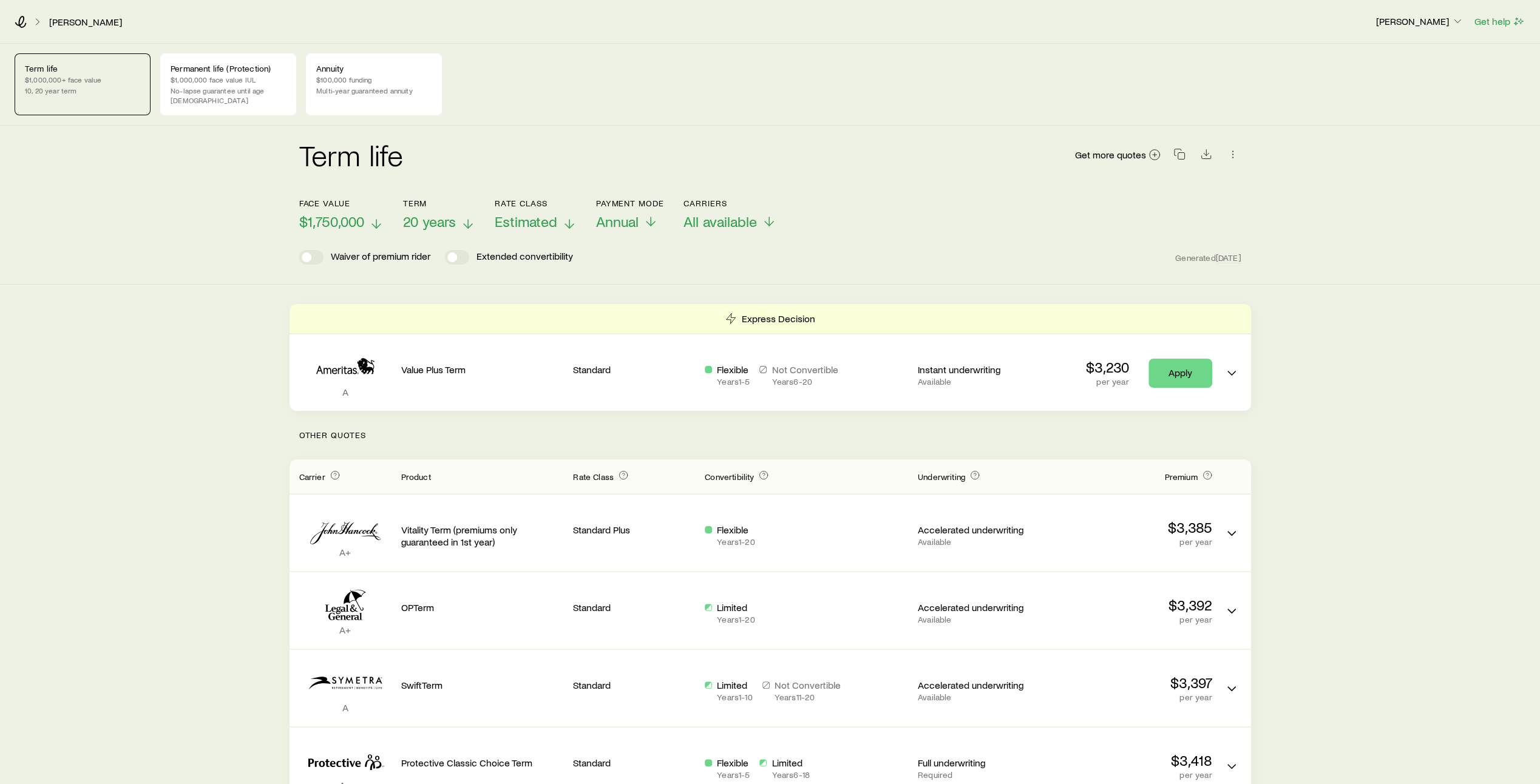
click at [569, 220] on line at bounding box center [569, 224] width 0 height 8
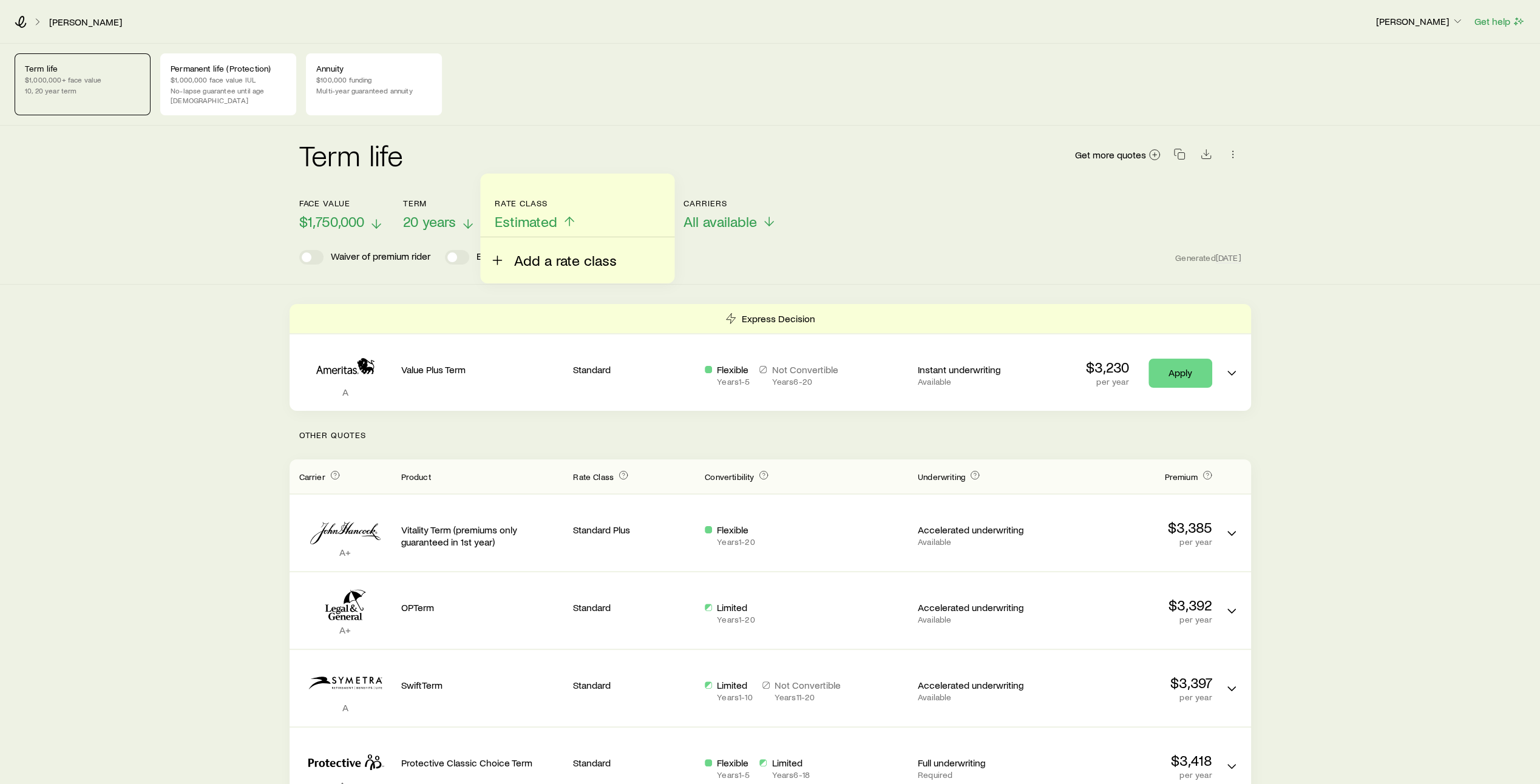
click at [537, 266] on span "Add a rate class" at bounding box center [565, 260] width 102 height 17
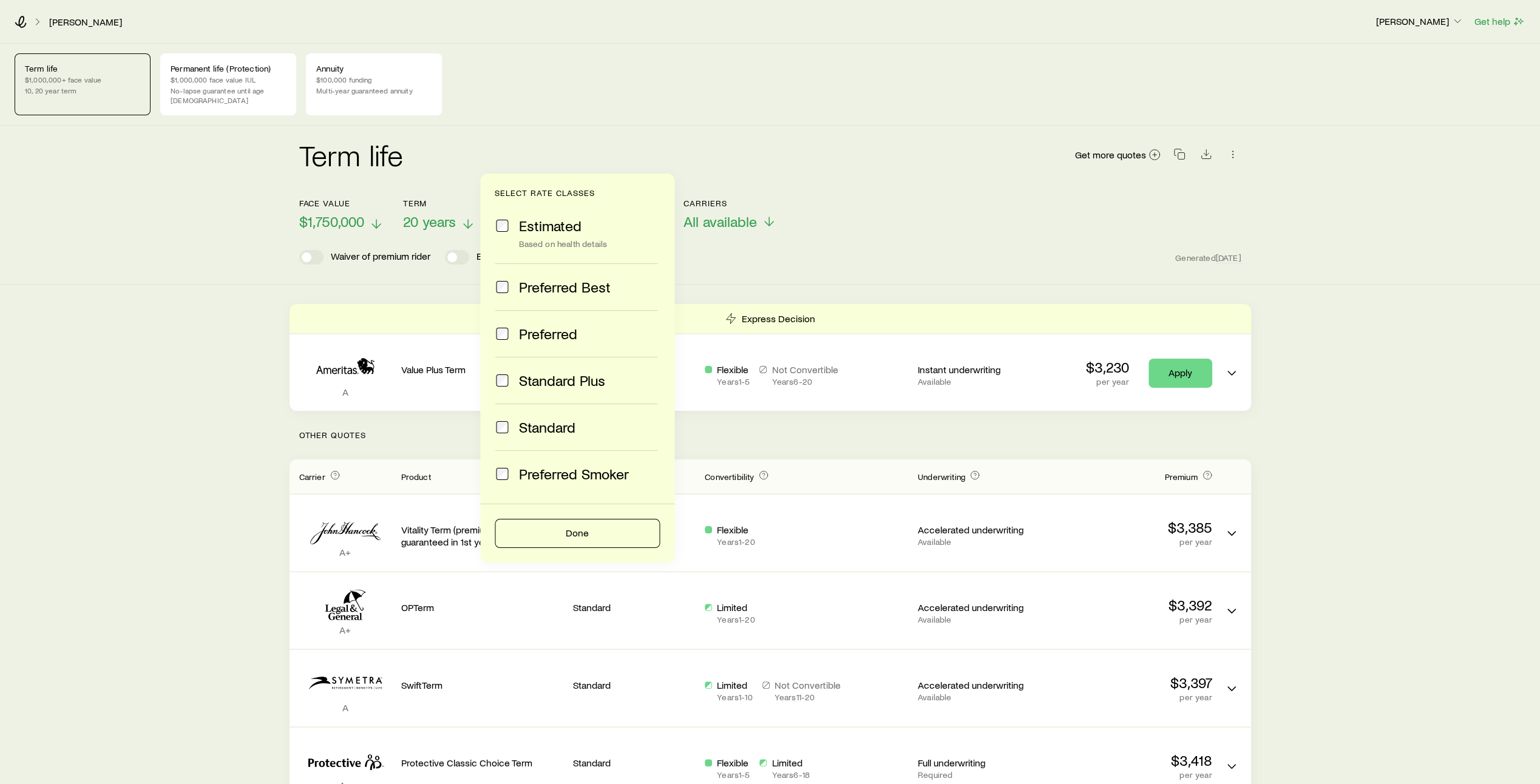
click at [508, 335] on span at bounding box center [502, 334] width 15 height 17
click at [572, 539] on button "Done" at bounding box center [577, 533] width 165 height 29
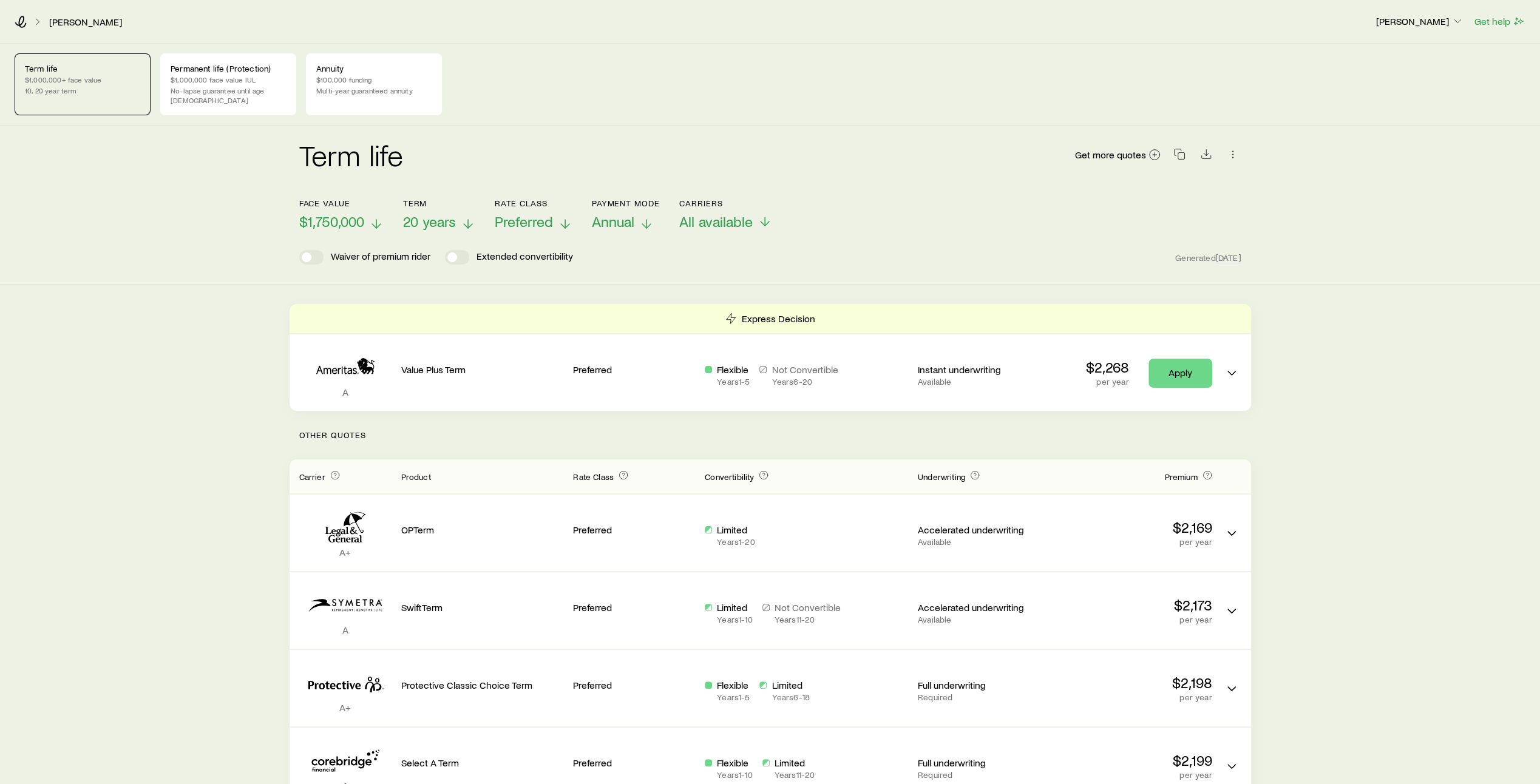
click at [647, 224] on polyline at bounding box center [646, 226] width 8 height 4
click at [766, 220] on line at bounding box center [766, 224] width 0 height 8
click at [616, 264] on div "Term life Get more quotes Face value $1,750,000 Term 20 years Rate Class Prefer…" at bounding box center [770, 204] width 1540 height 159
click at [377, 217] on icon at bounding box center [377, 224] width 15 height 15
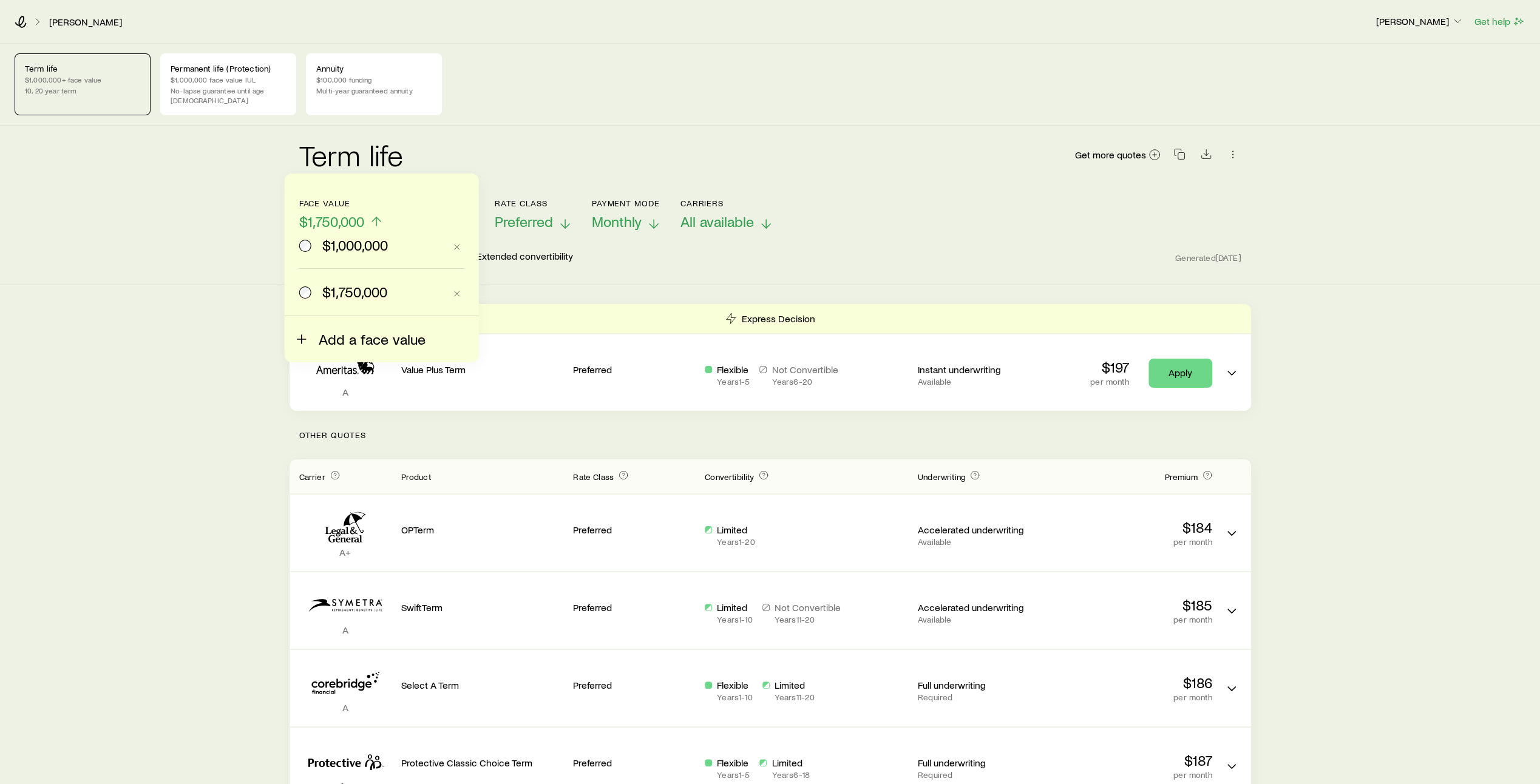
click at [326, 344] on span "Add a face value" at bounding box center [372, 338] width 107 height 17
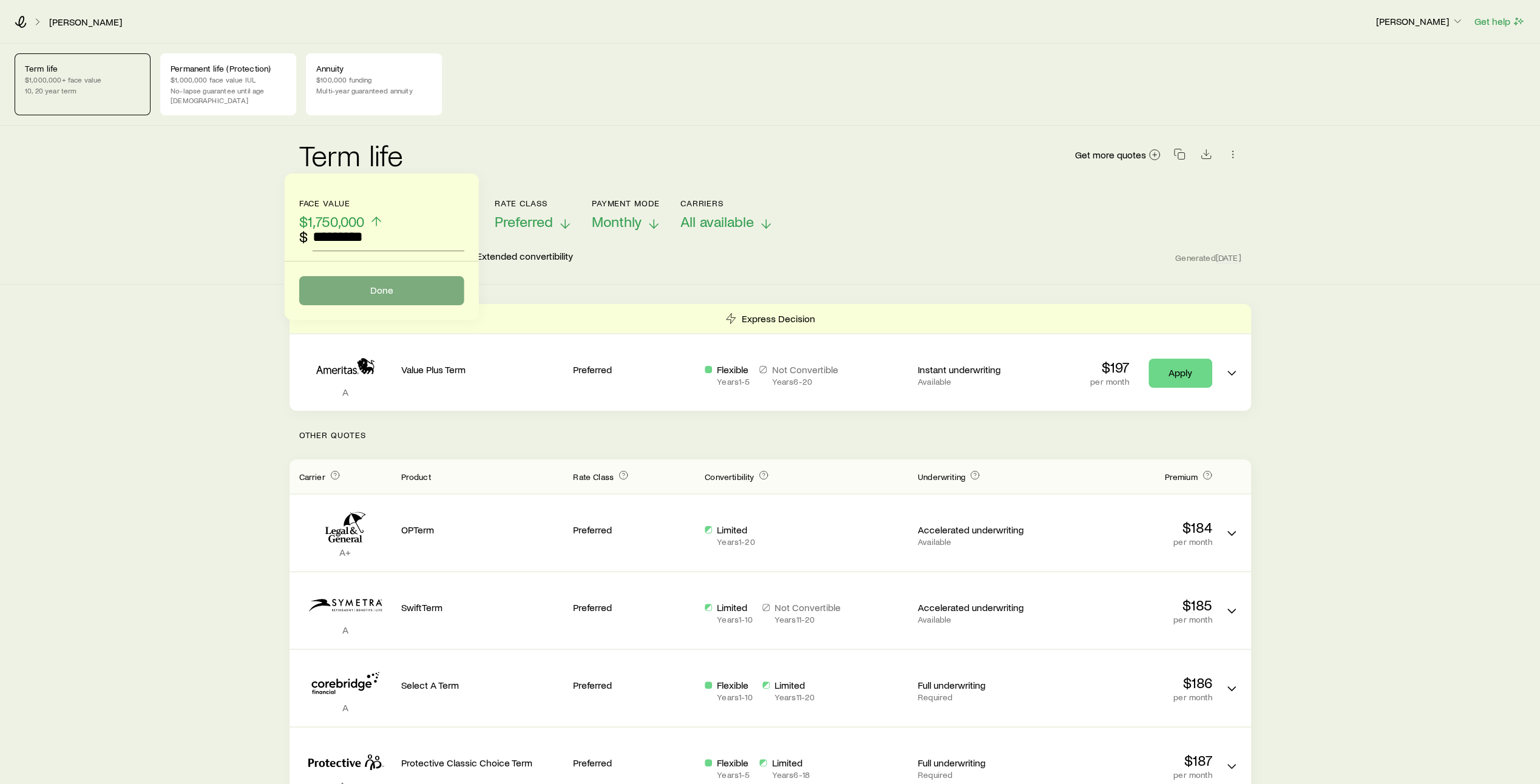
type input "*********"
click at [366, 292] on button "Done" at bounding box center [381, 290] width 165 height 29
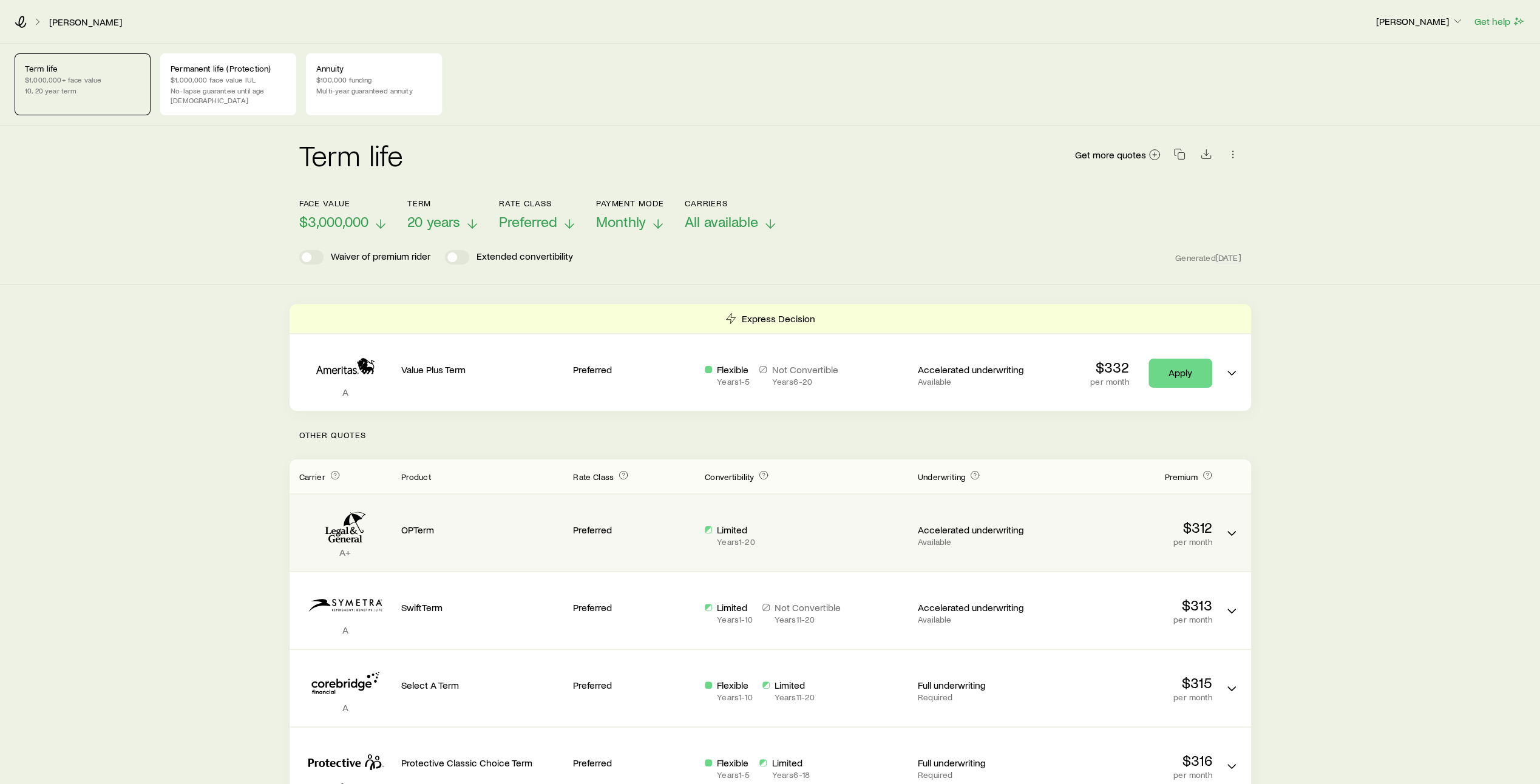
click at [514, 524] on p "OPTerm" at bounding box center [482, 530] width 162 height 12
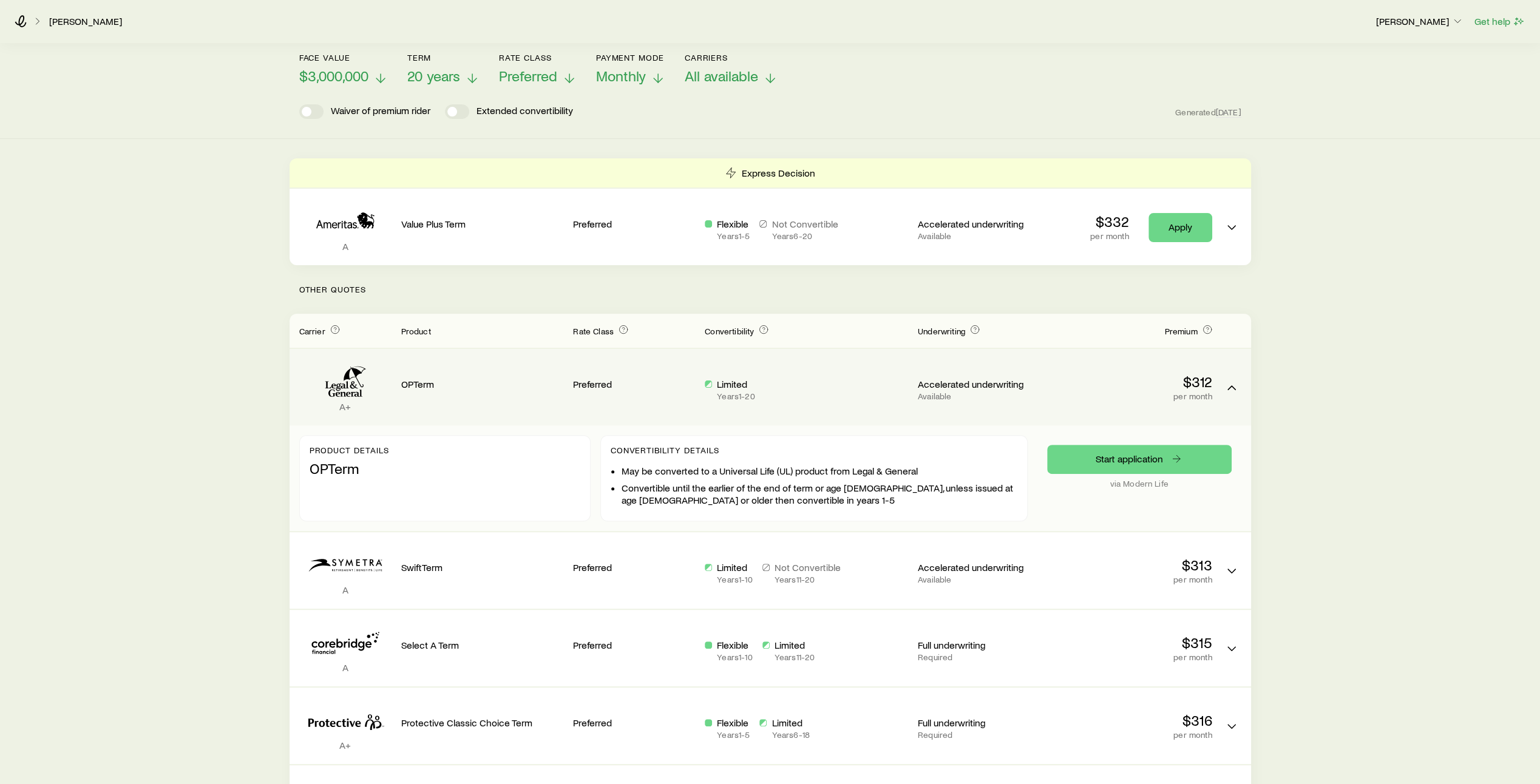
scroll to position [151, 0]
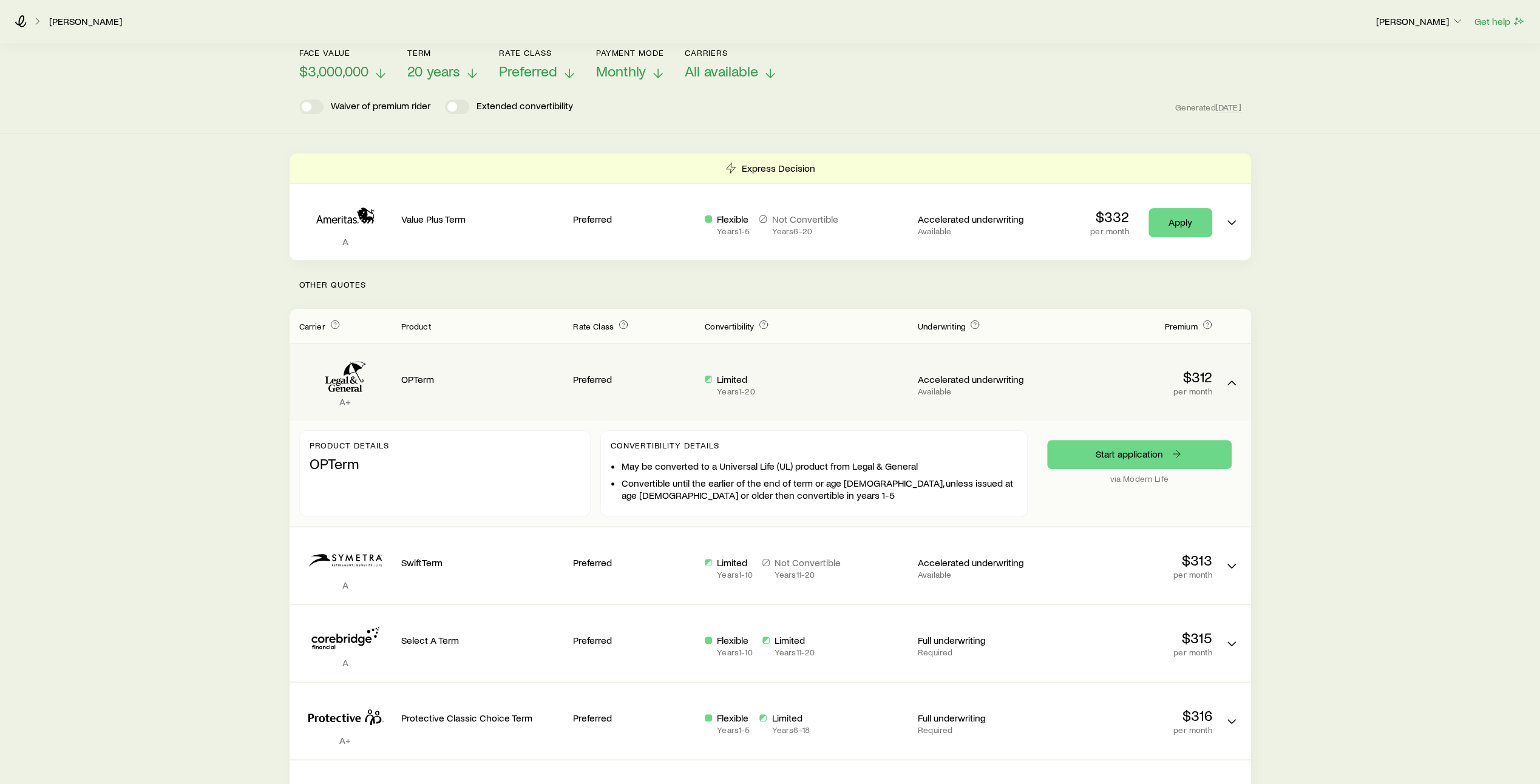
click at [672, 357] on div "Preferred" at bounding box center [634, 376] width 122 height 47
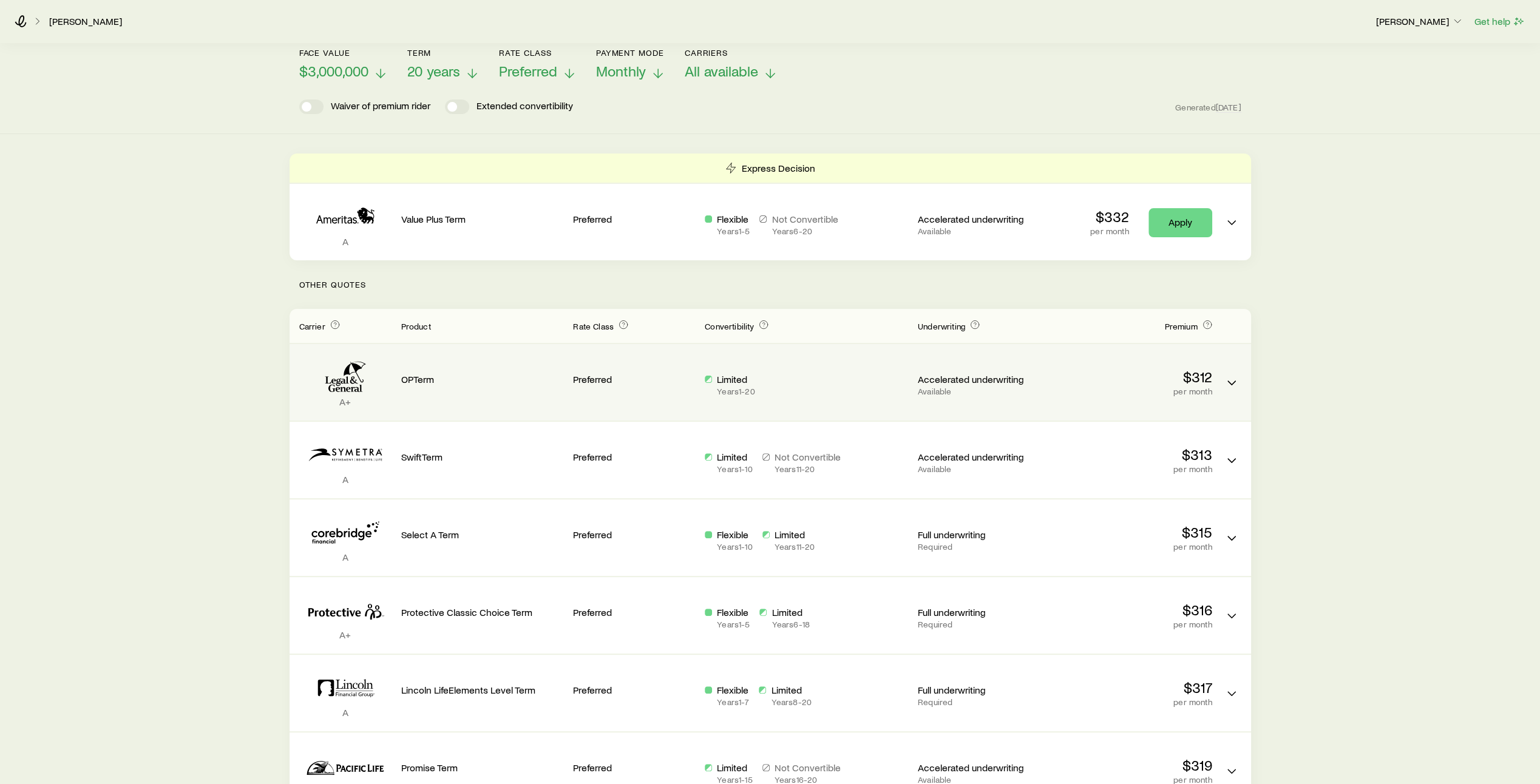
click at [796, 386] on div "Limited Years 1 - 20" at bounding box center [806, 381] width 204 height 57
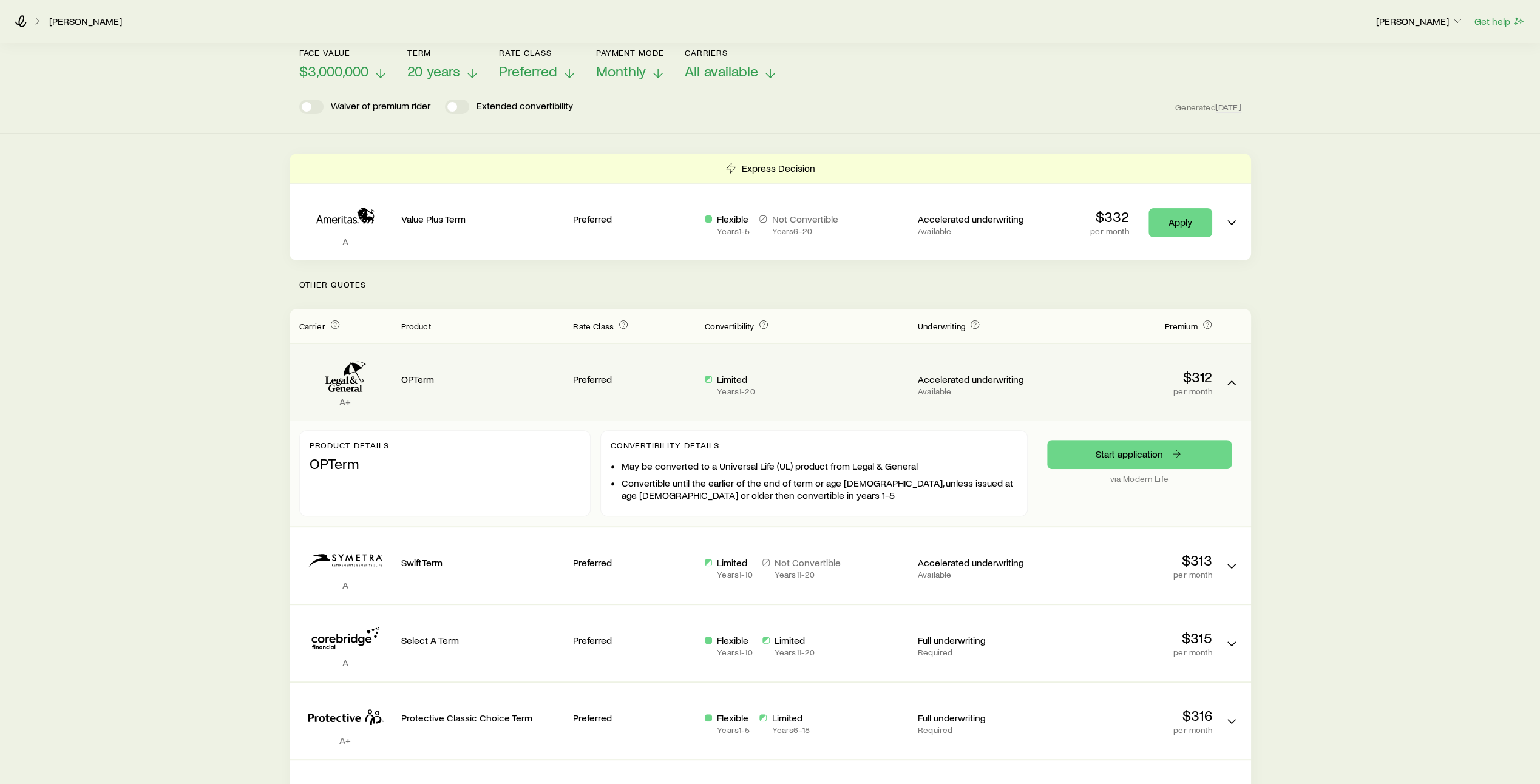
click at [853, 373] on div "Limited Years 1 - 20" at bounding box center [806, 385] width 204 height 23
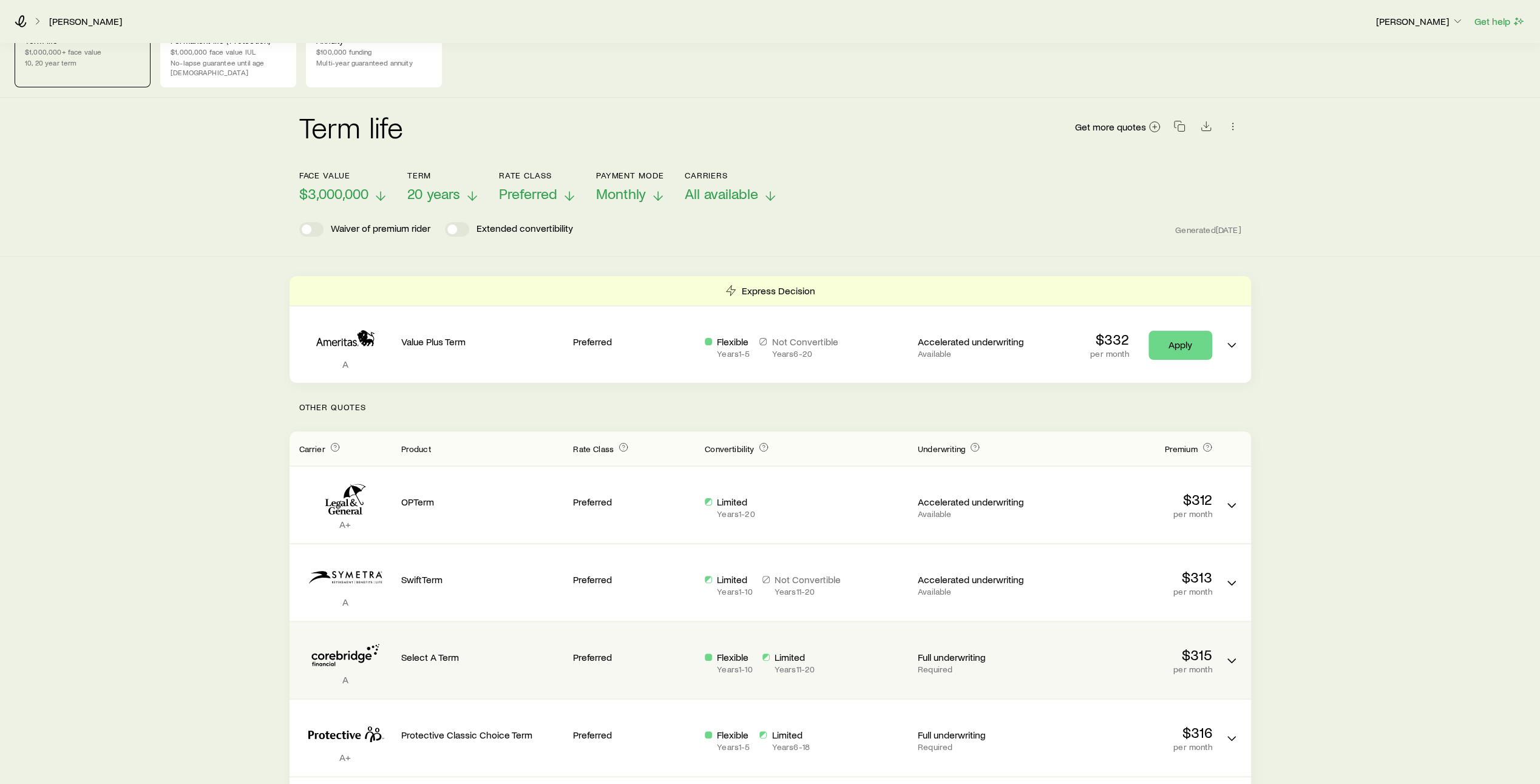
scroll to position [0, 0]
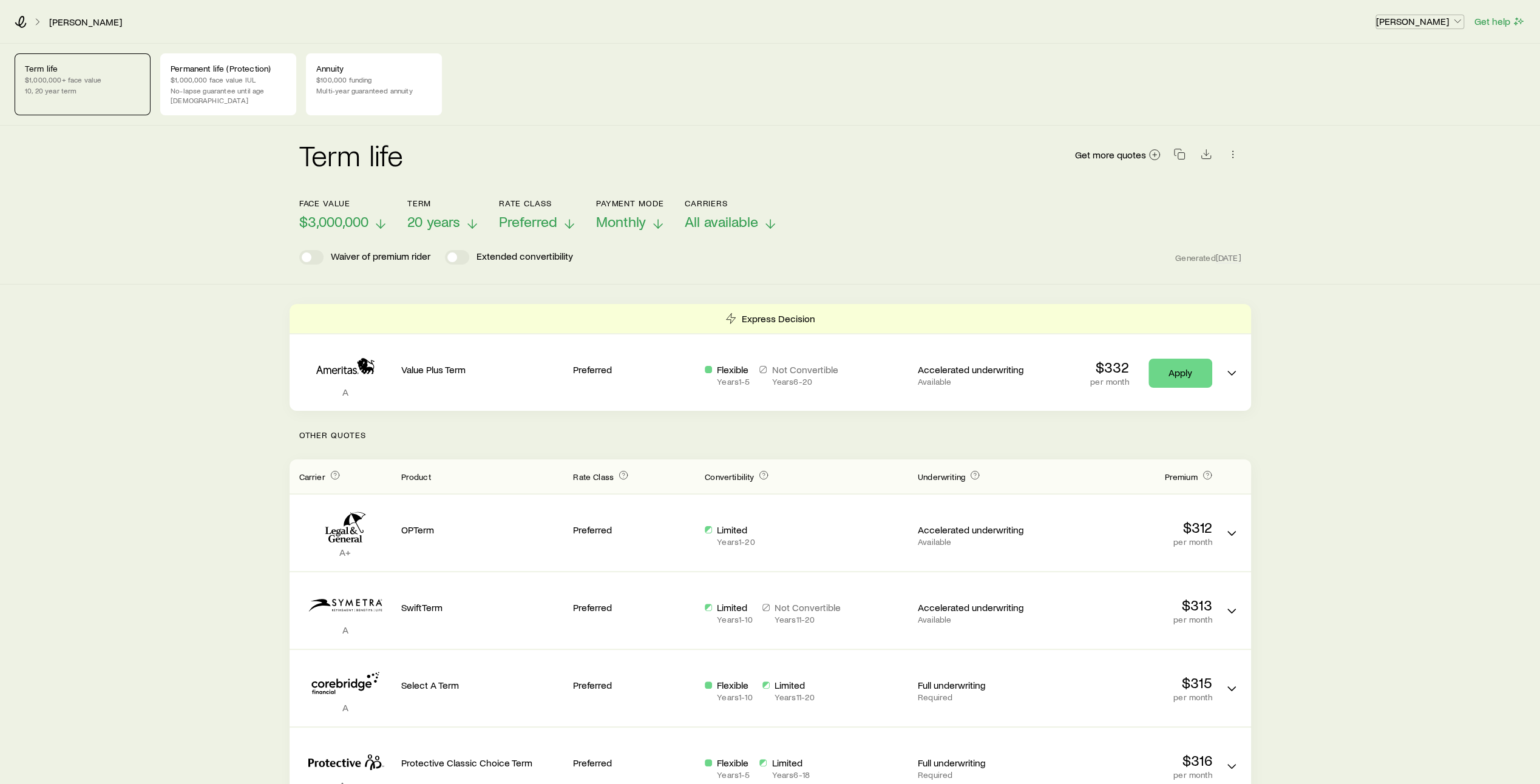
click at [1452, 23] on icon "button" at bounding box center [1457, 21] width 12 height 12
click at [1419, 57] on span "Licenses and contracts" at bounding box center [1395, 54] width 100 height 12
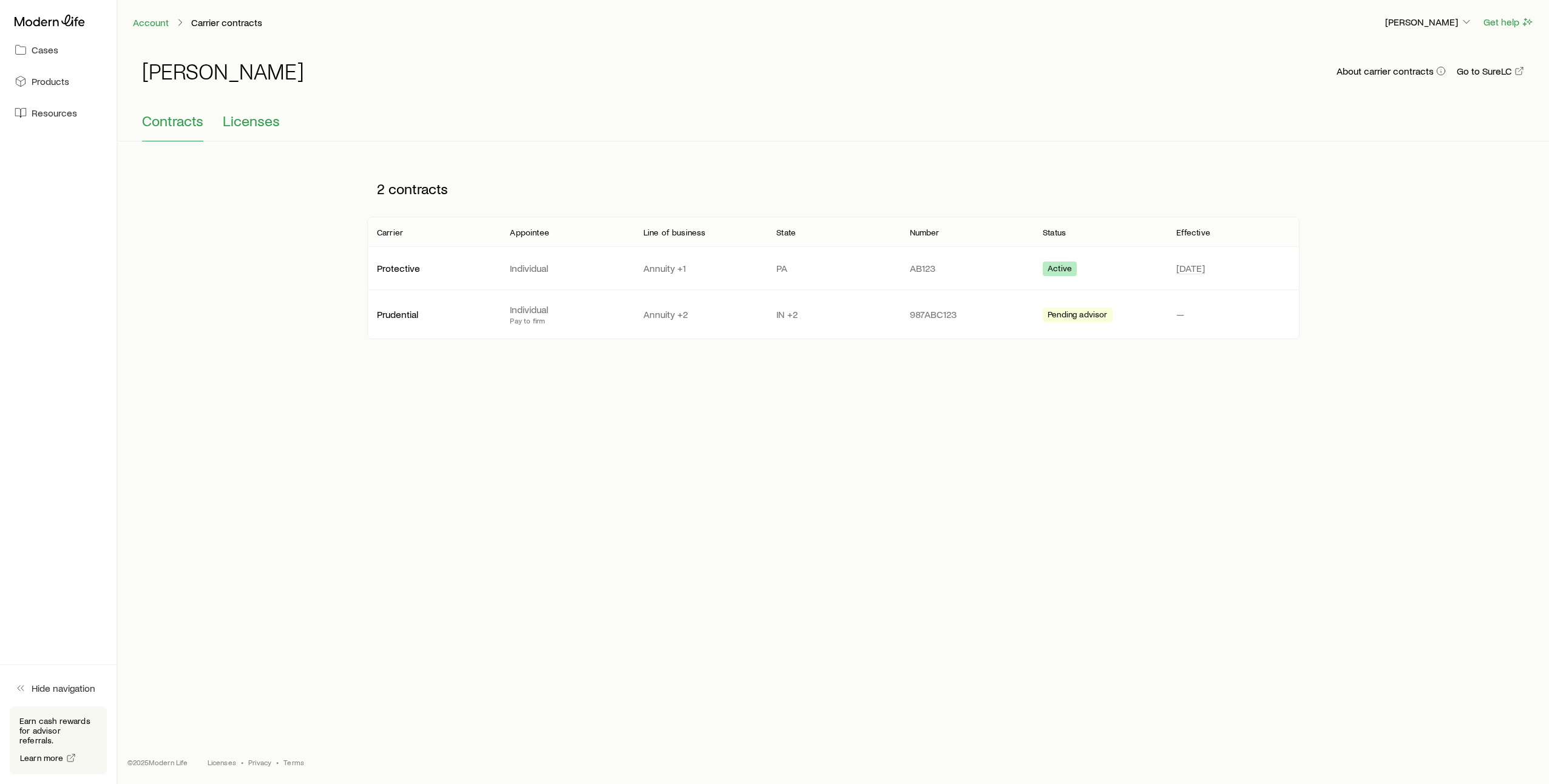
click at [251, 122] on span "Licenses" at bounding box center [250, 120] width 57 height 17
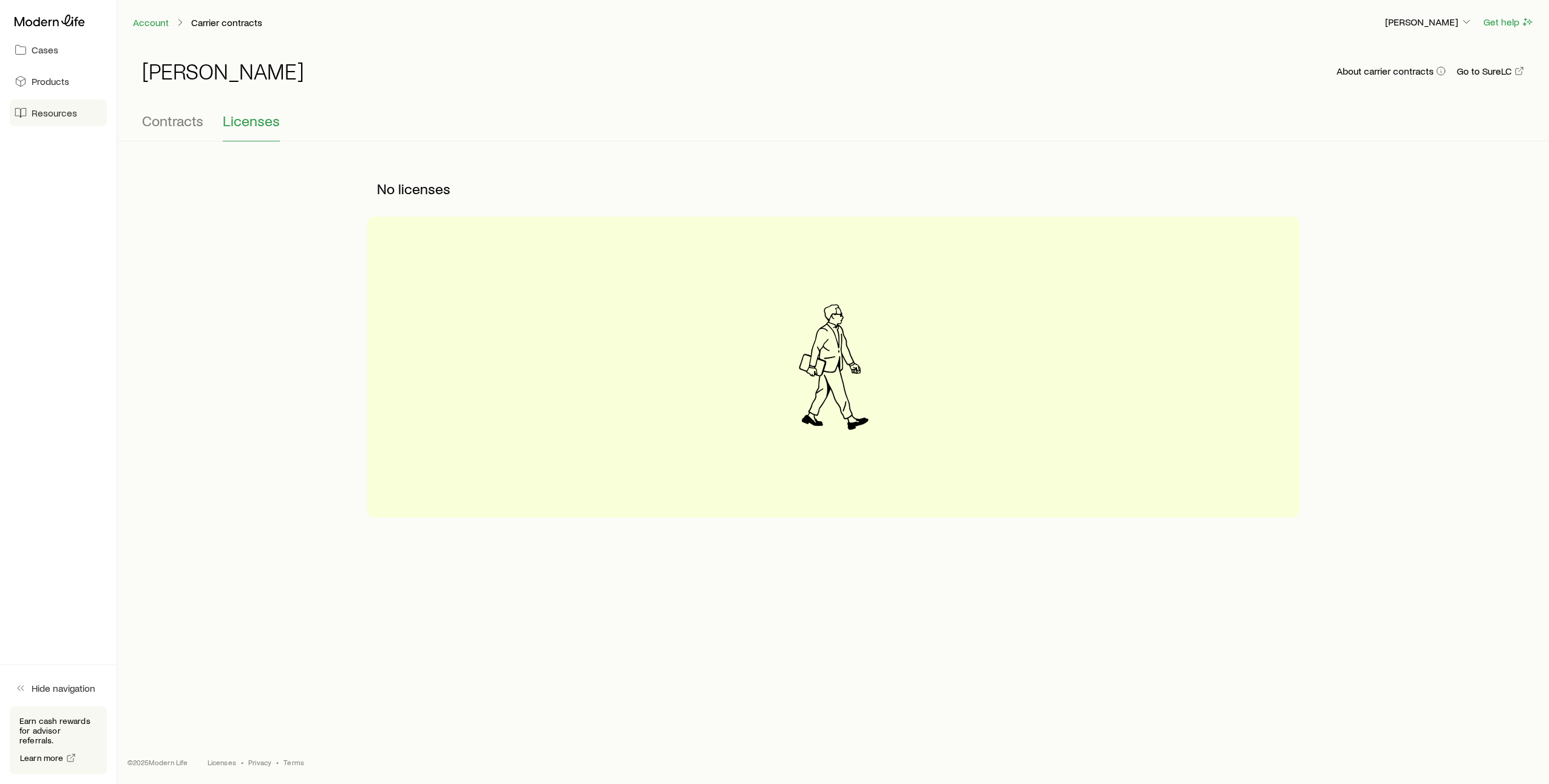
click at [63, 119] on link "Resources" at bounding box center [58, 113] width 97 height 26
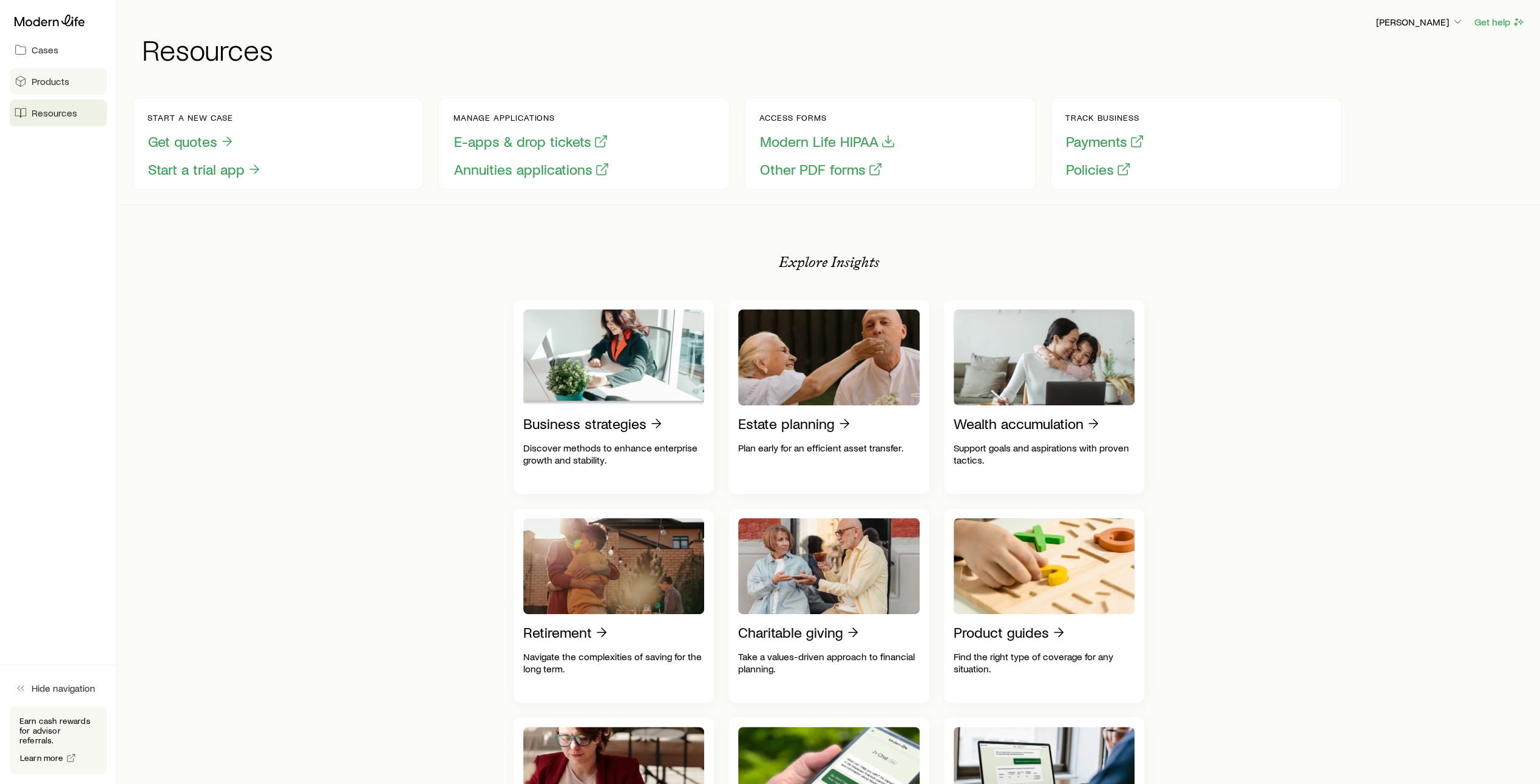
click at [56, 82] on span "Products" at bounding box center [50, 81] width 38 height 12
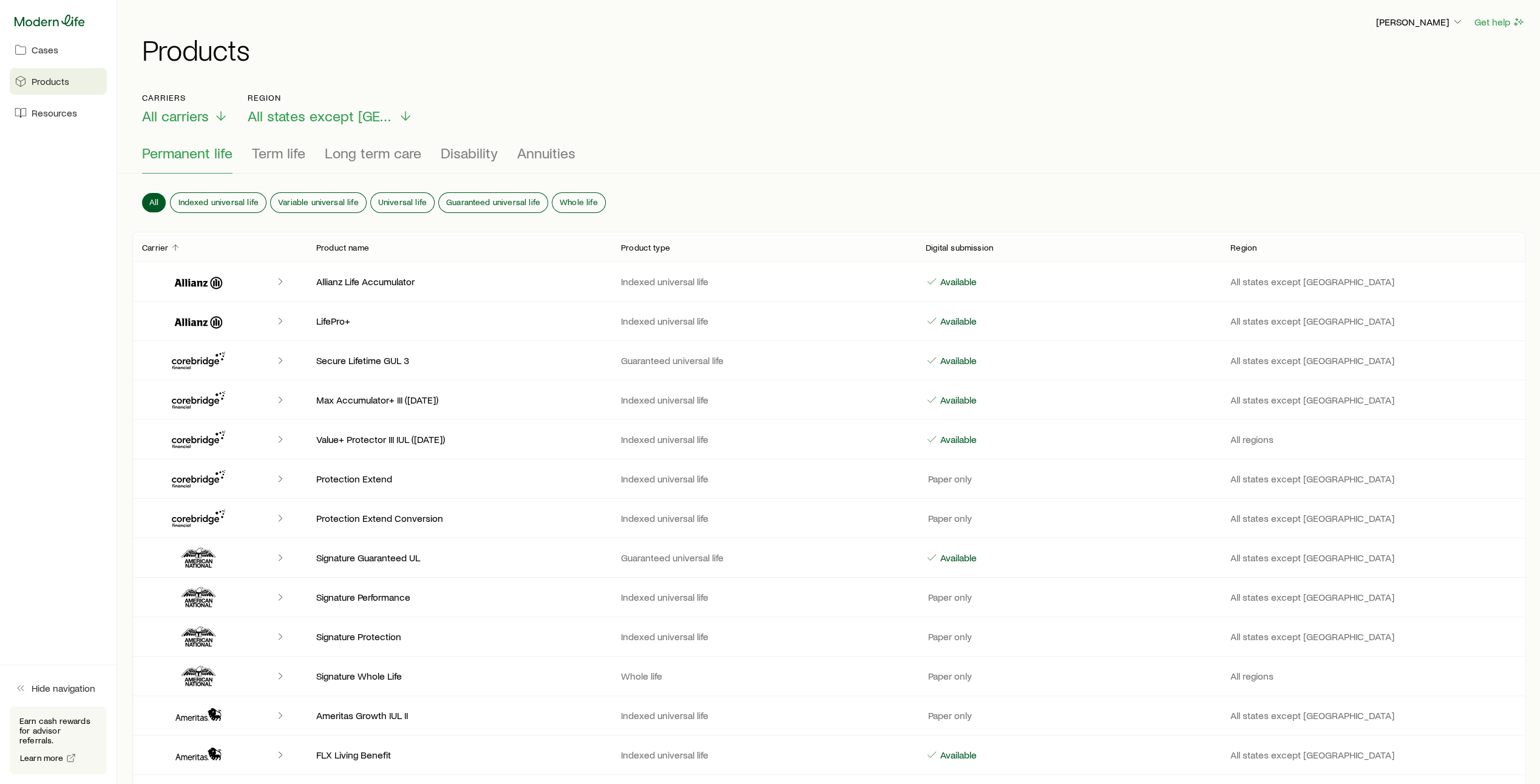
click at [61, 25] on icon at bounding box center [49, 21] width 70 height 12
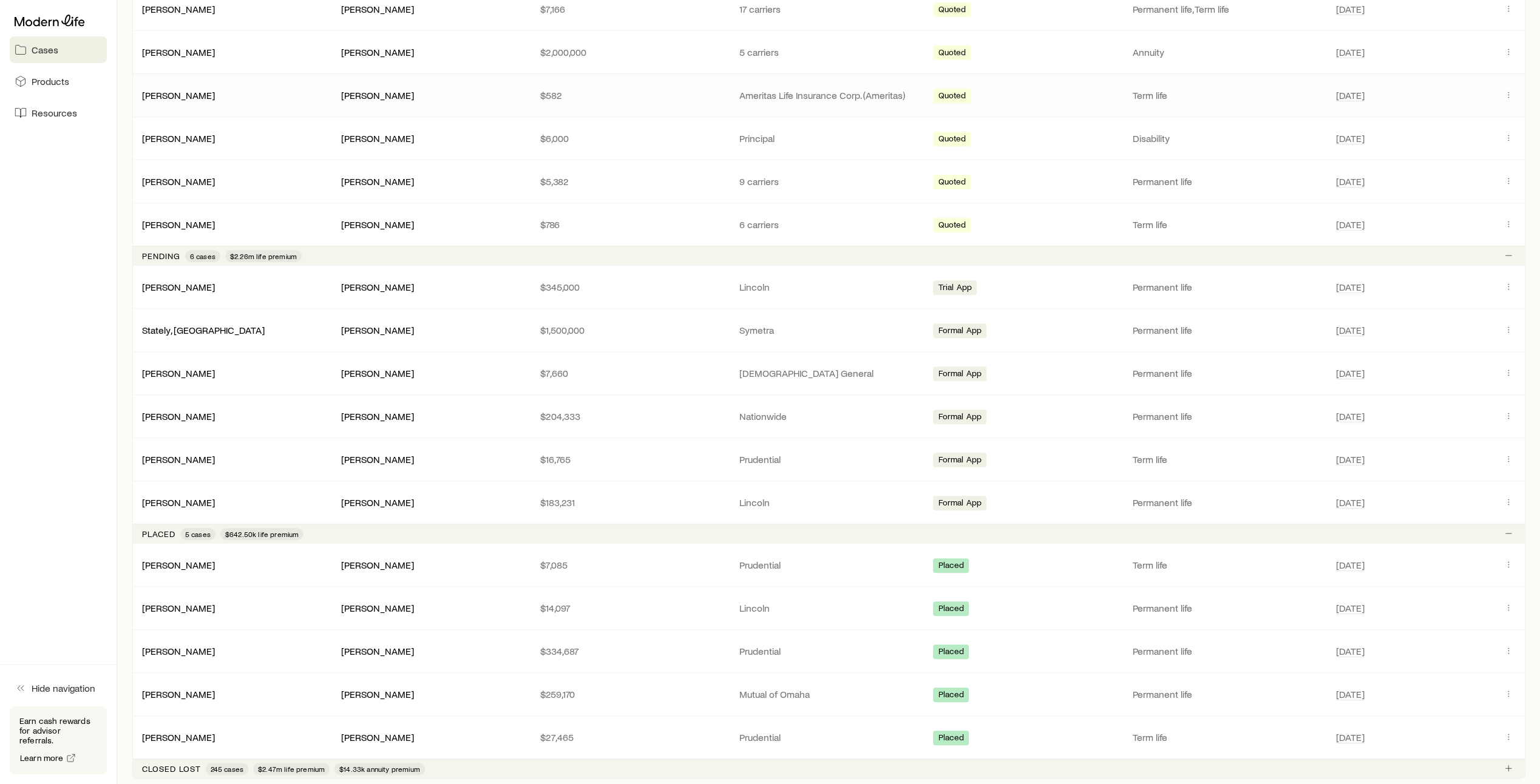
scroll to position [467, 0]
click at [171, 323] on link "Stately, [GEOGRAPHIC_DATA]" at bounding box center [204, 328] width 123 height 12
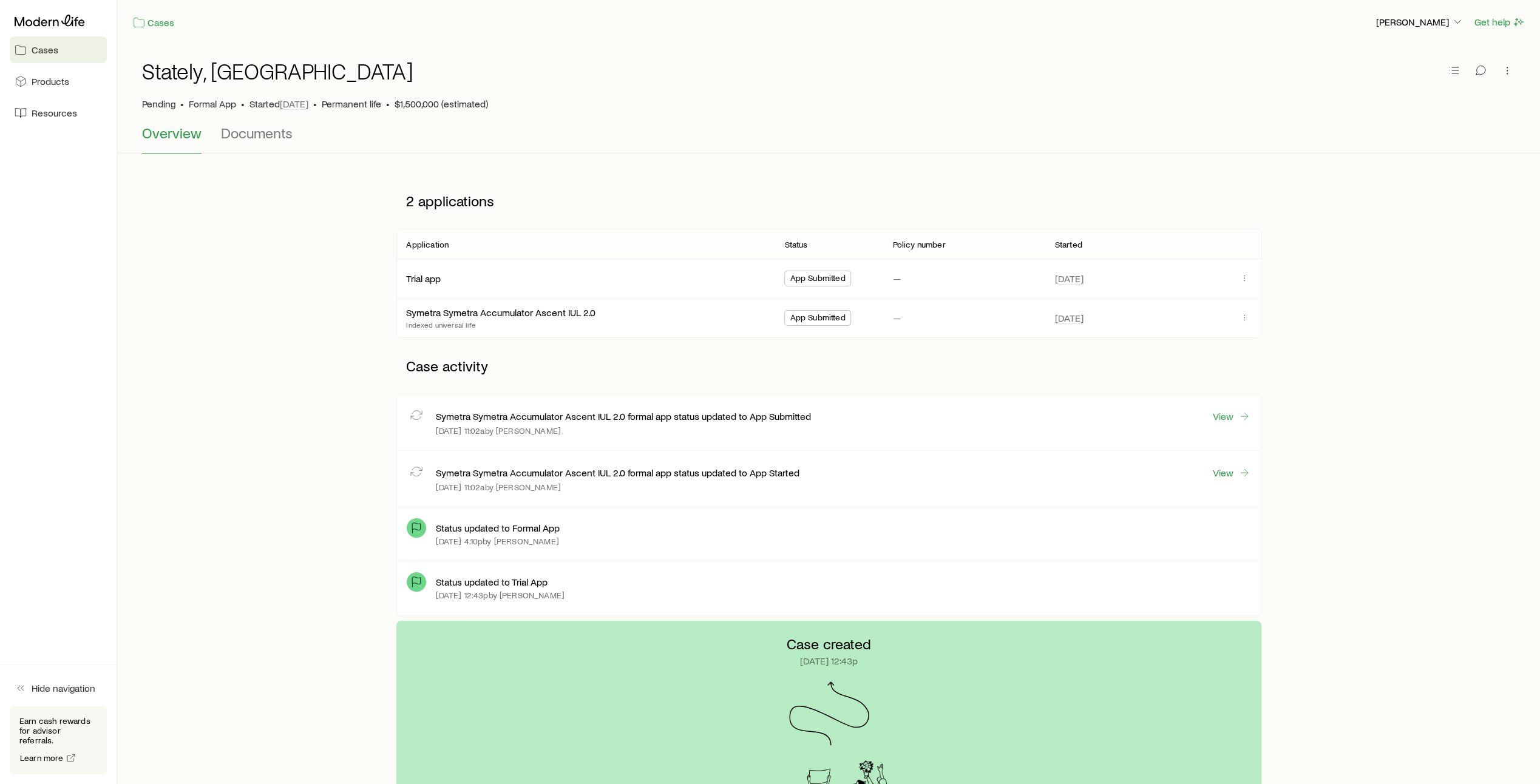
scroll to position [50, 0]
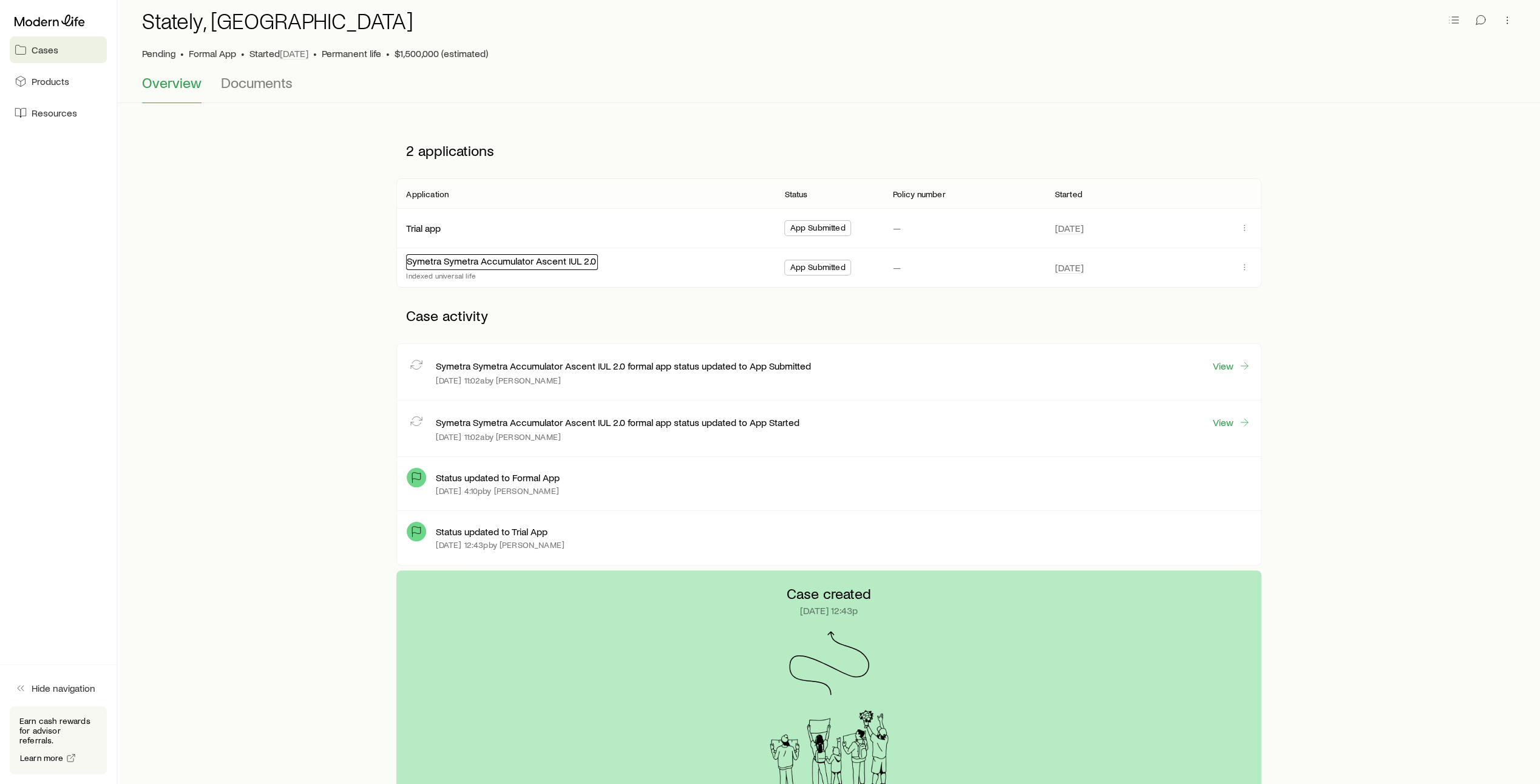
click at [526, 266] on div "Symetra Symetra Accumulator Ascent IUL 2.0" at bounding box center [502, 262] width 192 height 16
click at [515, 262] on link "Symetra Symetra Accumulator Ascent IUL 2.0" at bounding box center [502, 260] width 190 height 12
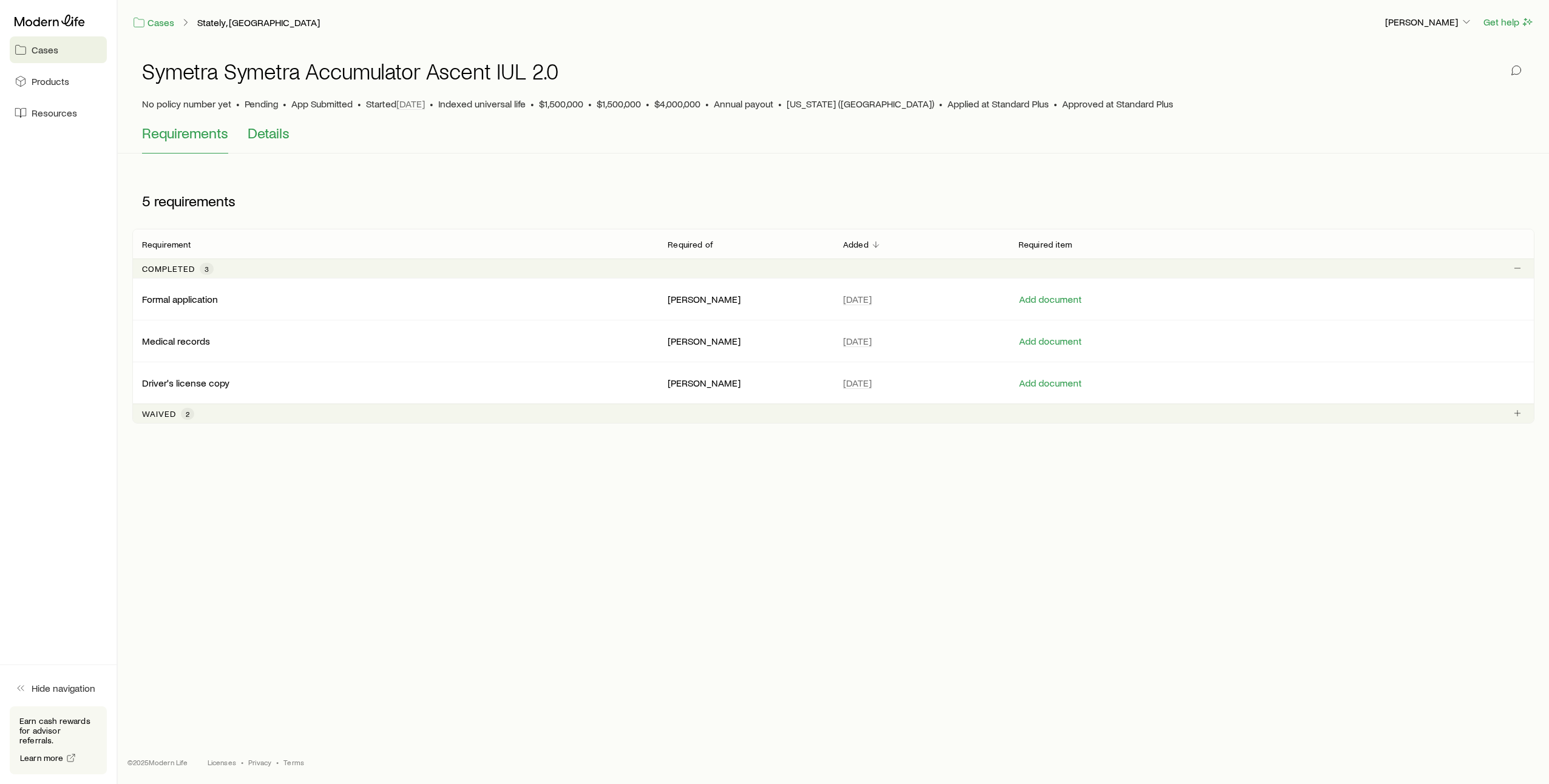
click at [273, 134] on span "Details" at bounding box center [269, 133] width 42 height 17
click at [207, 23] on link "Stately, [GEOGRAPHIC_DATA]" at bounding box center [259, 23] width 124 height 12
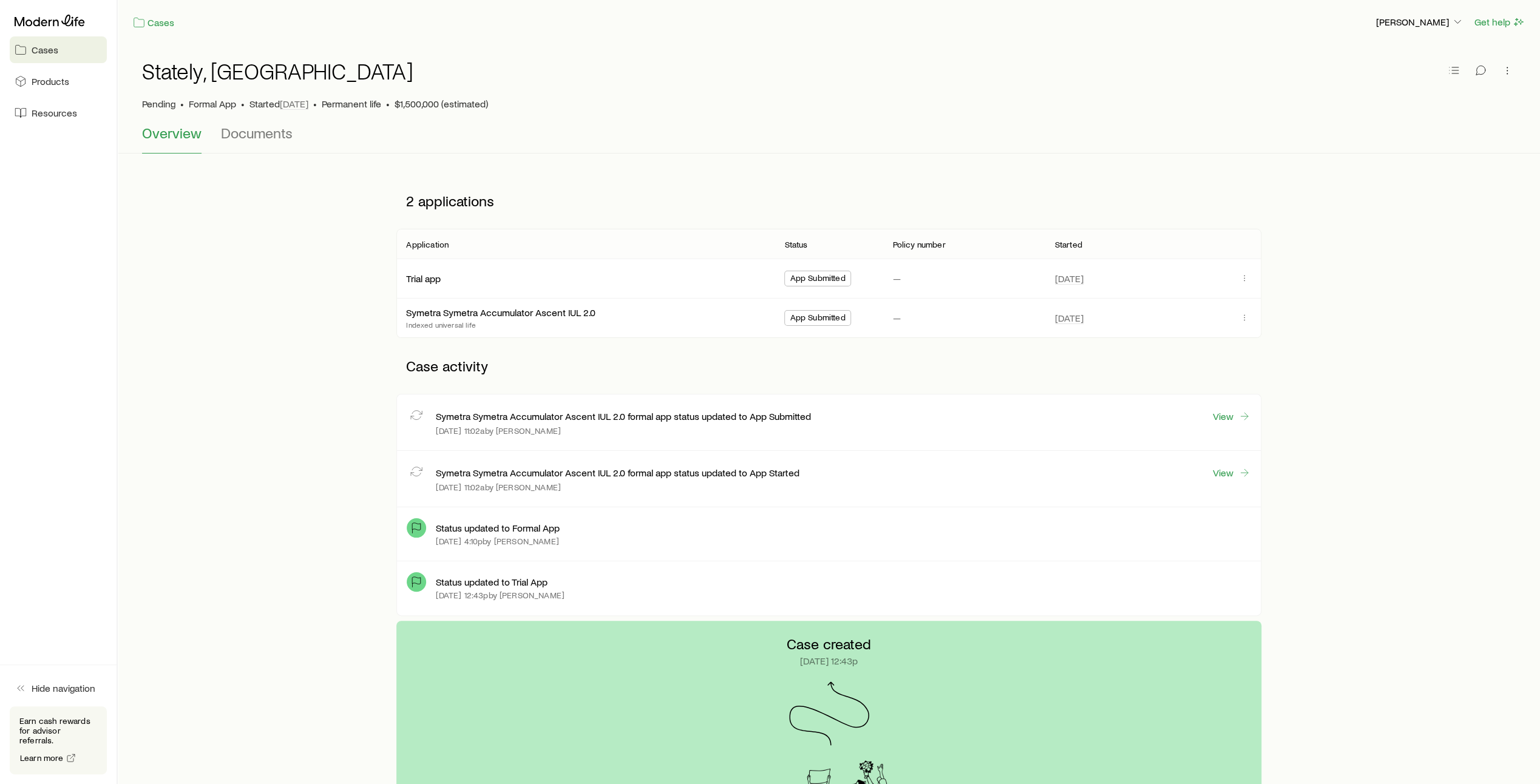
click at [43, 51] on span "Cases" at bounding box center [44, 49] width 26 height 12
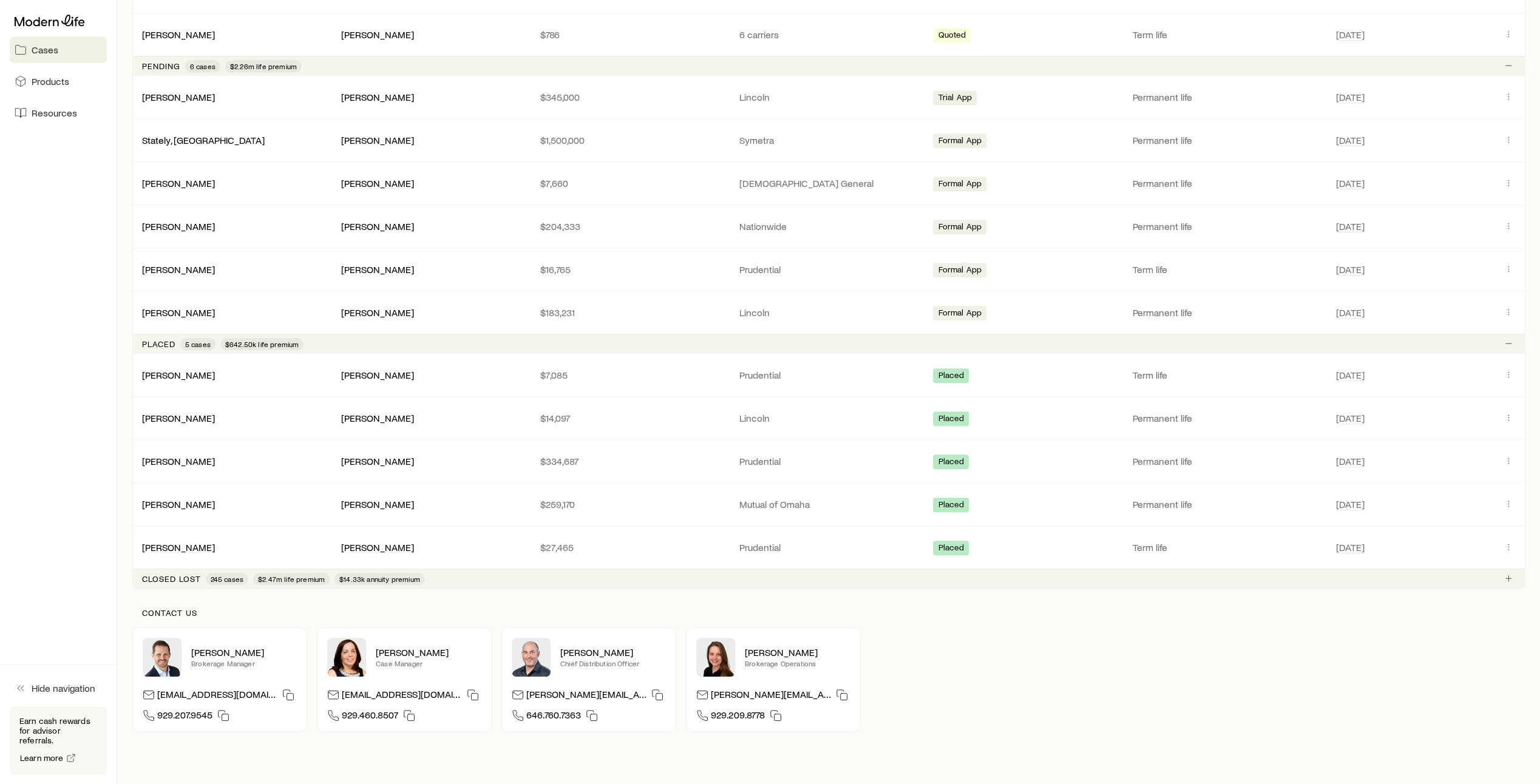
scroll to position [658, 0]
click at [192, 414] on link "[PERSON_NAME]" at bounding box center [179, 415] width 73 height 12
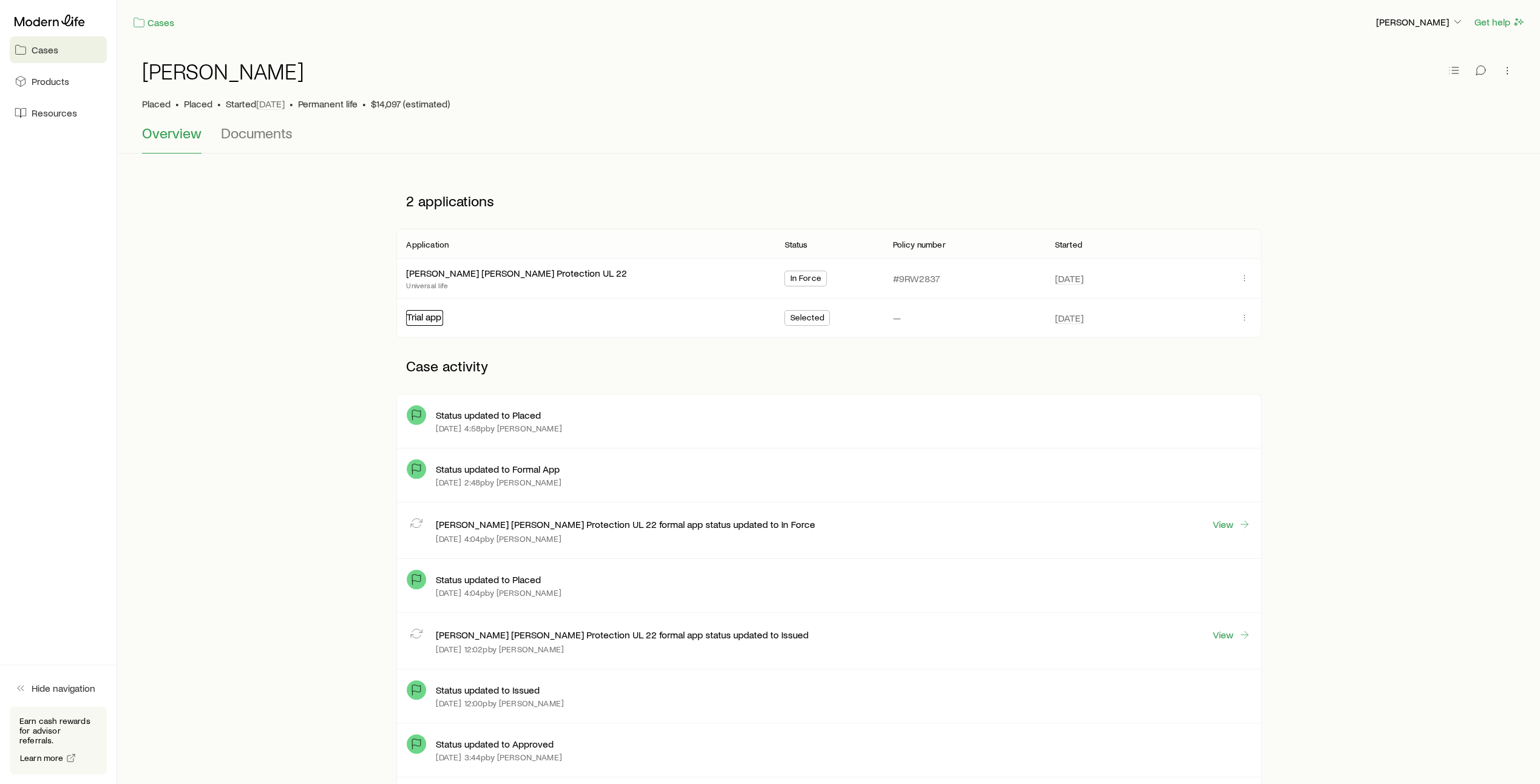
click at [425, 318] on link "Trial app" at bounding box center [424, 316] width 35 height 12
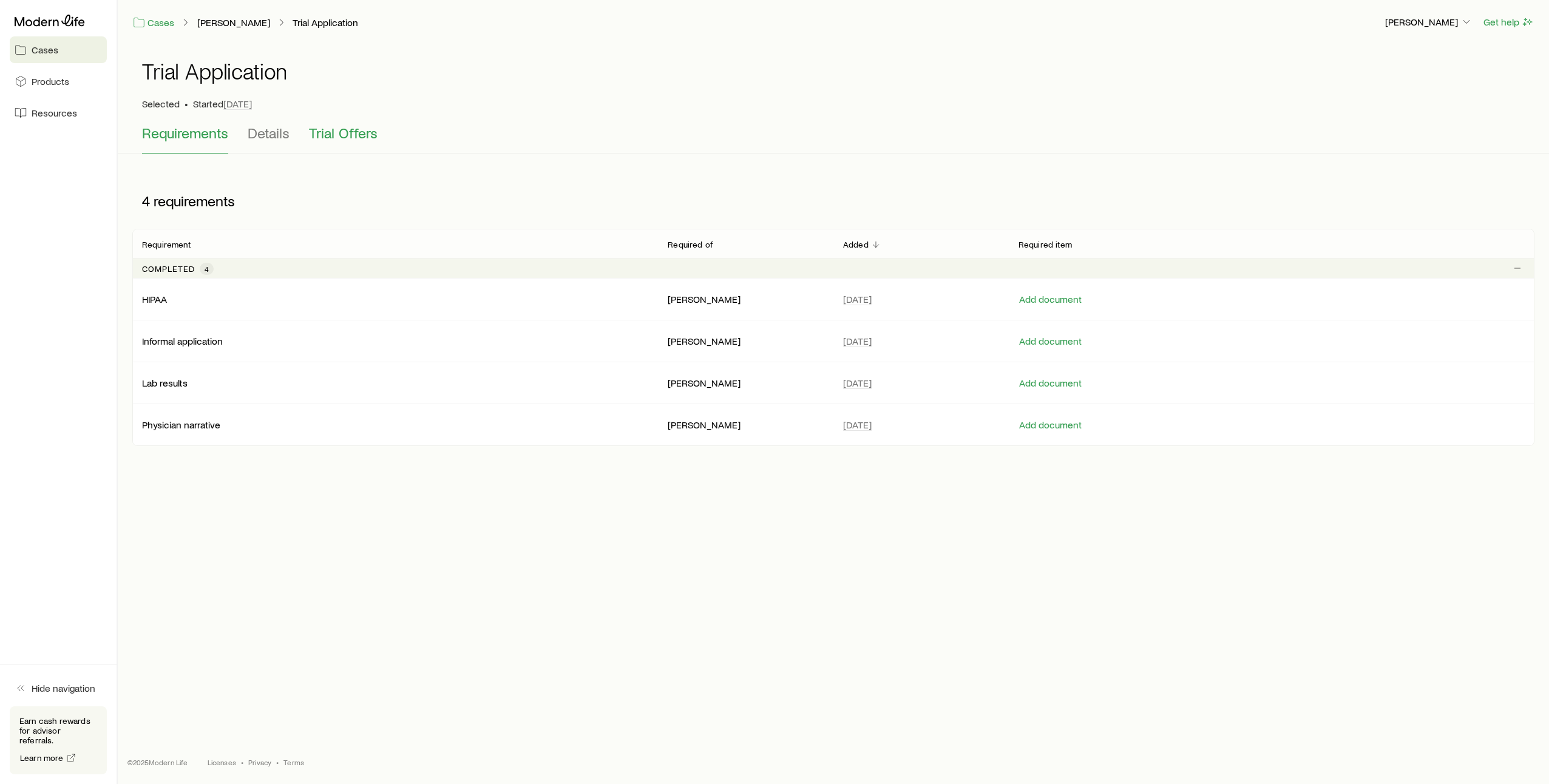
click at [340, 137] on span "Trial Offers" at bounding box center [343, 133] width 68 height 17
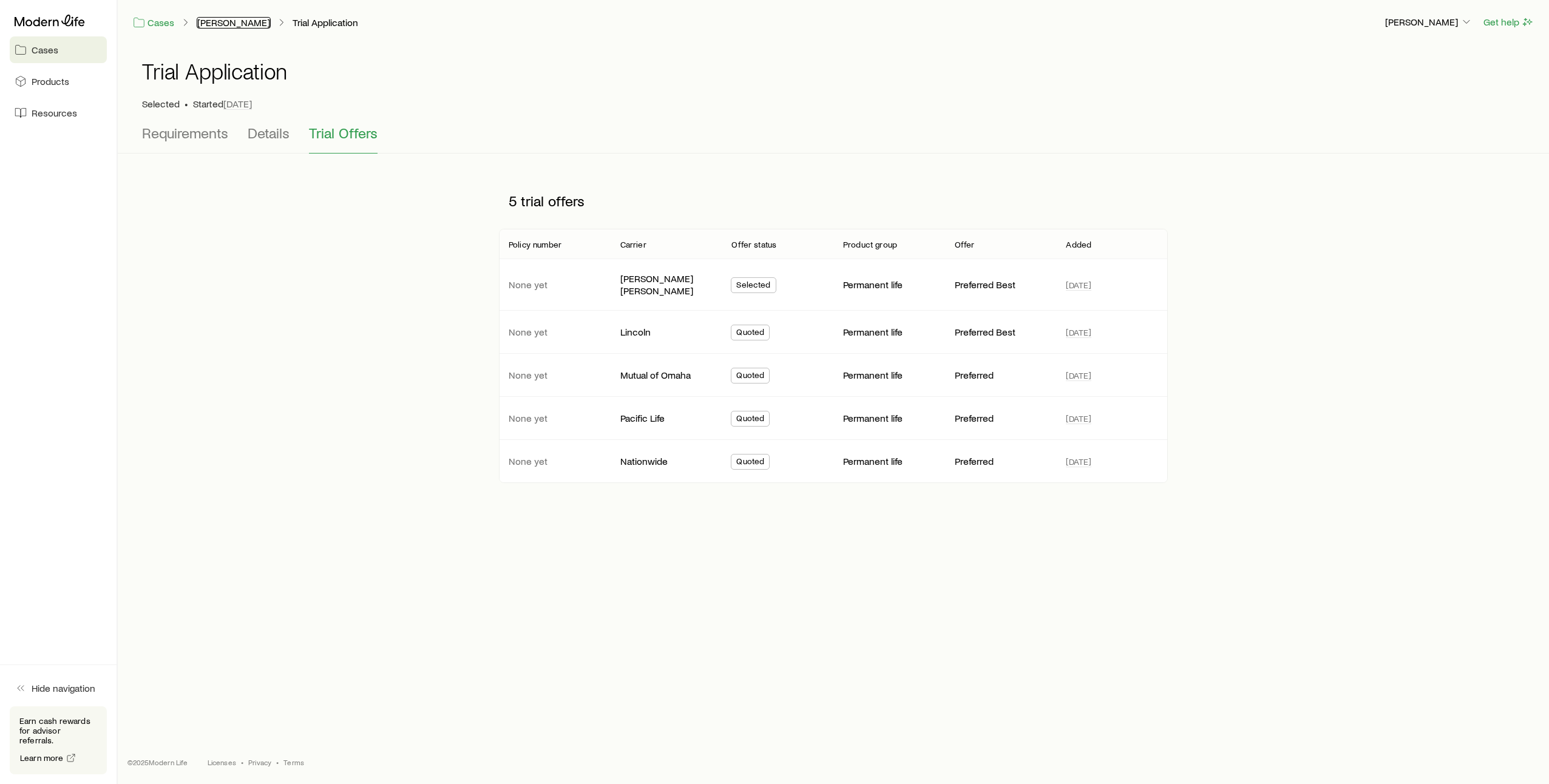
click at [259, 24] on link "[PERSON_NAME]" at bounding box center [234, 23] width 74 height 12
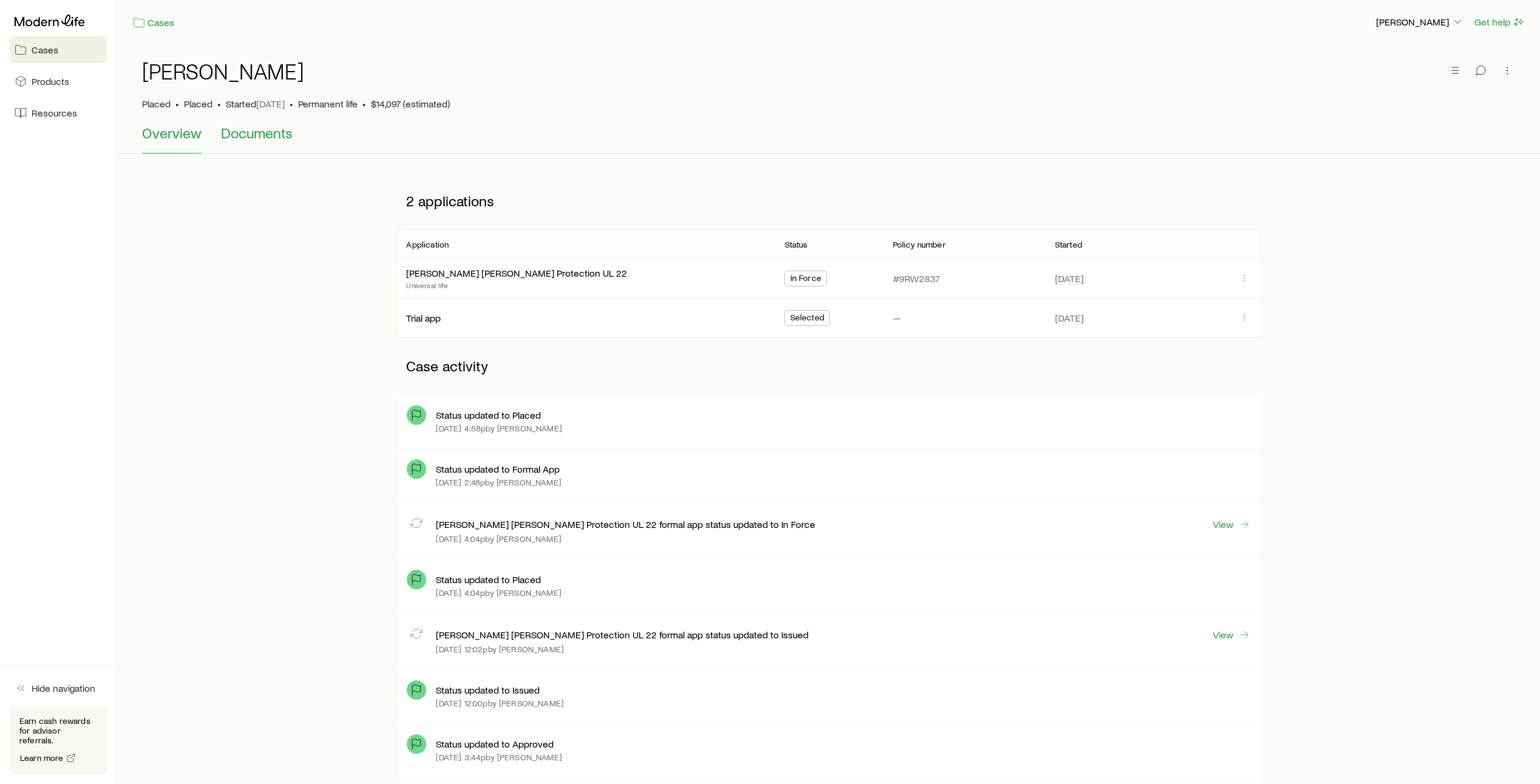
click at [267, 135] on span "Documents" at bounding box center [256, 133] width 72 height 17
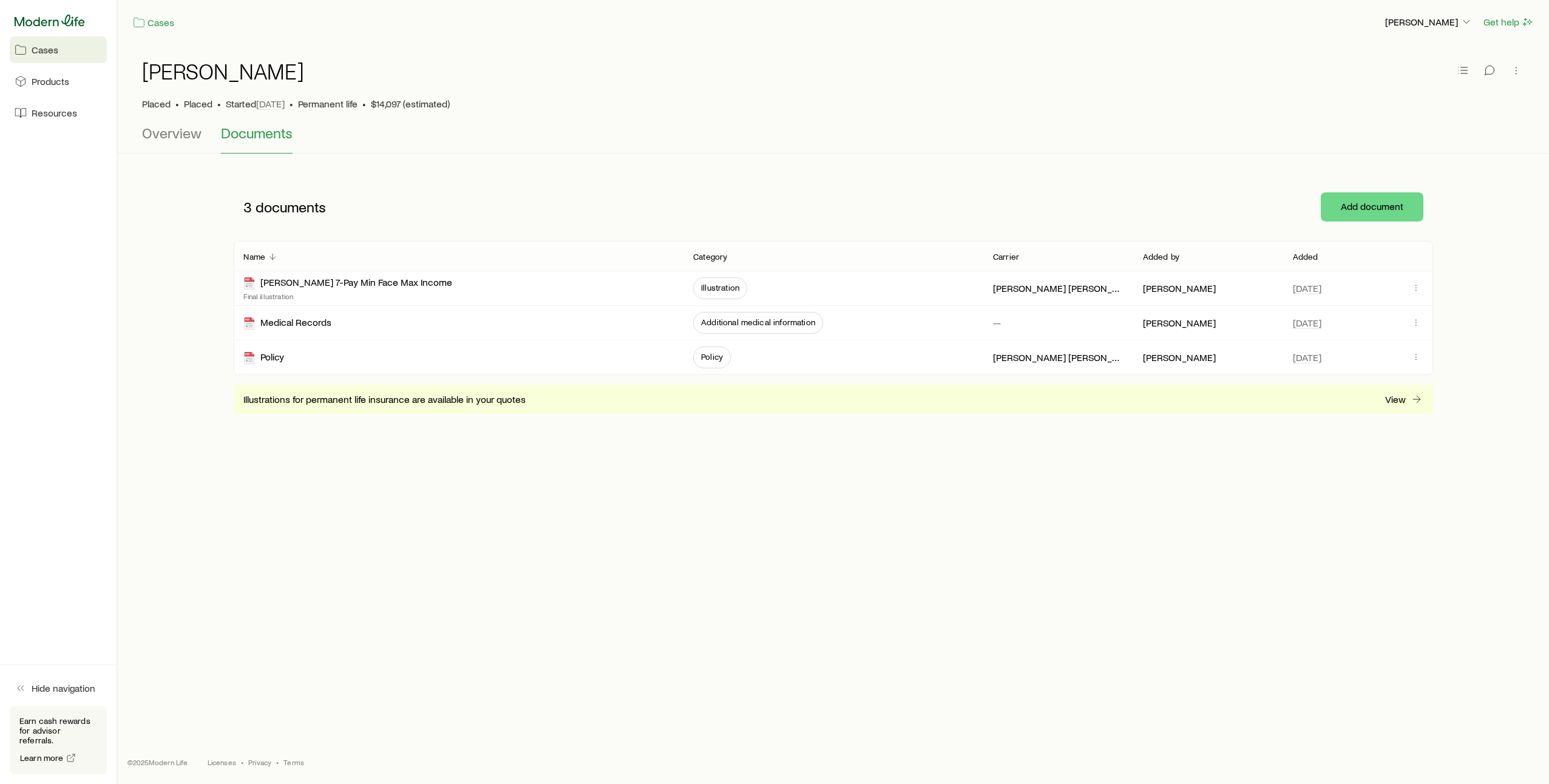
click at [68, 25] on icon at bounding box center [49, 21] width 70 height 12
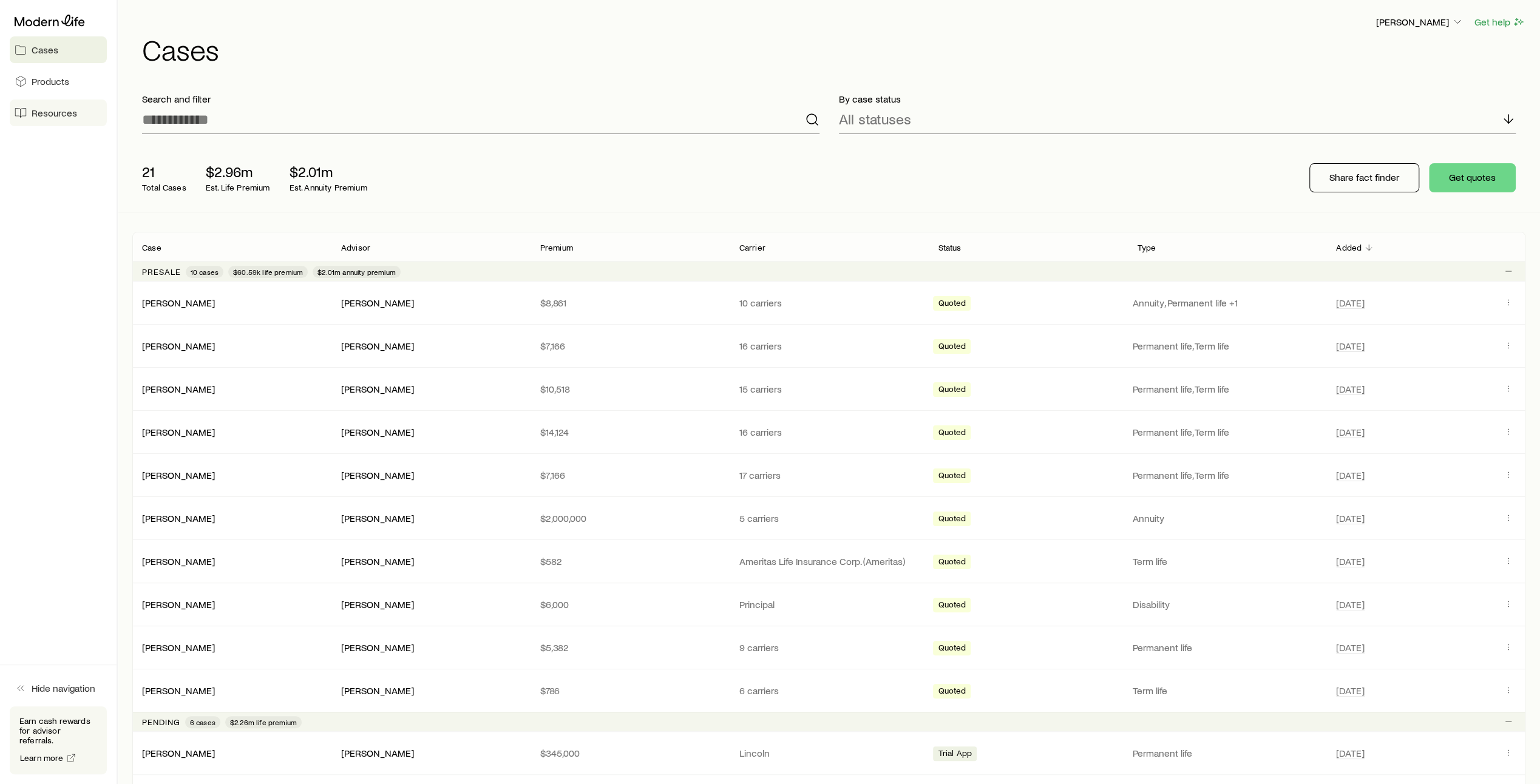
click at [55, 116] on span "Resources" at bounding box center [54, 113] width 45 height 12
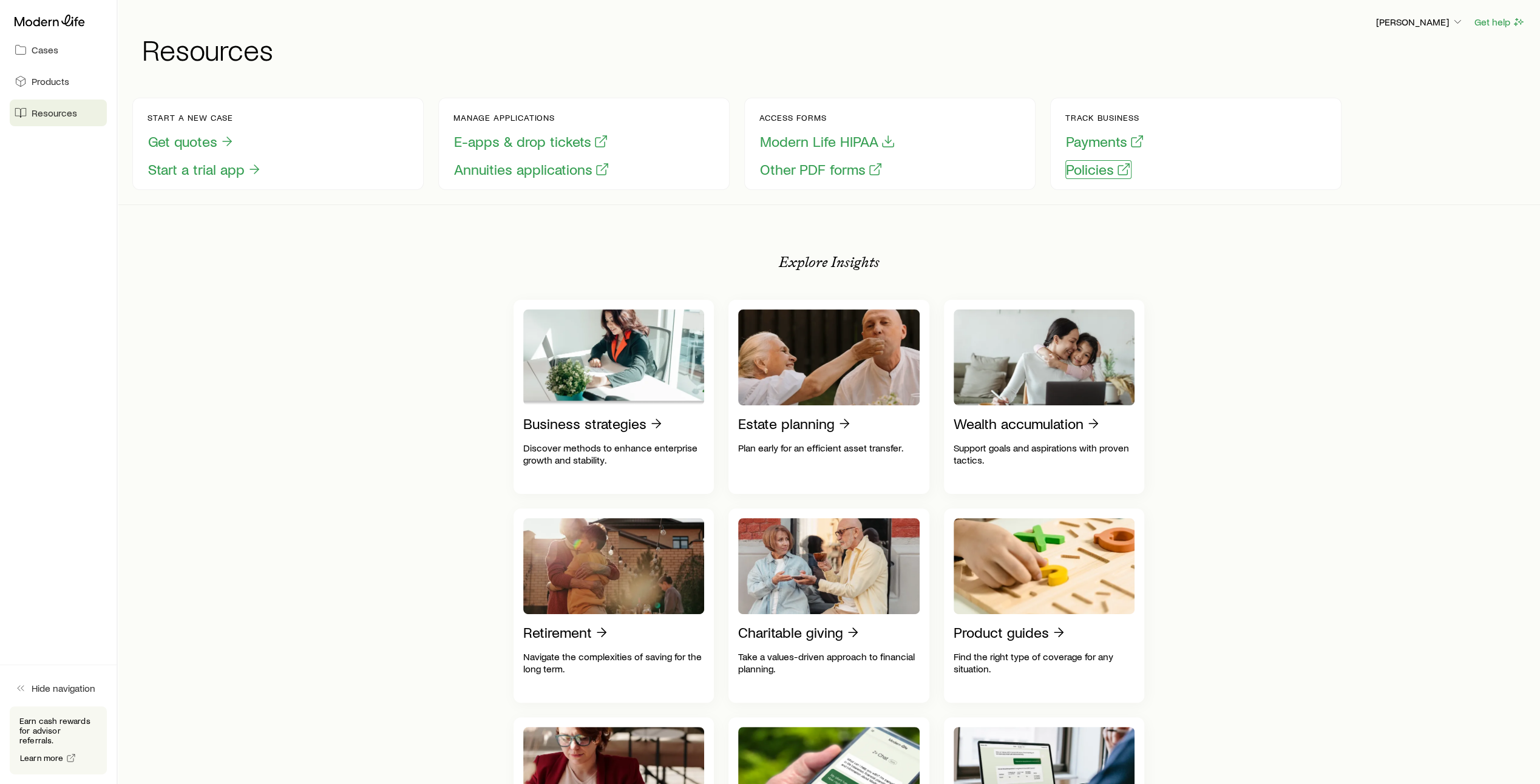
click at [1100, 170] on button "Policies" at bounding box center [1098, 169] width 66 height 19
click at [60, 86] on span "Products" at bounding box center [50, 81] width 38 height 12
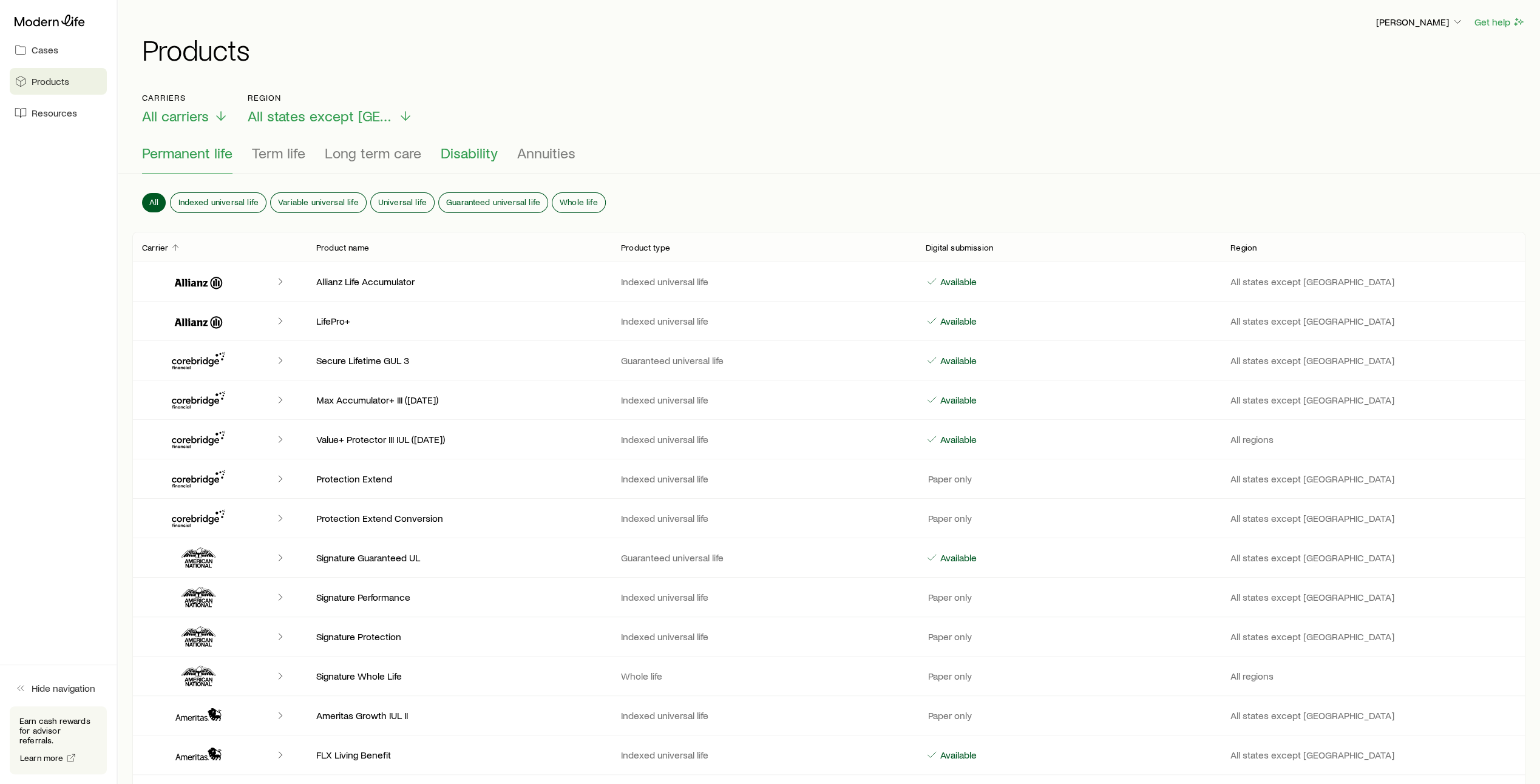
click at [456, 156] on span "Disability" at bounding box center [469, 152] width 57 height 17
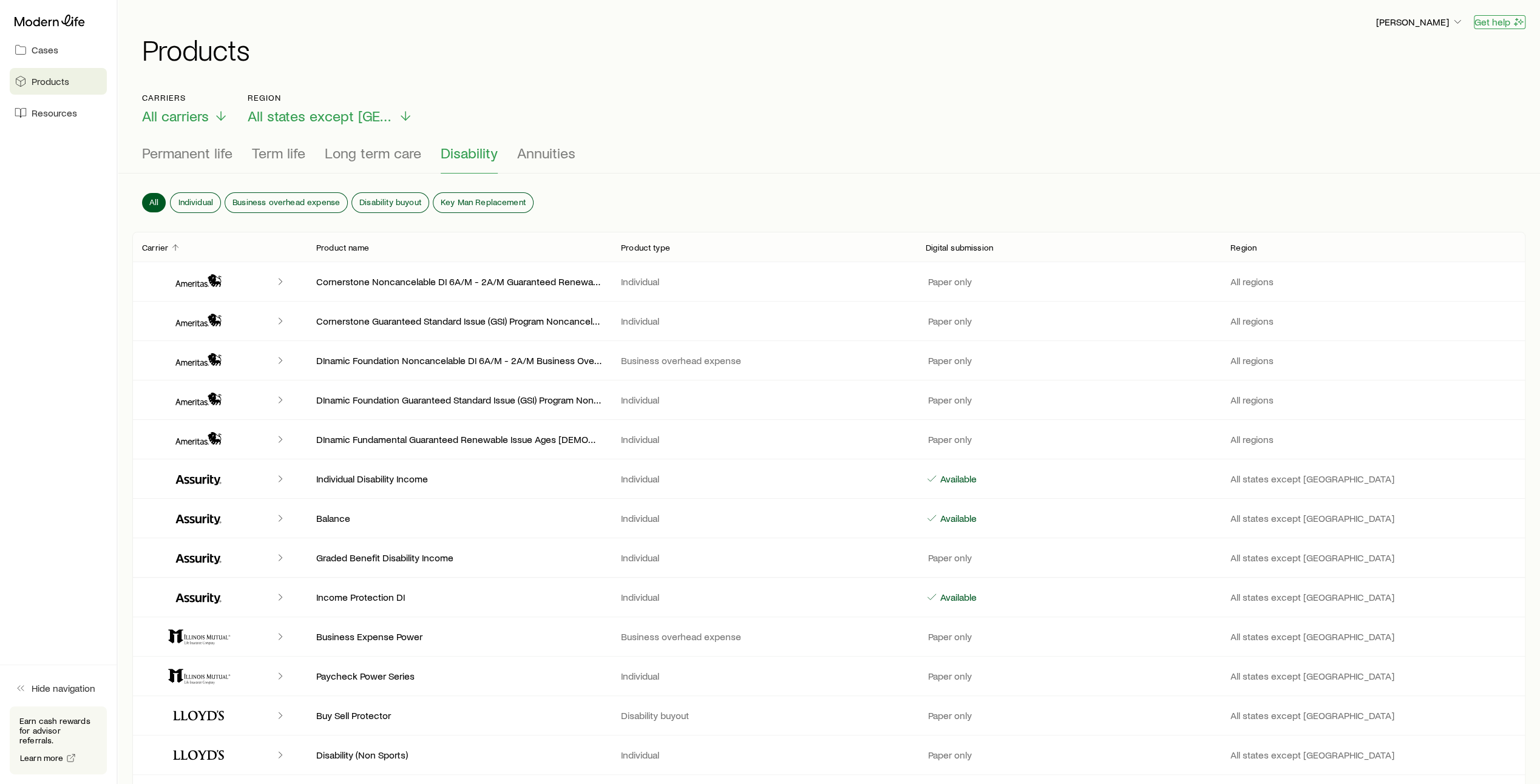
click at [1514, 20] on icon "button" at bounding box center [1519, 21] width 12 height 12
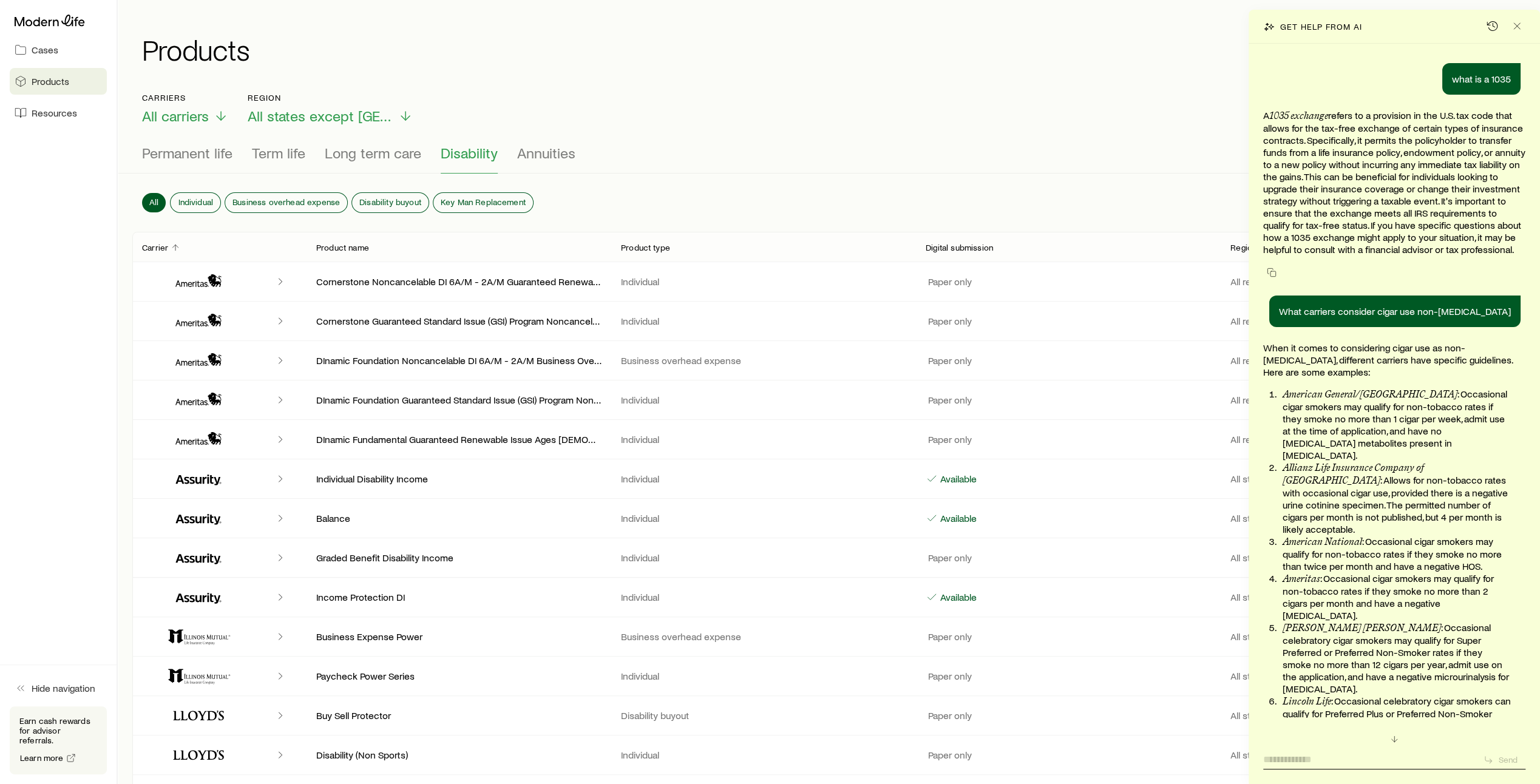
click at [1287, 763] on textarea at bounding box center [1368, 755] width 210 height 19
type textarea "**********"
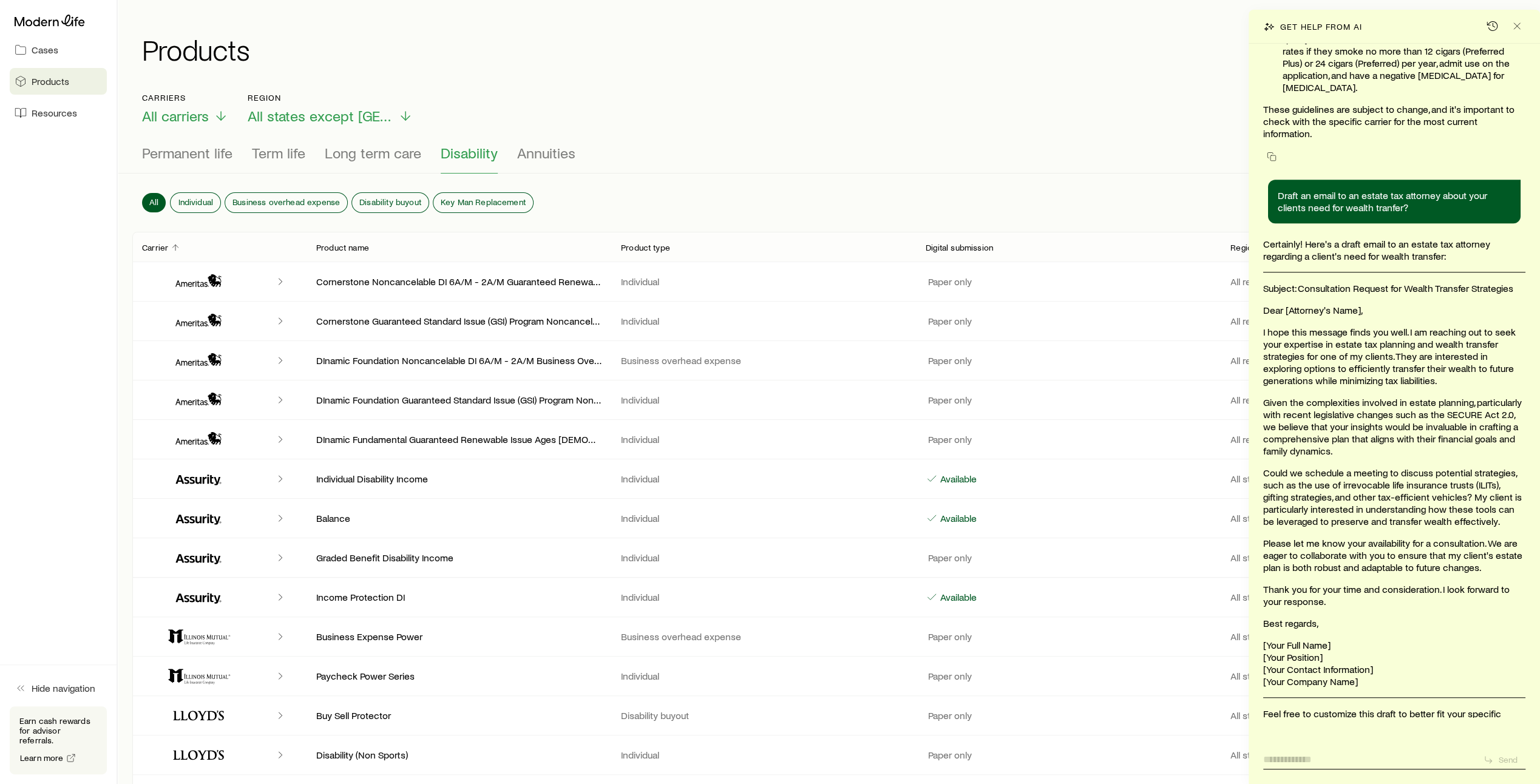
scroll to position [700, 0]
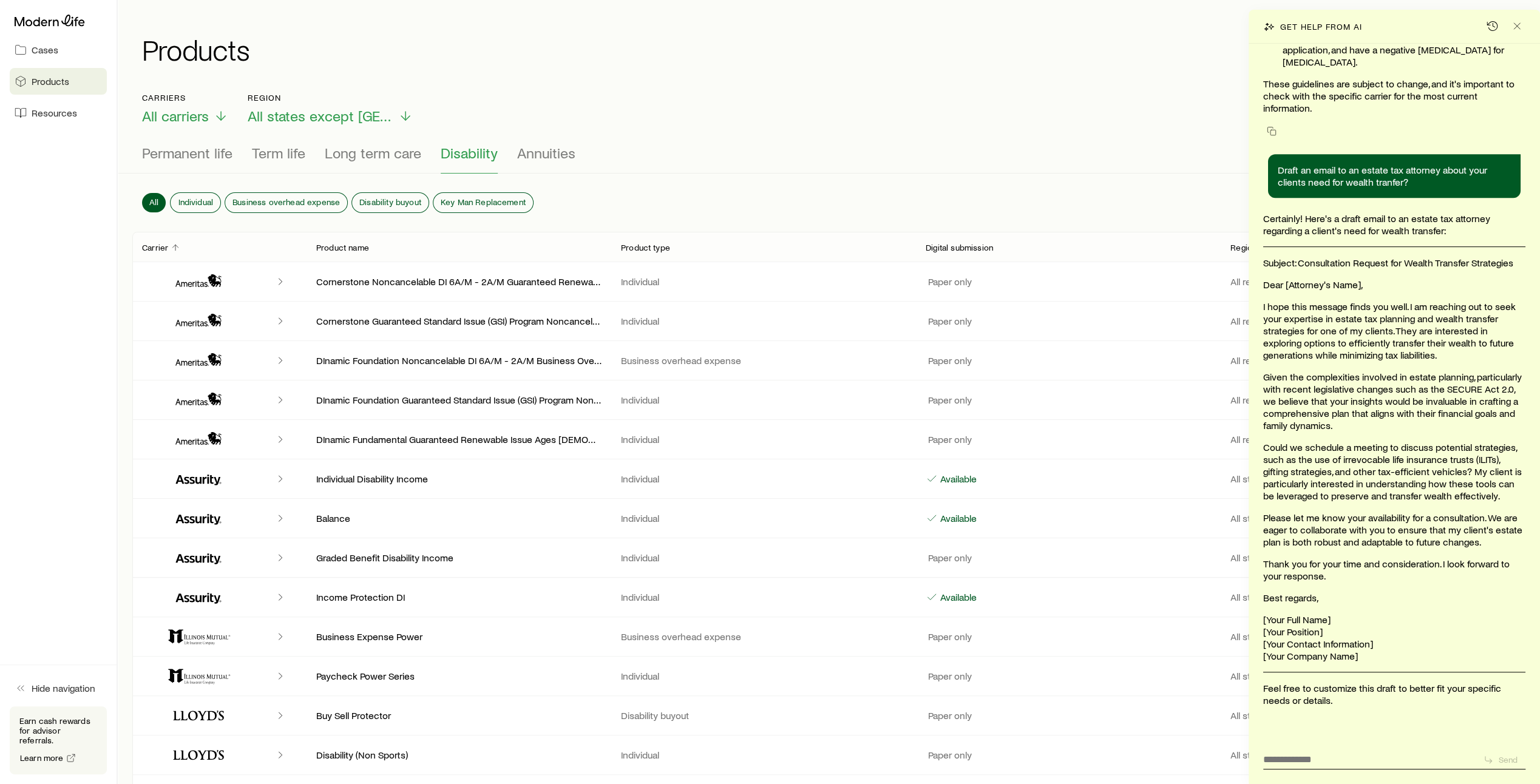
click at [1025, 296] on div "Cornerstone Noncancelable DI 6A/M - 2A/M Guaranteed Renewable 6A/M-3A/M Individ…" at bounding box center [829, 281] width 1393 height 39
click at [1515, 26] on icon "Close" at bounding box center [1517, 26] width 12 height 12
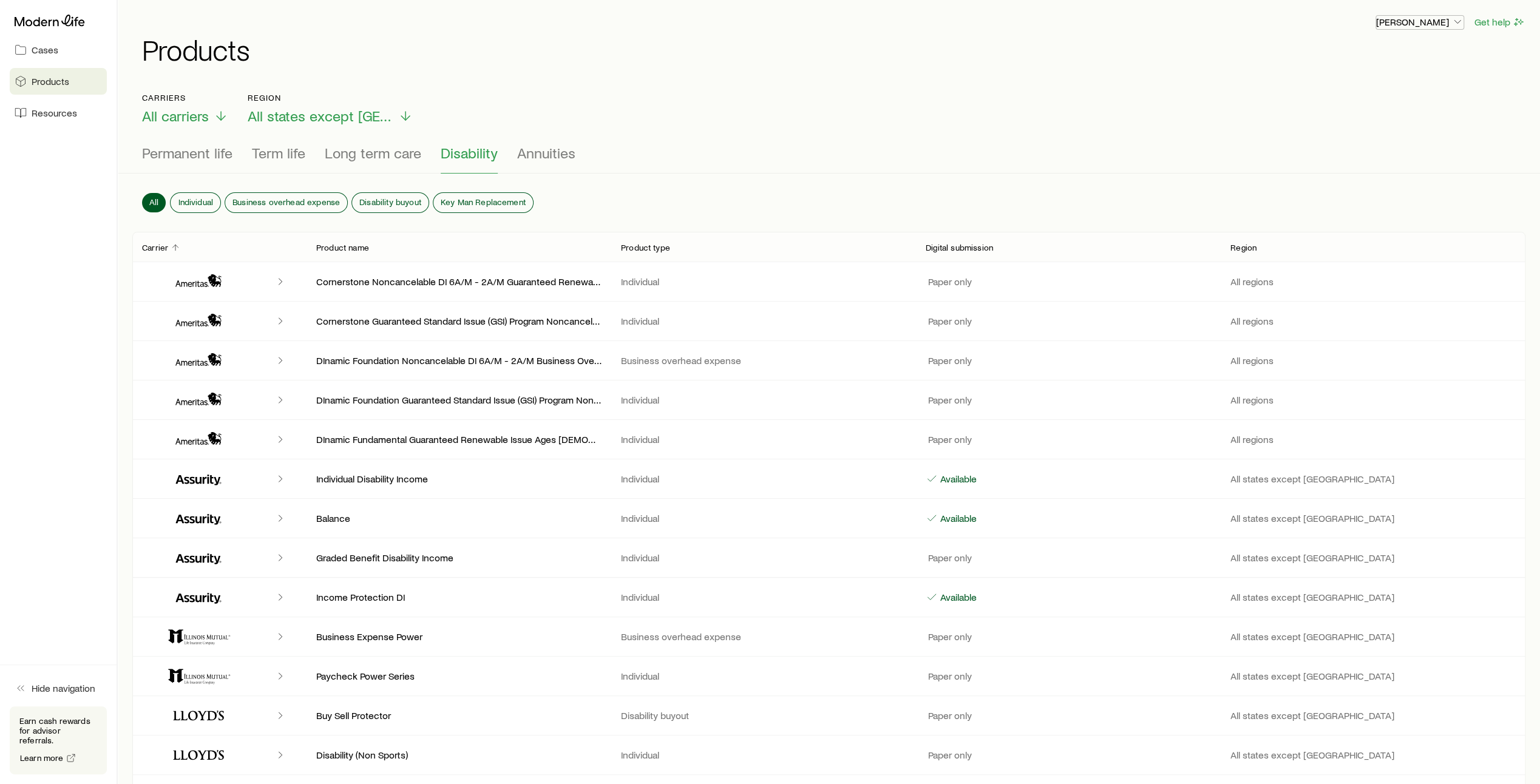
click at [1456, 20] on icon "button" at bounding box center [1457, 21] width 12 height 12
click at [1370, 121] on span "Sign out" at bounding box center [1362, 119] width 34 height 12
